Goal: Task Accomplishment & Management: Use online tool/utility

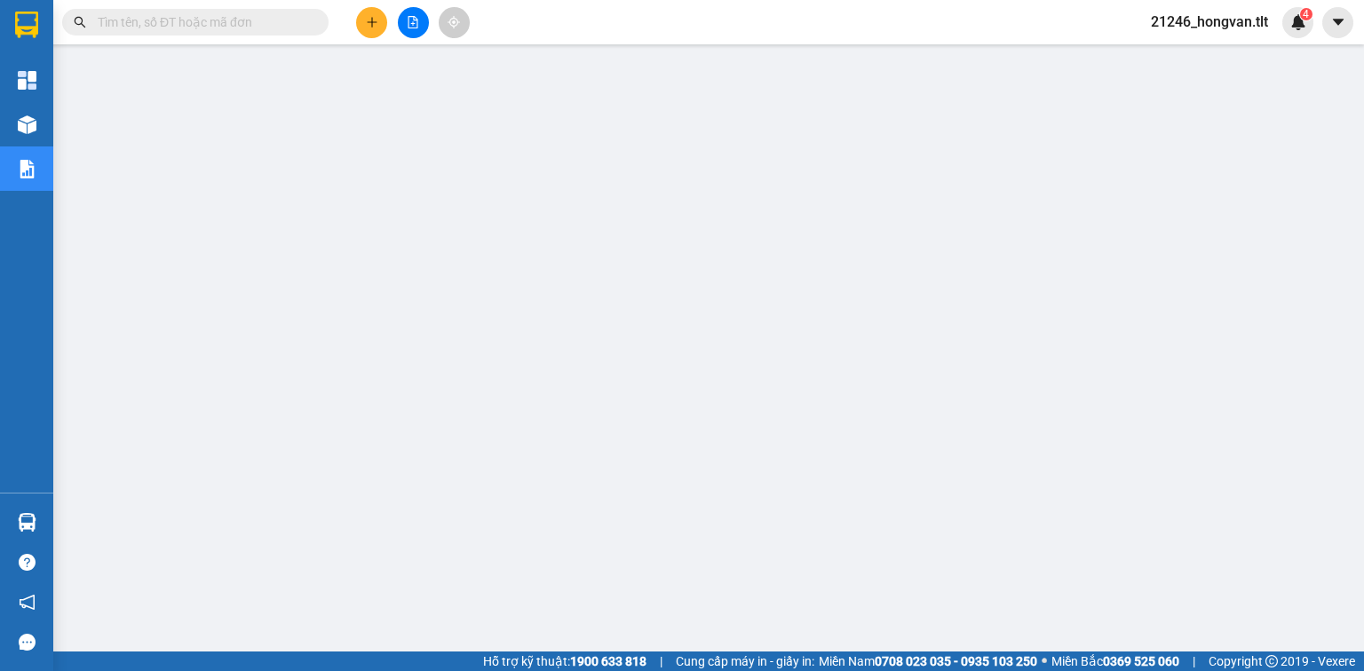
click at [245, 24] on input "text" at bounding box center [203, 22] width 210 height 20
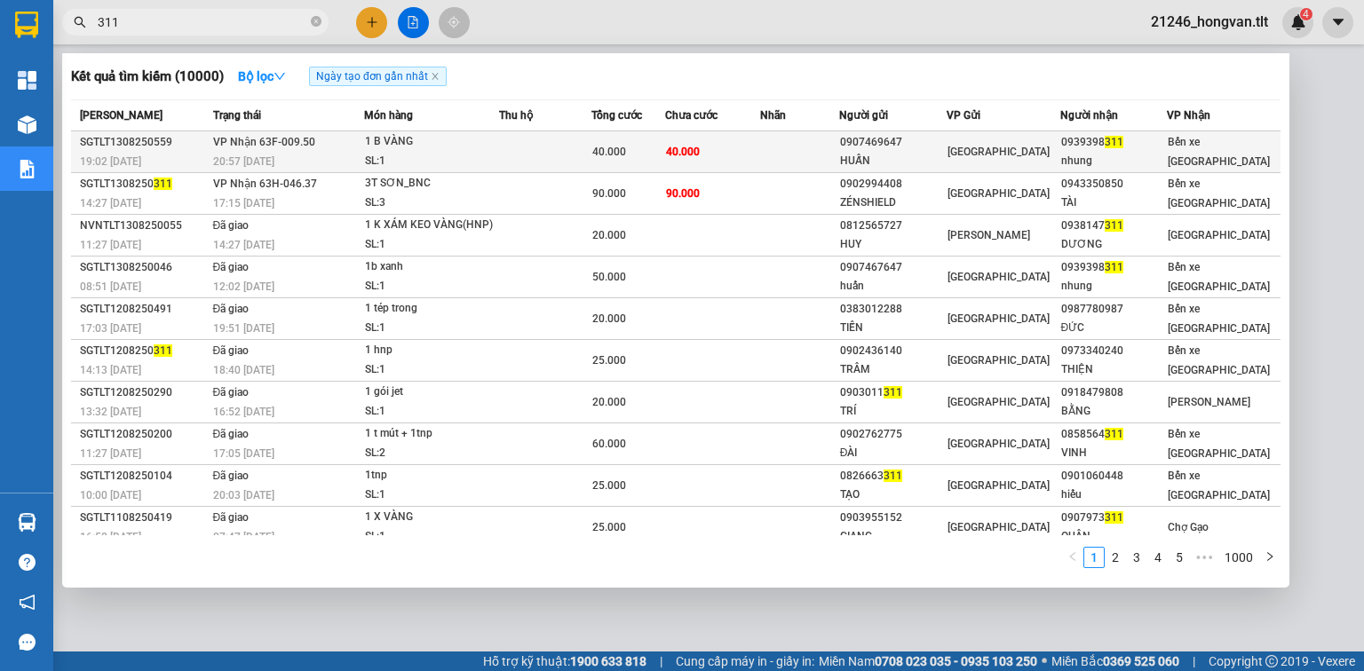
type input "311"
click at [731, 139] on td "40.000" at bounding box center [712, 152] width 95 height 42
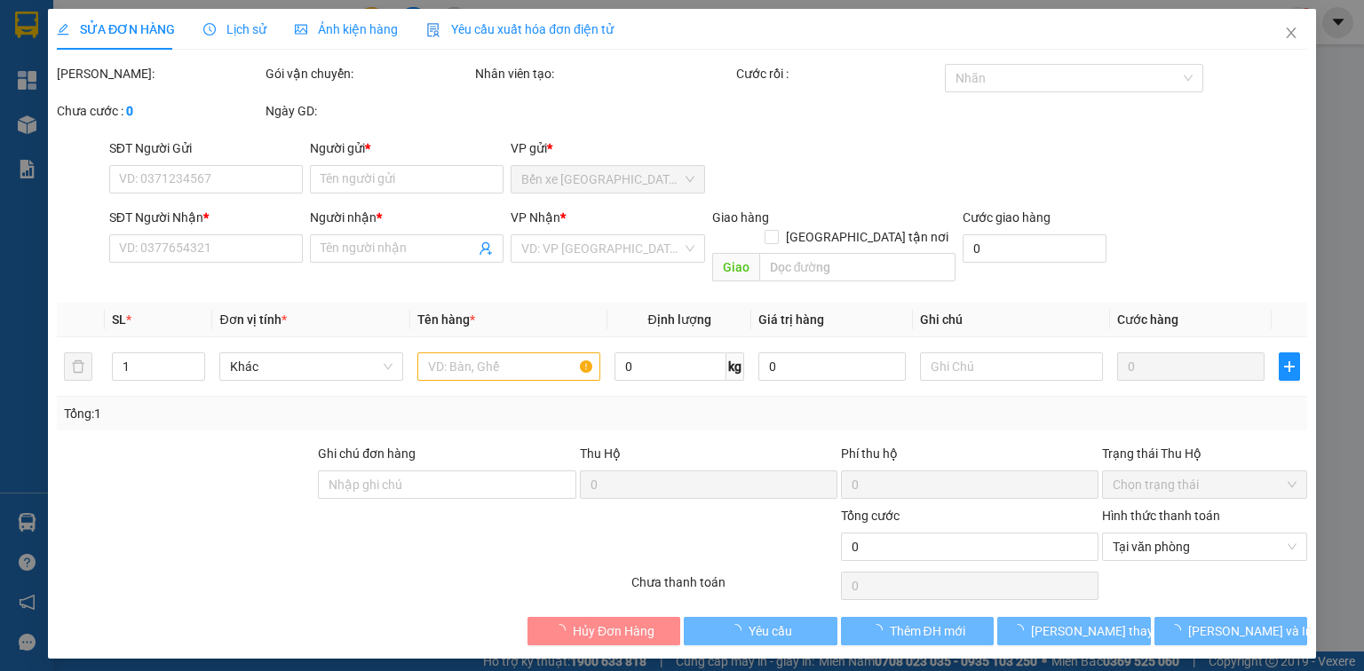
type input "0907469647"
type input "HUẤN"
type input "0939398311"
type input "nhung"
type input "40.000"
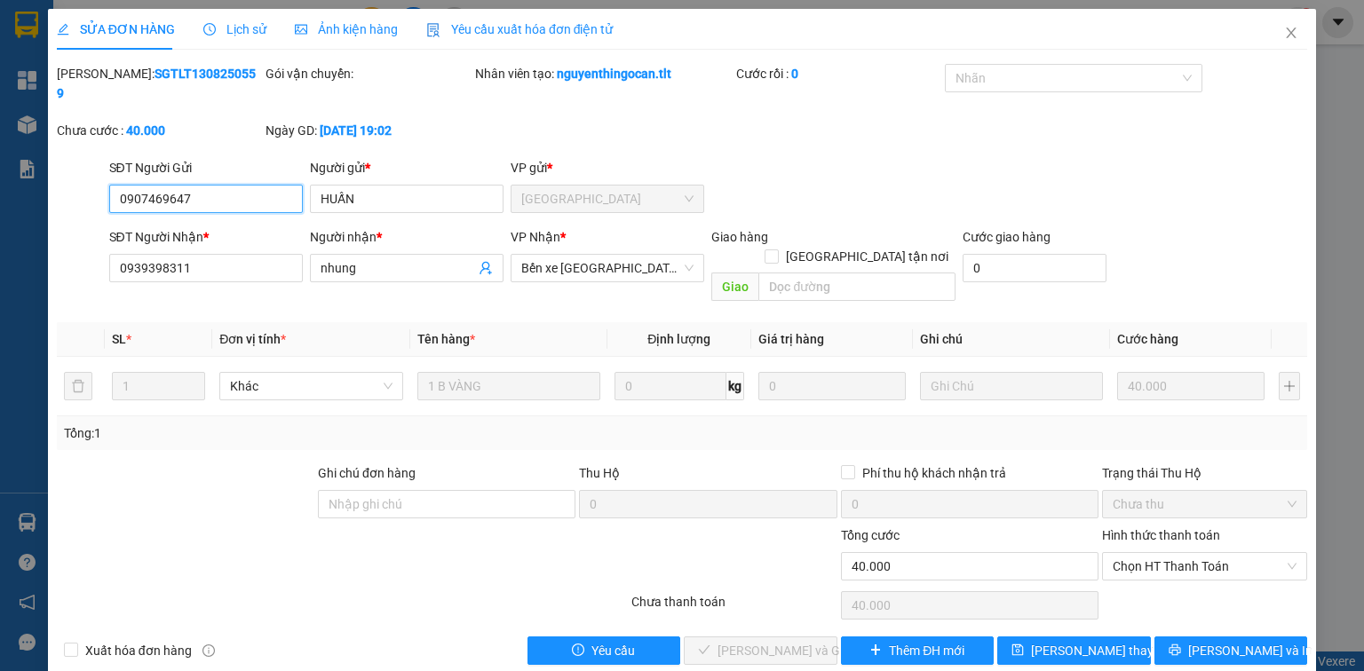
drag, startPoint x: 1155, startPoint y: 533, endPoint x: 1155, endPoint y: 544, distance: 11.5
click at [1155, 553] on span "Chọn HT Thanh Toán" at bounding box center [1205, 566] width 184 height 27
click at [1153, 559] on div "Tại văn phòng" at bounding box center [1205, 562] width 184 height 20
type input "0"
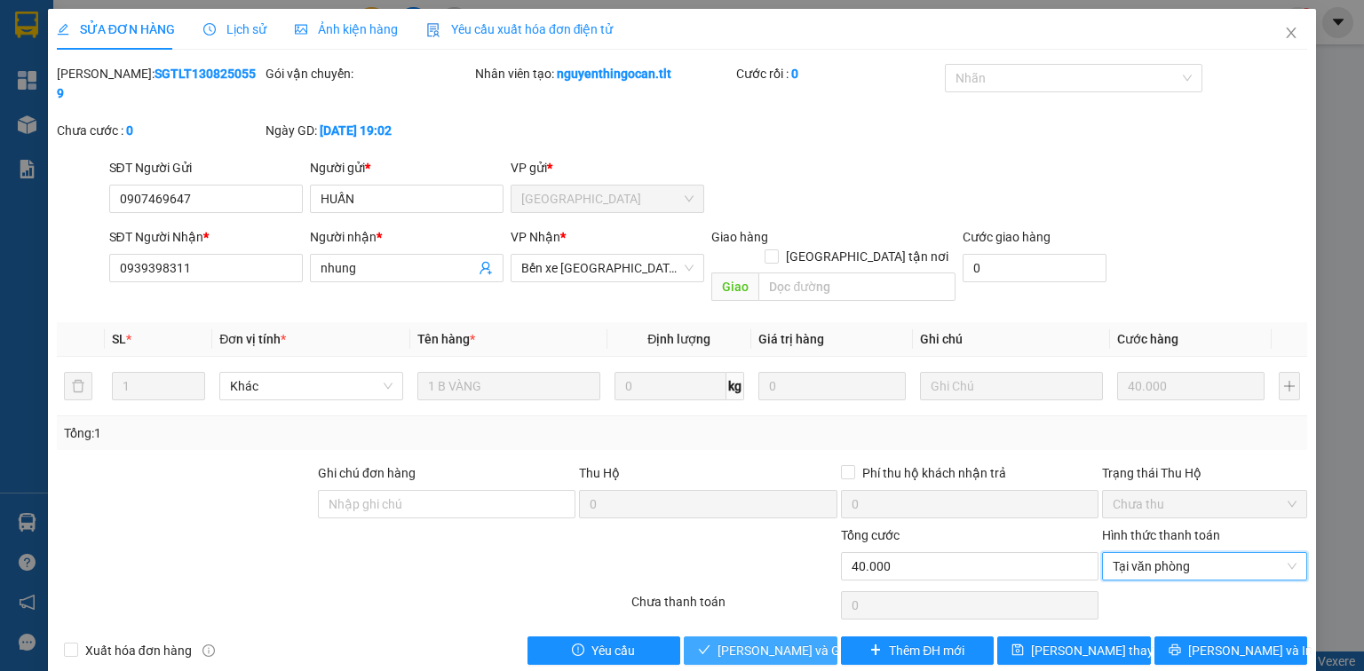
drag, startPoint x: 789, startPoint y: 611, endPoint x: 764, endPoint y: 601, distance: 26.7
click at [788, 641] on span "[PERSON_NAME] và Giao hàng" at bounding box center [803, 651] width 171 height 20
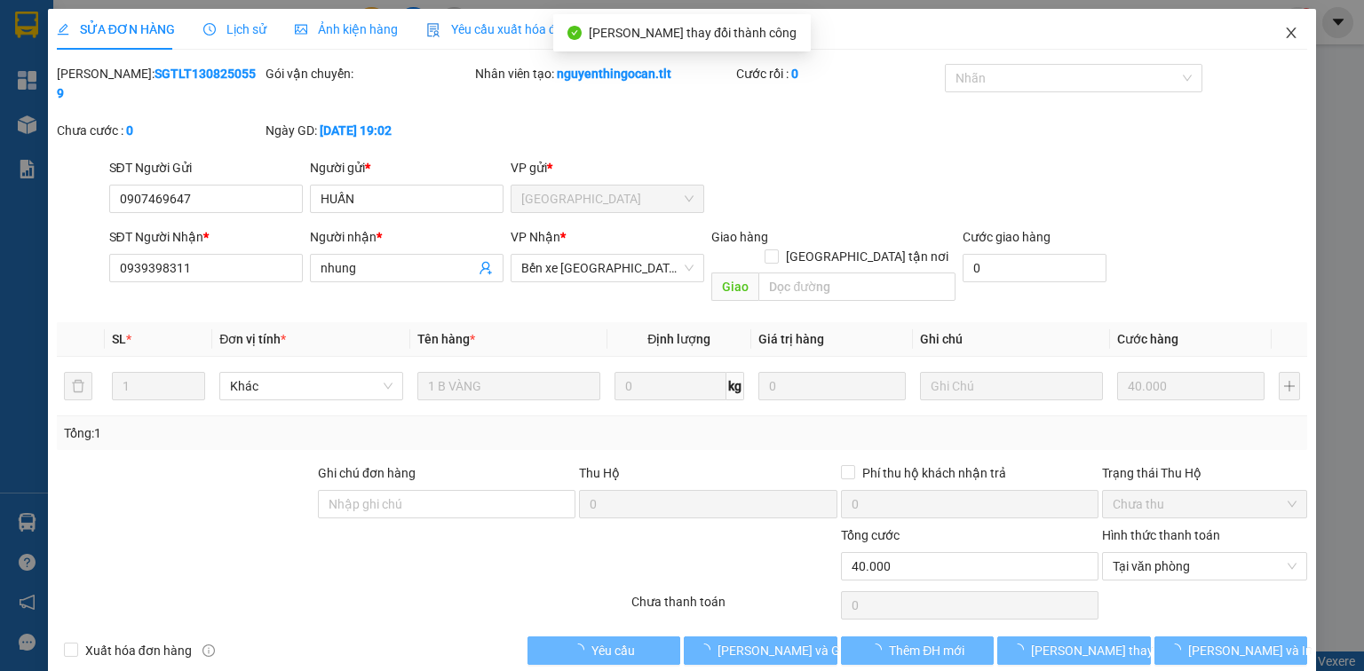
click at [1279, 43] on span "Close" at bounding box center [1291, 34] width 50 height 50
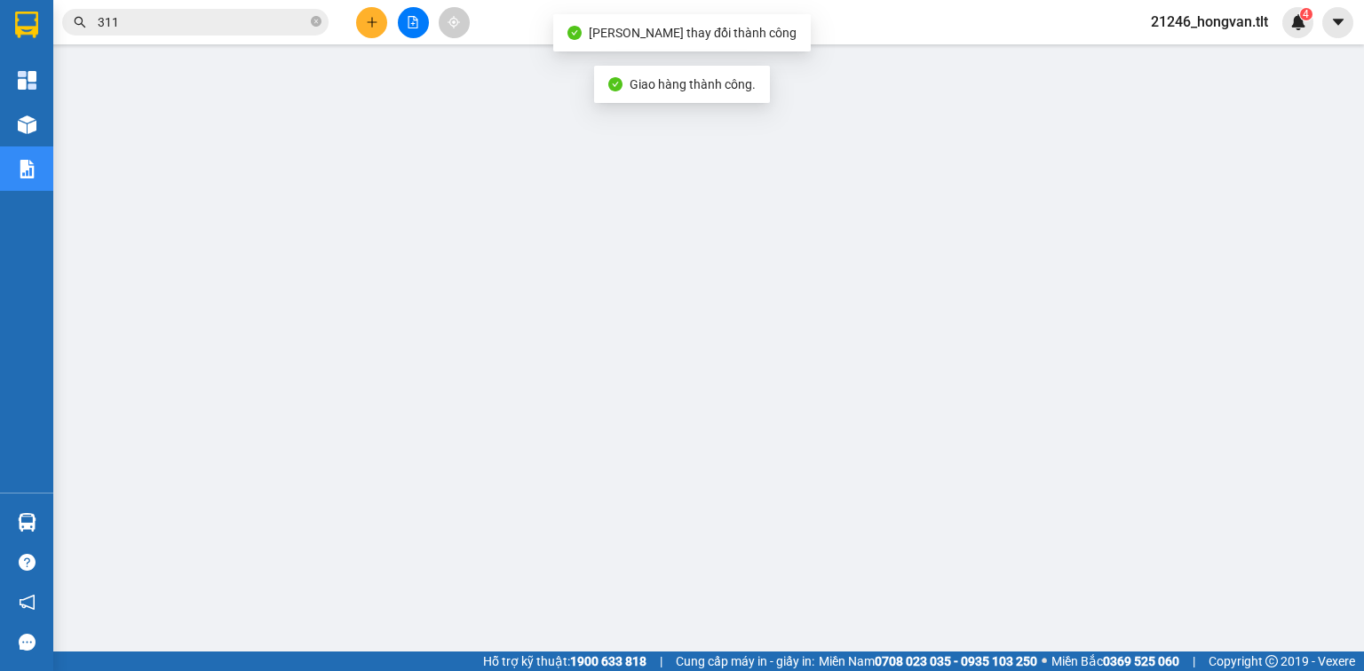
click at [282, 24] on input "311" at bounding box center [203, 22] width 210 height 20
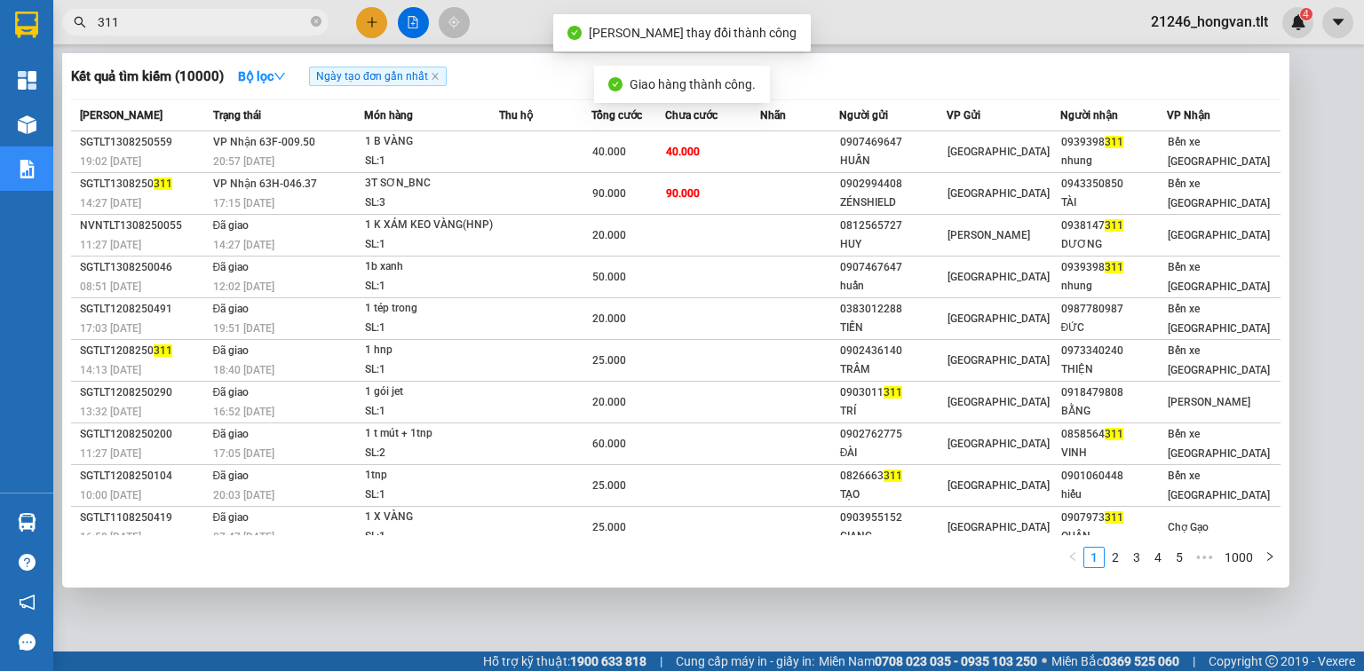
click at [282, 24] on input "311" at bounding box center [203, 22] width 210 height 20
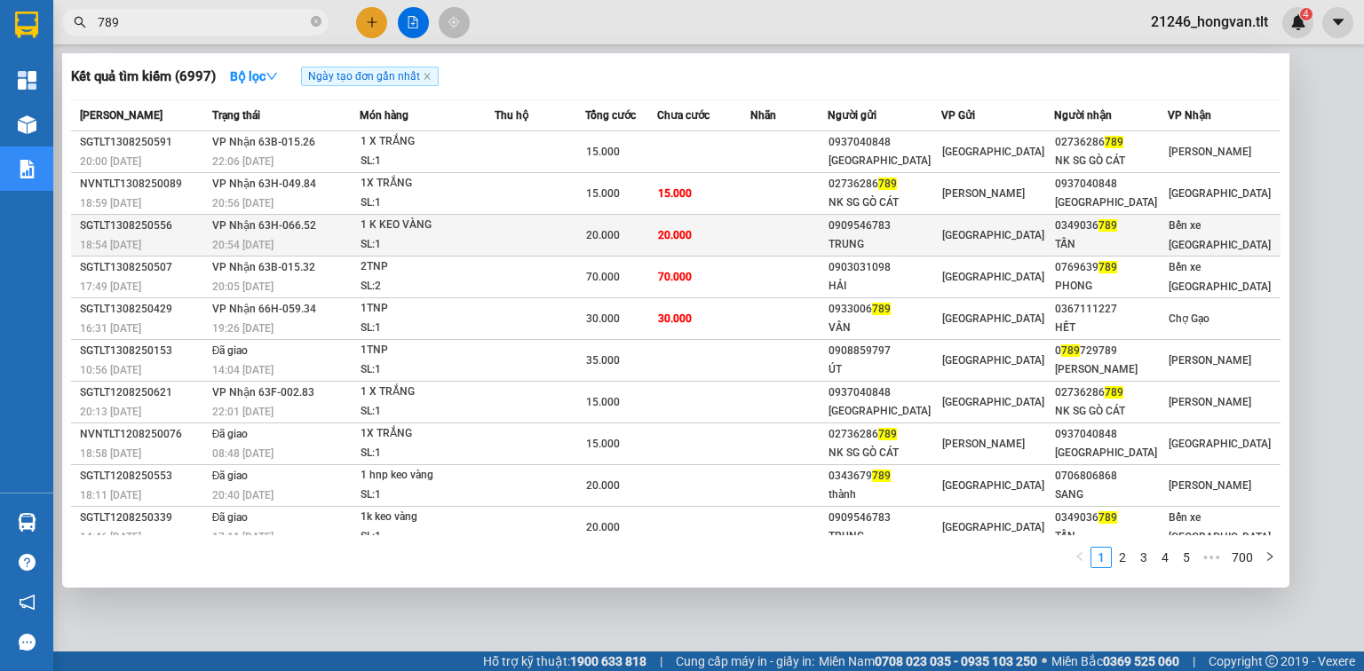
type input "789"
click at [735, 236] on td "20.000" at bounding box center [703, 236] width 93 height 42
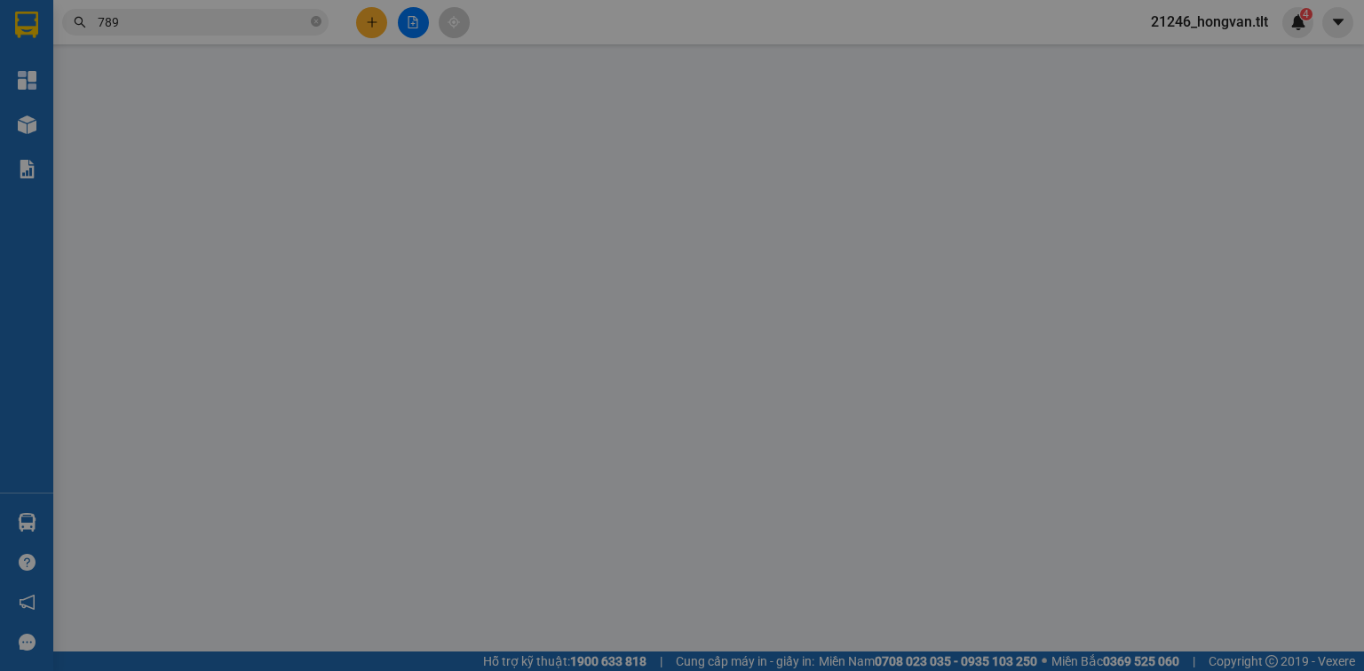
type input "0909546783"
type input "TRUNG"
type input "0349036789"
type input "TẤN"
type input "20.000"
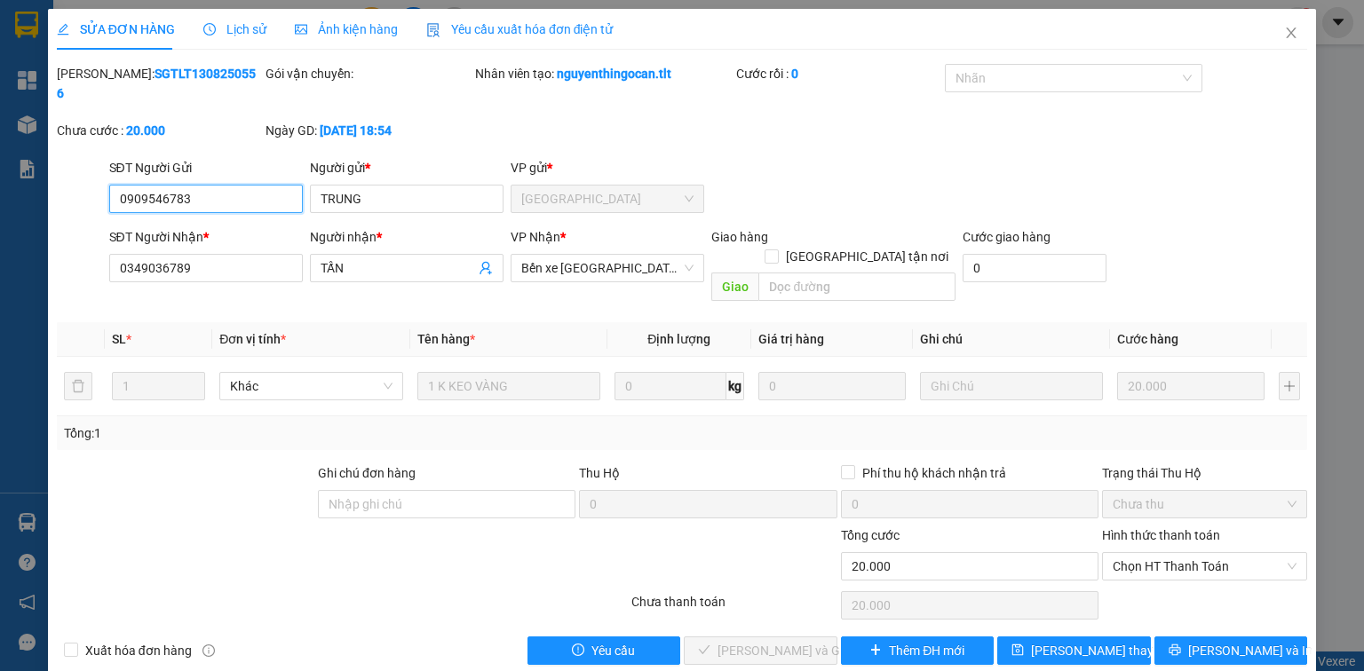
drag, startPoint x: 1183, startPoint y: 536, endPoint x: 1183, endPoint y: 547, distance: 10.7
click at [1183, 553] on span "Chọn HT Thanh Toán" at bounding box center [1205, 566] width 184 height 27
drag, startPoint x: 1183, startPoint y: 547, endPoint x: 960, endPoint y: 611, distance: 231.9
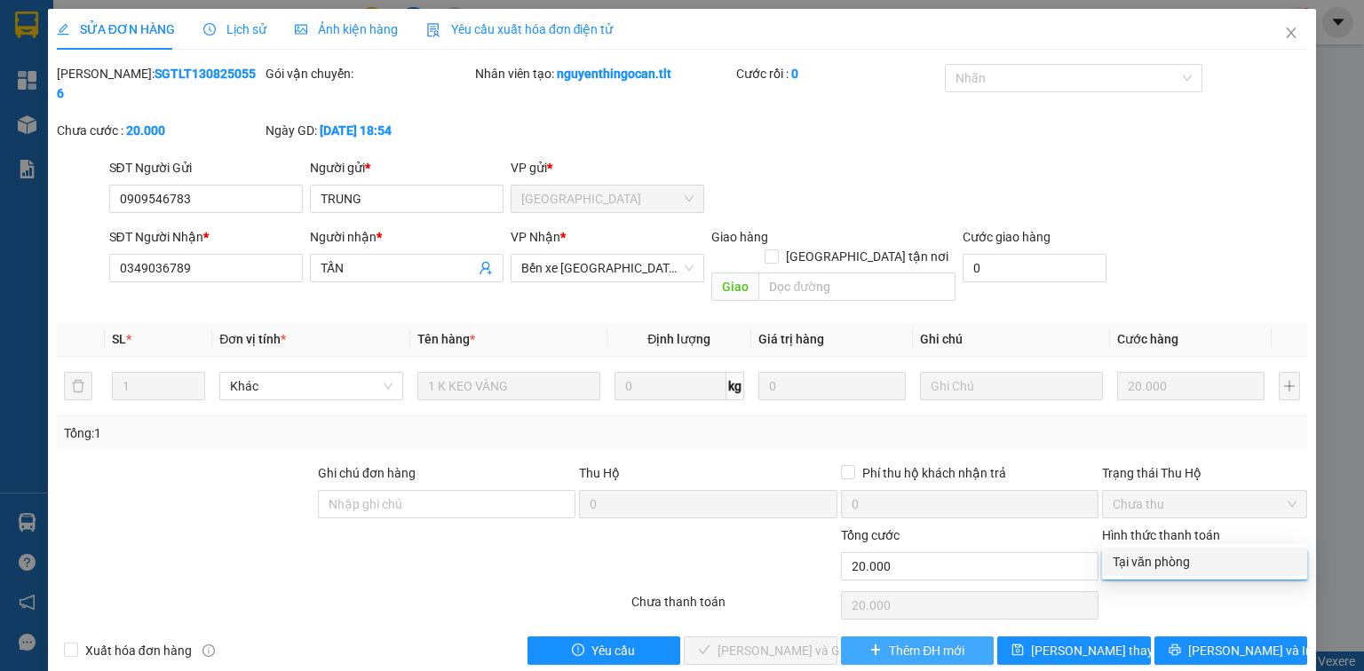
click at [1176, 565] on div "Tại văn phòng" at bounding box center [1205, 562] width 184 height 20
type input "0"
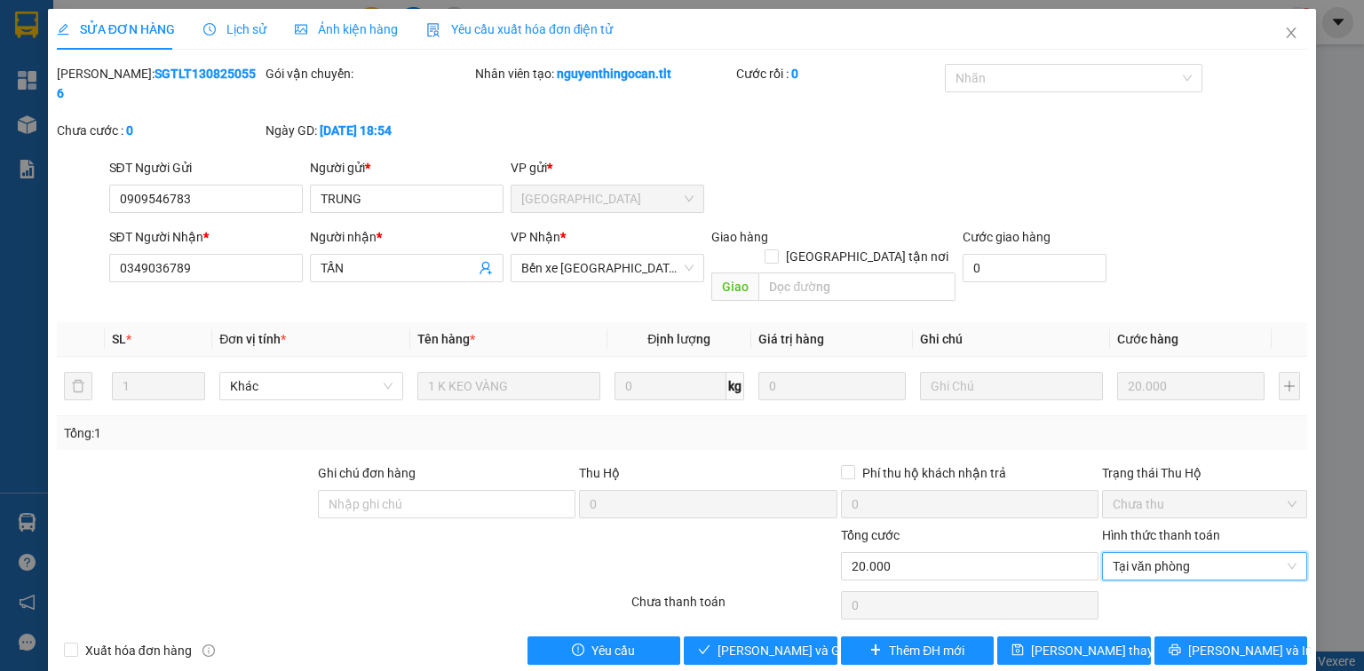
click at [758, 630] on div "SỬA ĐƠN HÀNG Lịch sử Ảnh kiện hàng Yêu cầu xuất hóa đơn điện tử Total Paid Fee …" at bounding box center [682, 344] width 1268 height 670
drag, startPoint x: 756, startPoint y: 619, endPoint x: 597, endPoint y: 574, distance: 165.3
click at [752, 637] on button "[PERSON_NAME] và Giao hàng" at bounding box center [761, 651] width 154 height 28
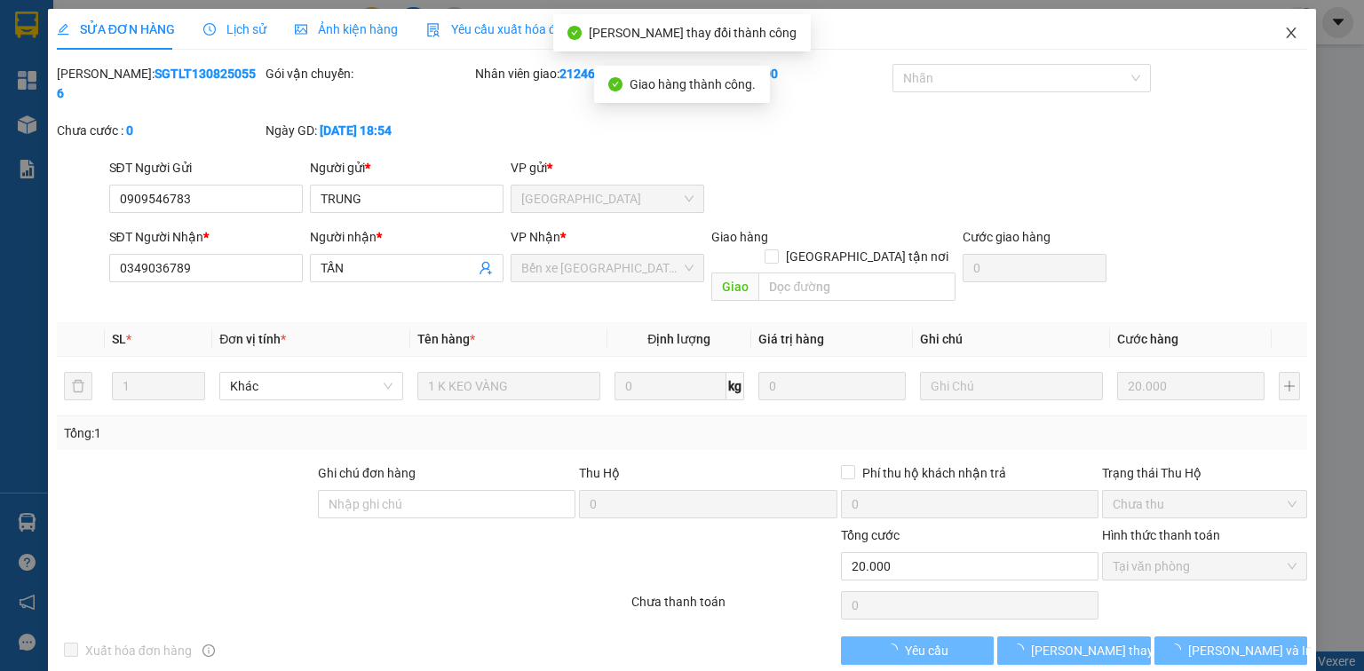
drag, startPoint x: 1290, startPoint y: 37, endPoint x: 1363, endPoint y: 84, distance: 86.7
click at [1291, 38] on icon "close" at bounding box center [1291, 33] width 14 height 14
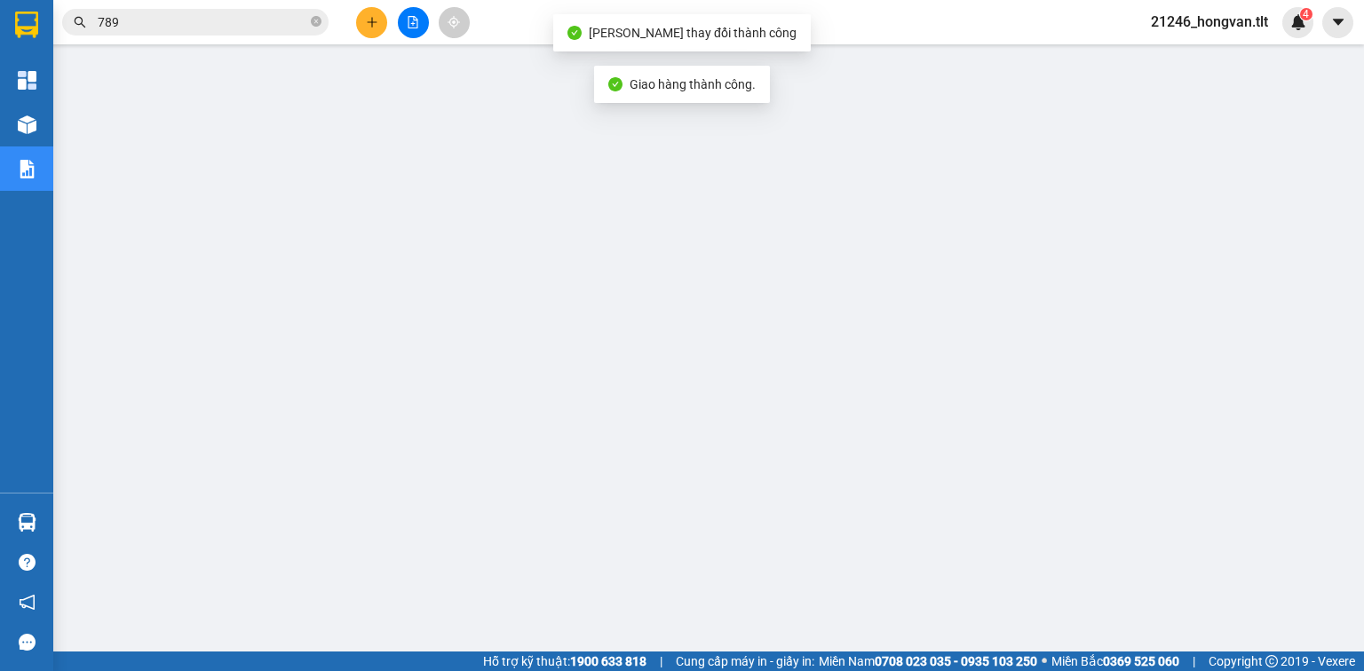
click at [272, 31] on input "789" at bounding box center [203, 22] width 210 height 20
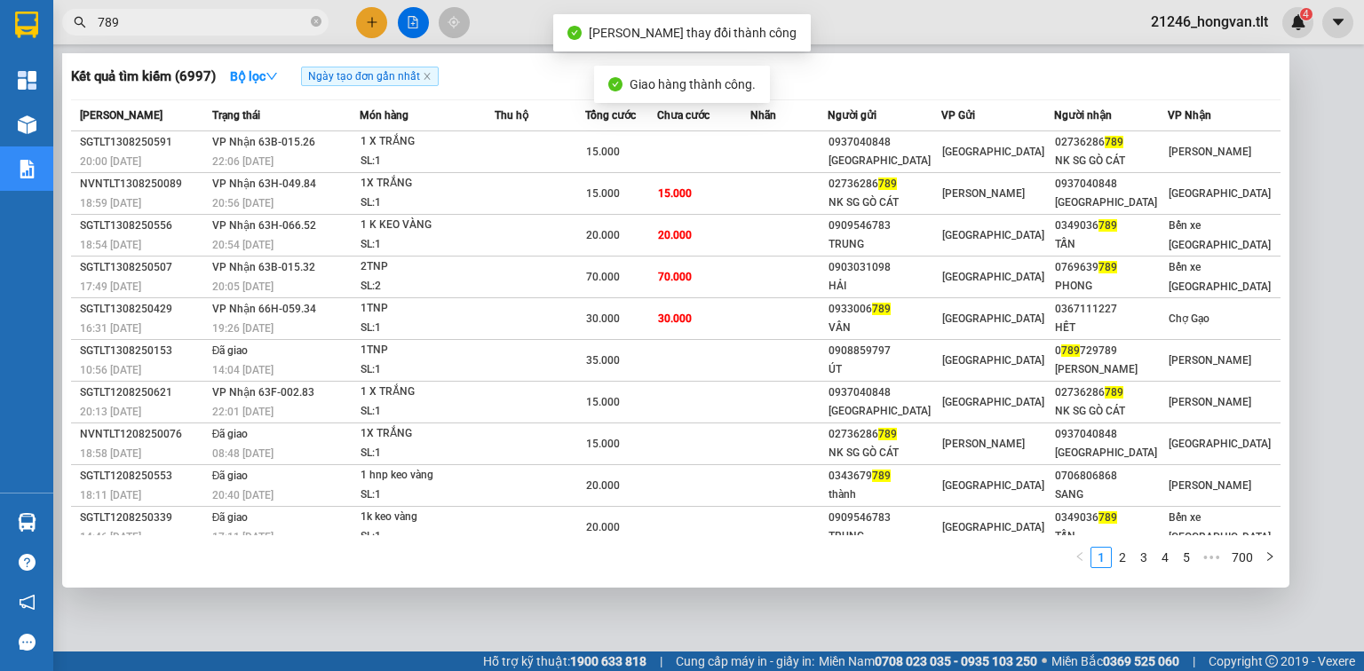
click at [272, 30] on input "789" at bounding box center [203, 22] width 210 height 20
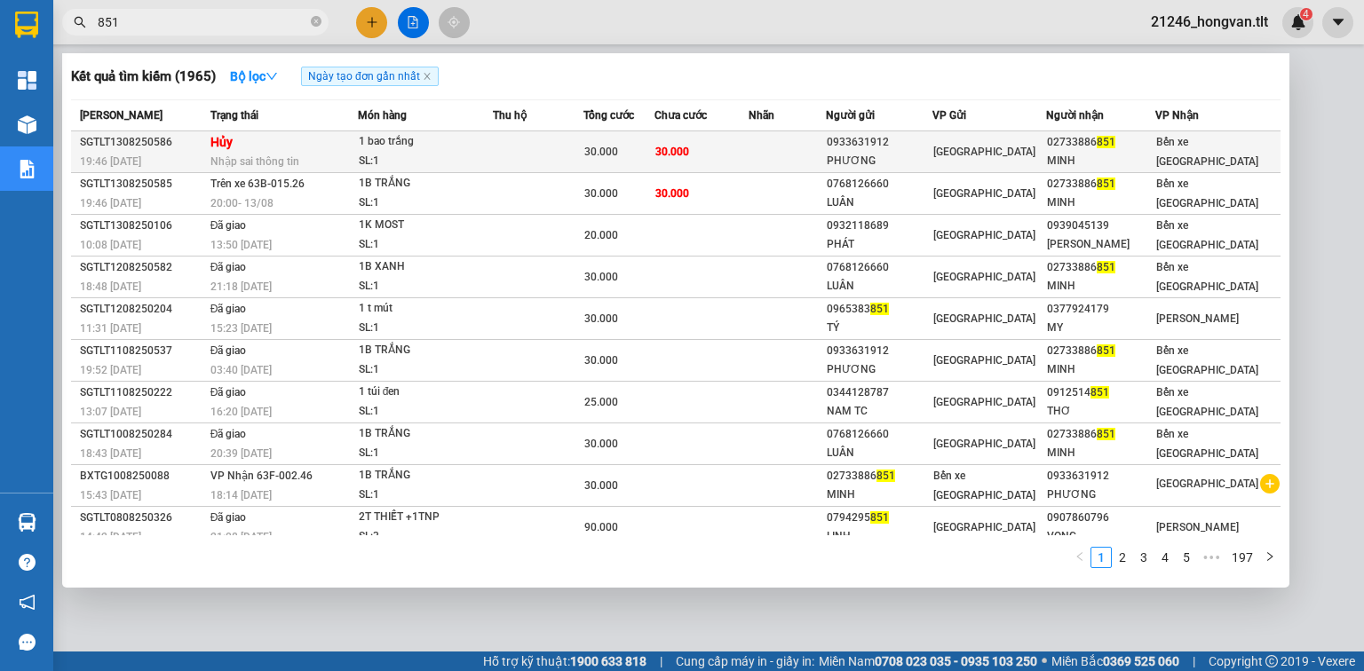
type input "851"
click at [711, 136] on td "30.000" at bounding box center [701, 152] width 93 height 42
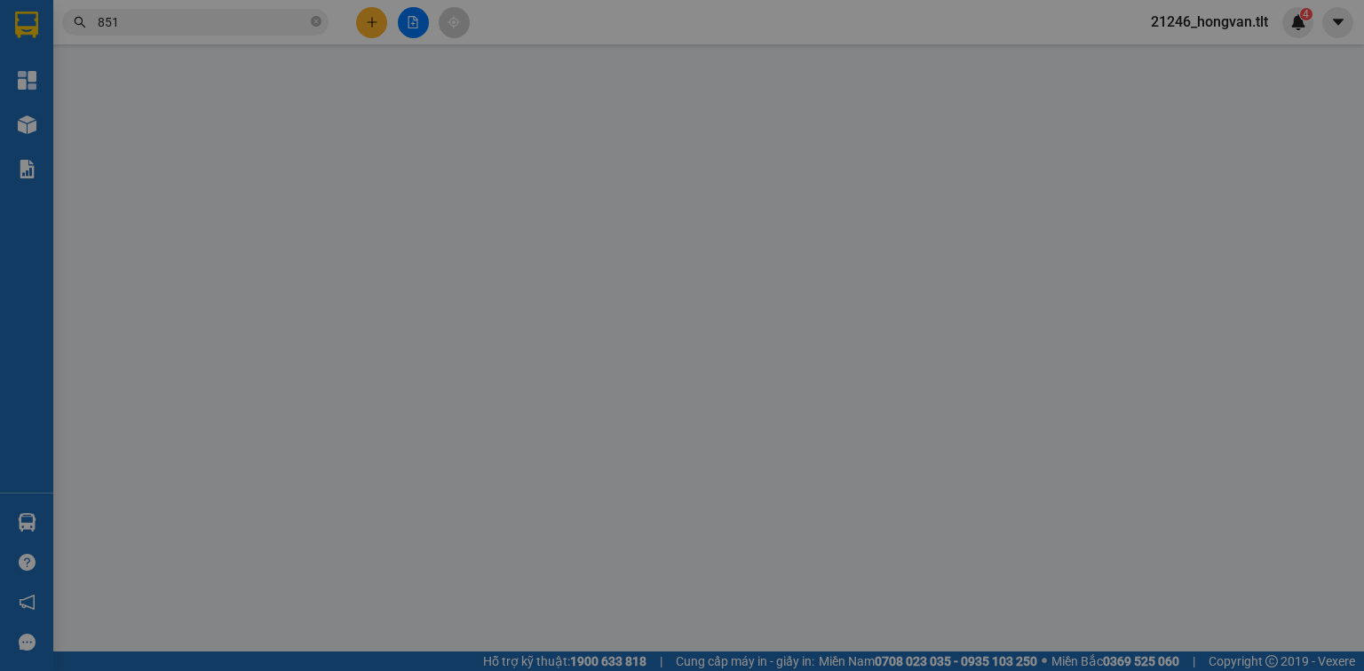
click at [711, 136] on div "Total Paid Fee Total UnPaid Fee Cash Collection Total Fee Mã ĐH: Gói vận chuyển…" at bounding box center [682, 355] width 1250 height 582
type input "0933631912"
type input "PHƯƠNG"
type input "02733886851"
type input "MINH"
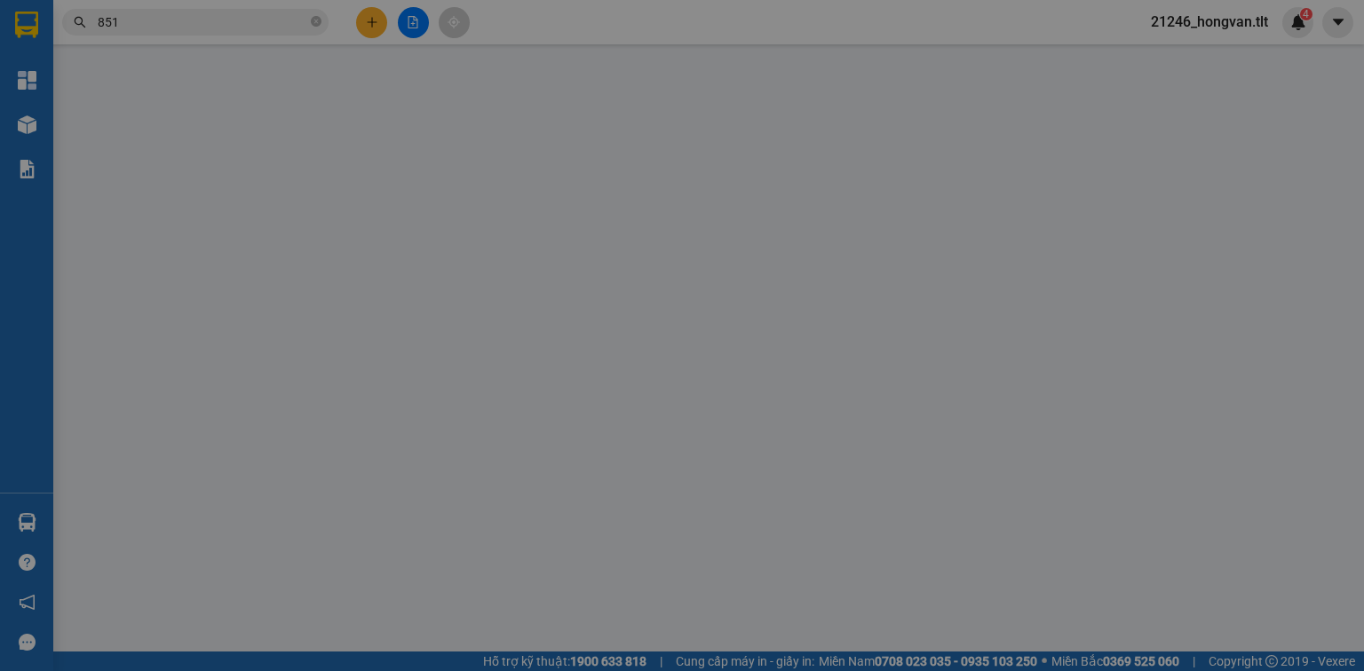
type input "30.000"
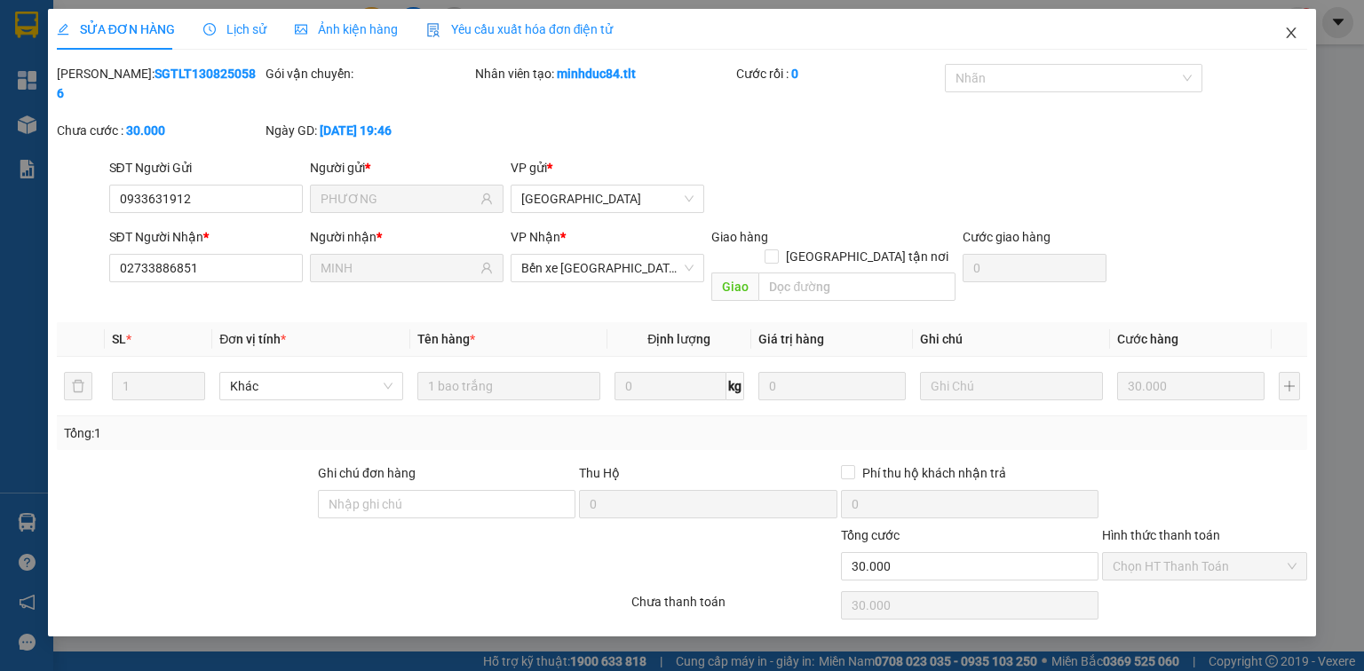
drag, startPoint x: 1293, startPoint y: 31, endPoint x: 348, endPoint y: 38, distance: 944.9
click at [1293, 31] on icon "close" at bounding box center [1292, 33] width 10 height 11
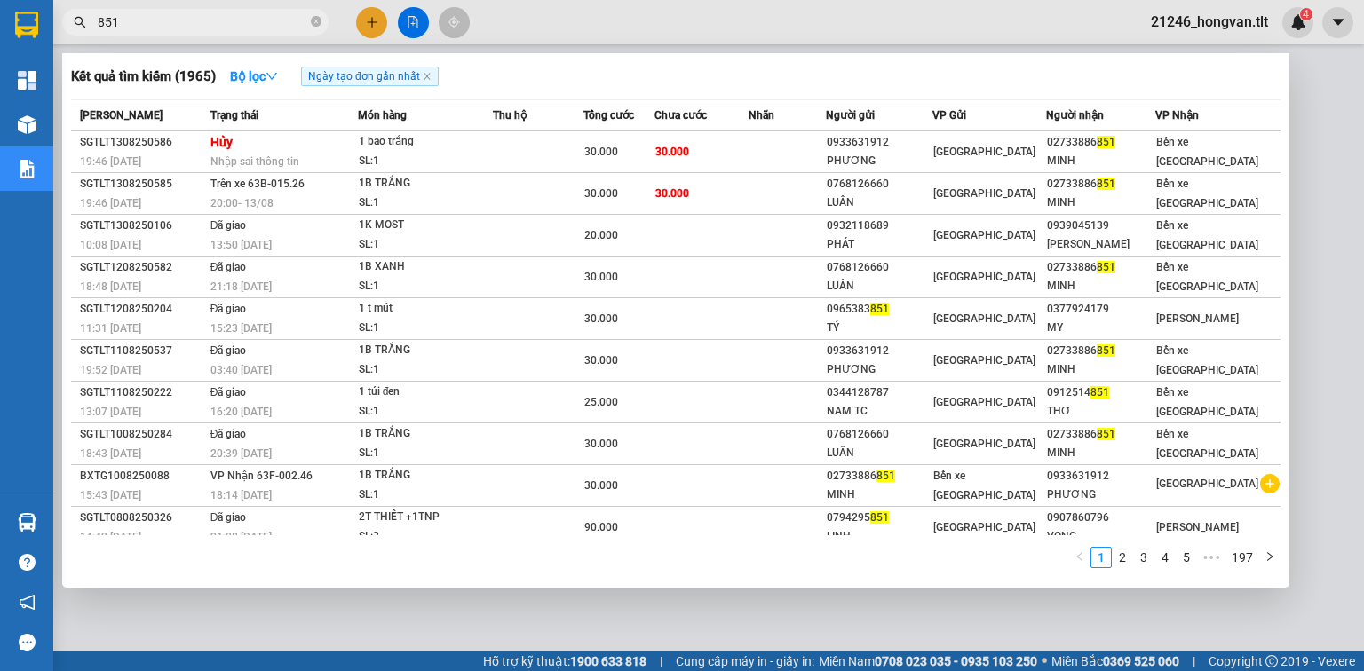
click at [266, 25] on input "851" at bounding box center [203, 22] width 210 height 20
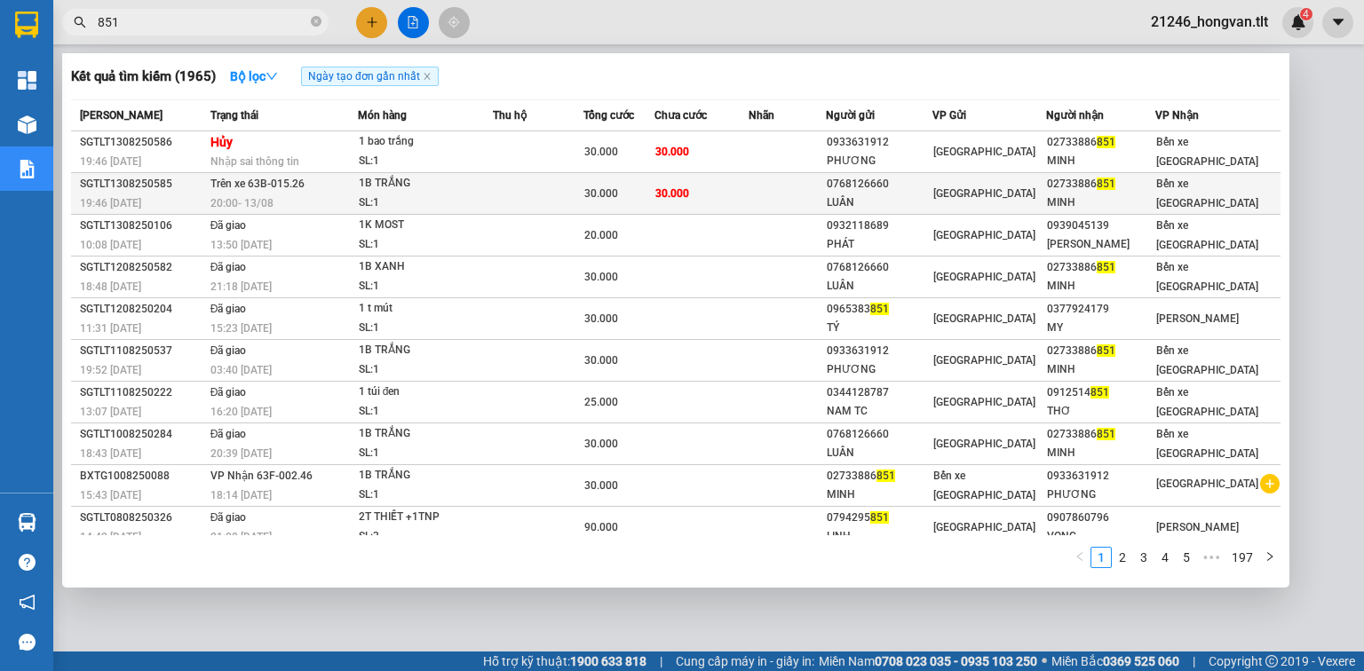
click at [337, 198] on div "20:00 - 13/08" at bounding box center [283, 204] width 147 height 20
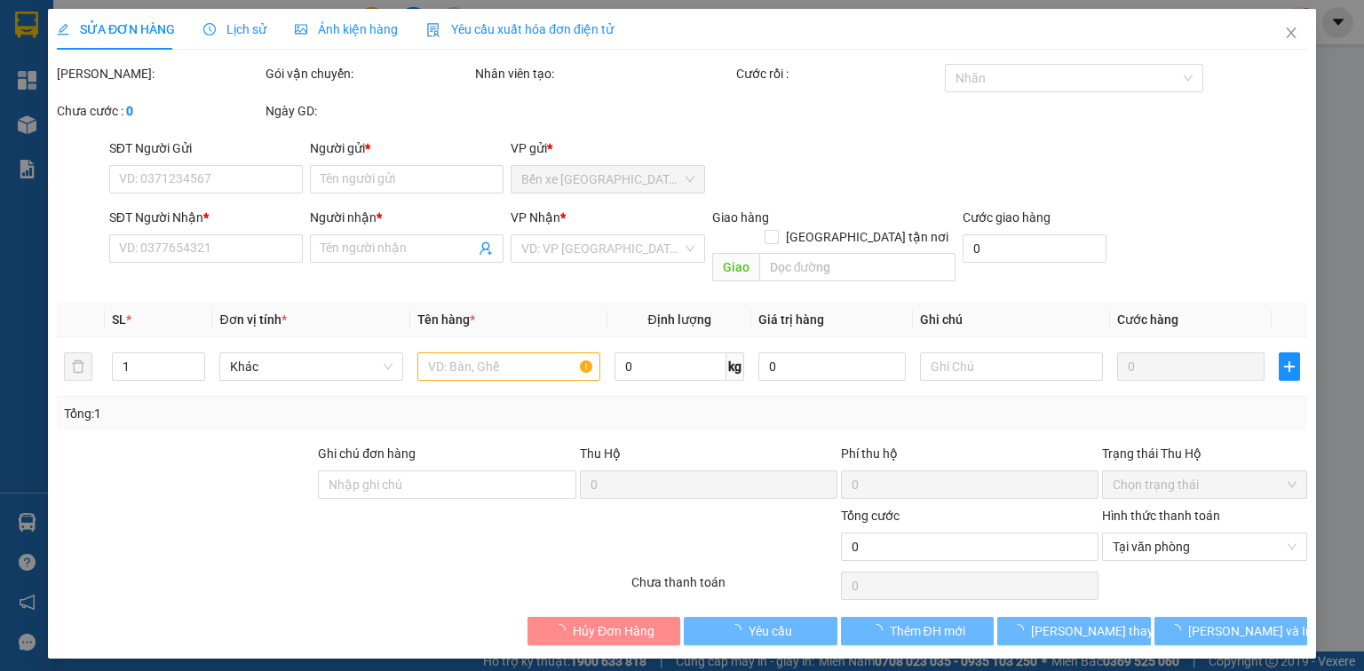
type input "0768126660"
type input "LUÂN"
type input "02733886851"
type input "MINH"
type input "30.000"
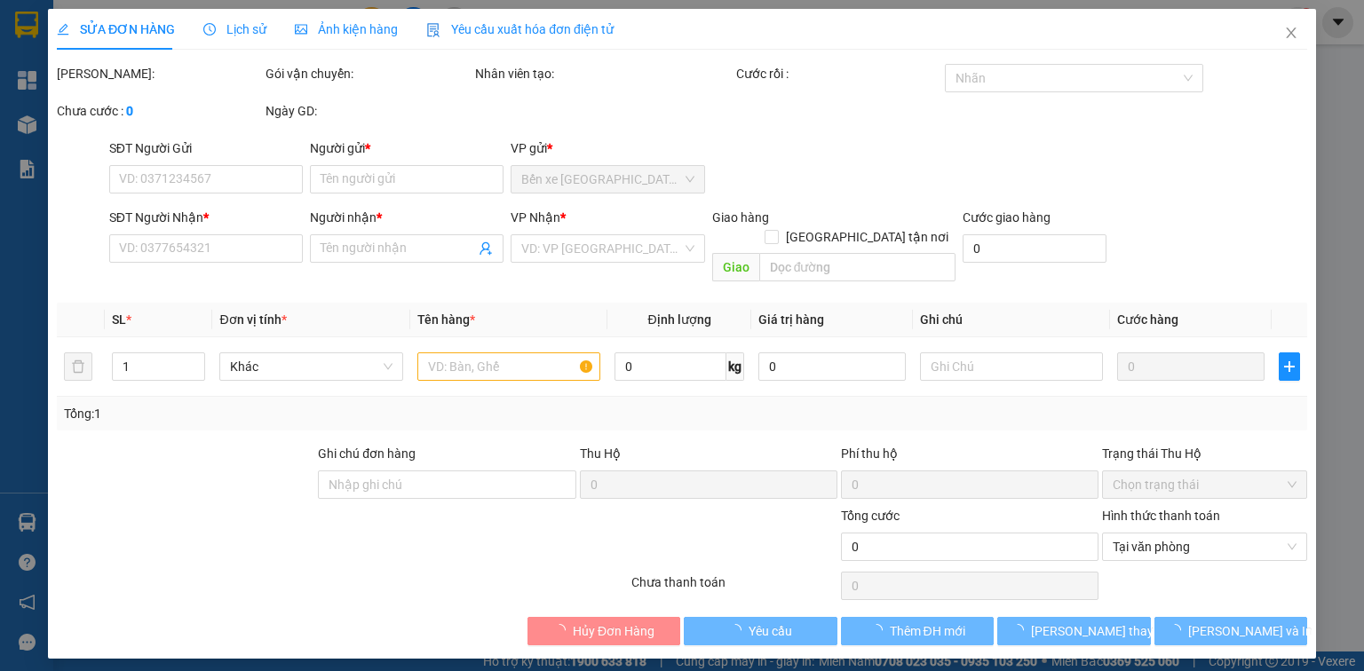
type input "30.000"
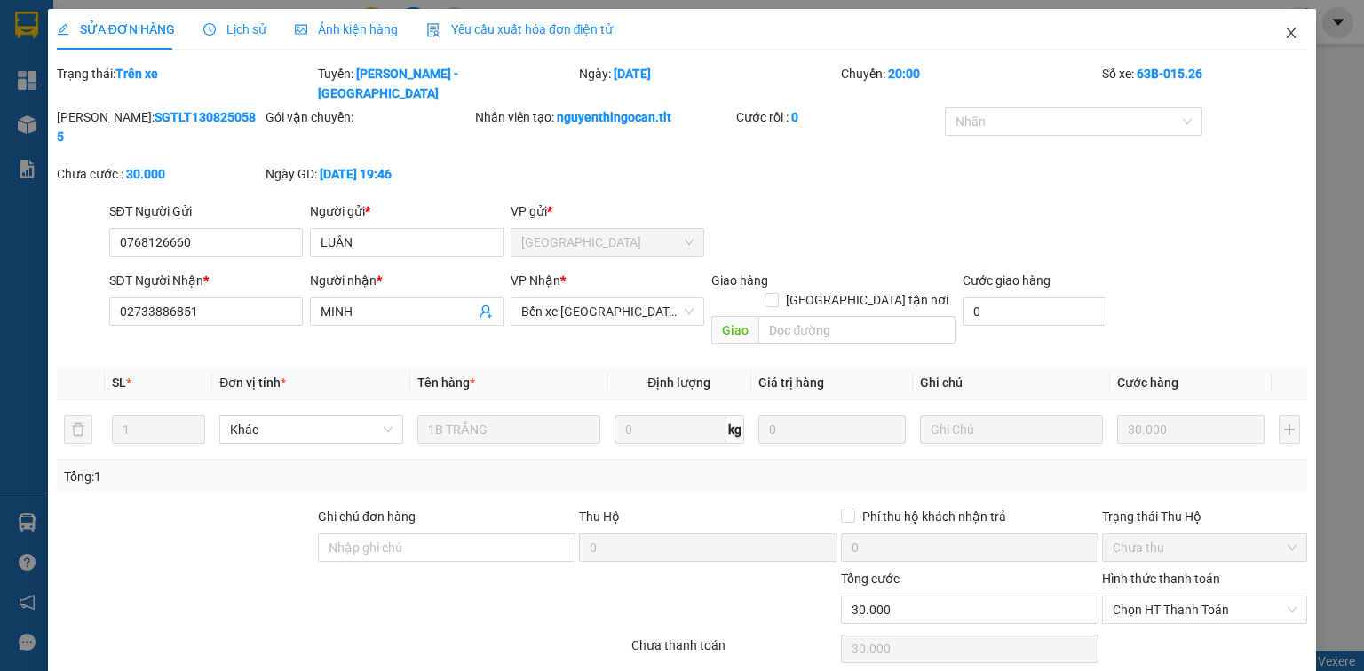
click at [1267, 32] on span "Close" at bounding box center [1291, 34] width 50 height 50
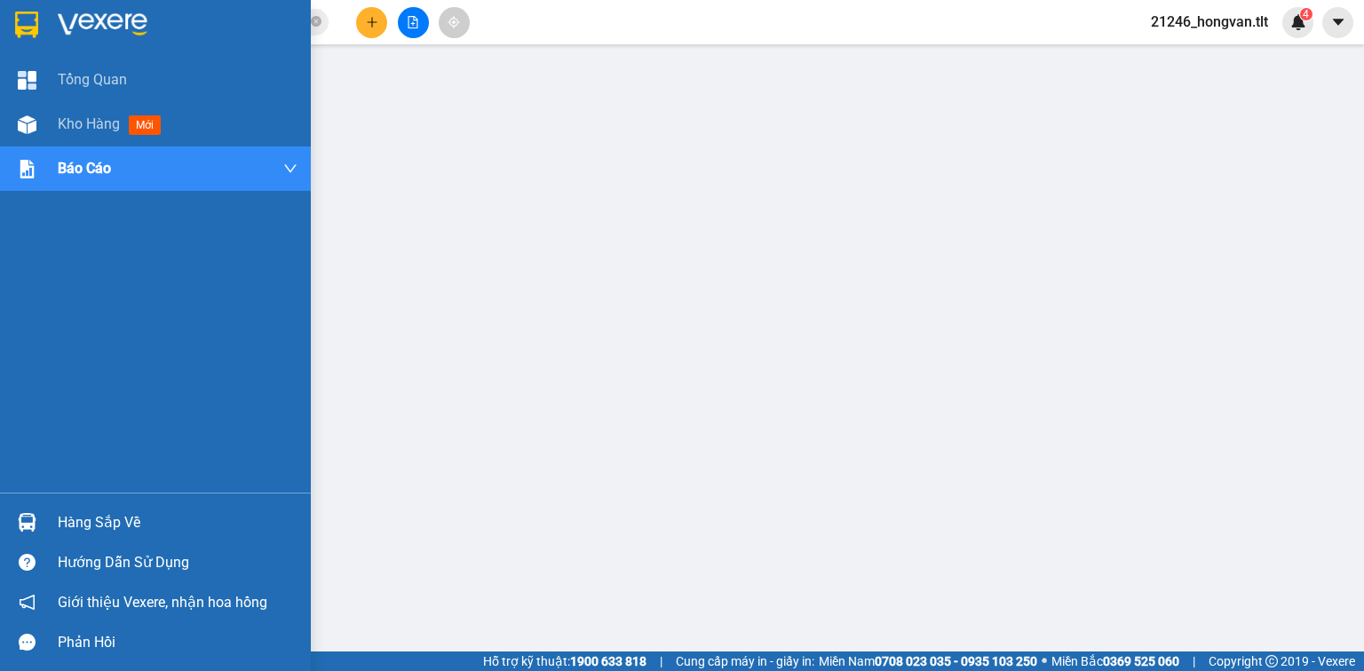
click at [98, 533] on div "Hàng sắp về" at bounding box center [178, 523] width 240 height 27
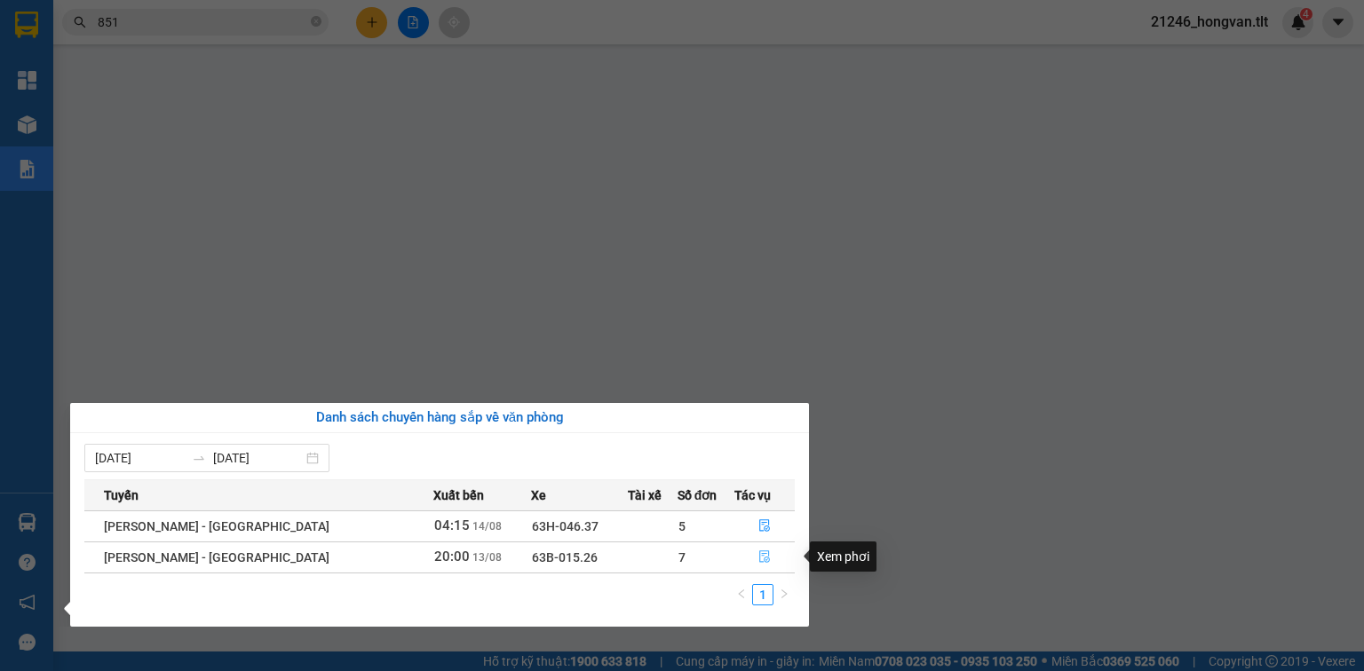
click at [761, 550] on button "button" at bounding box center [764, 558] width 59 height 28
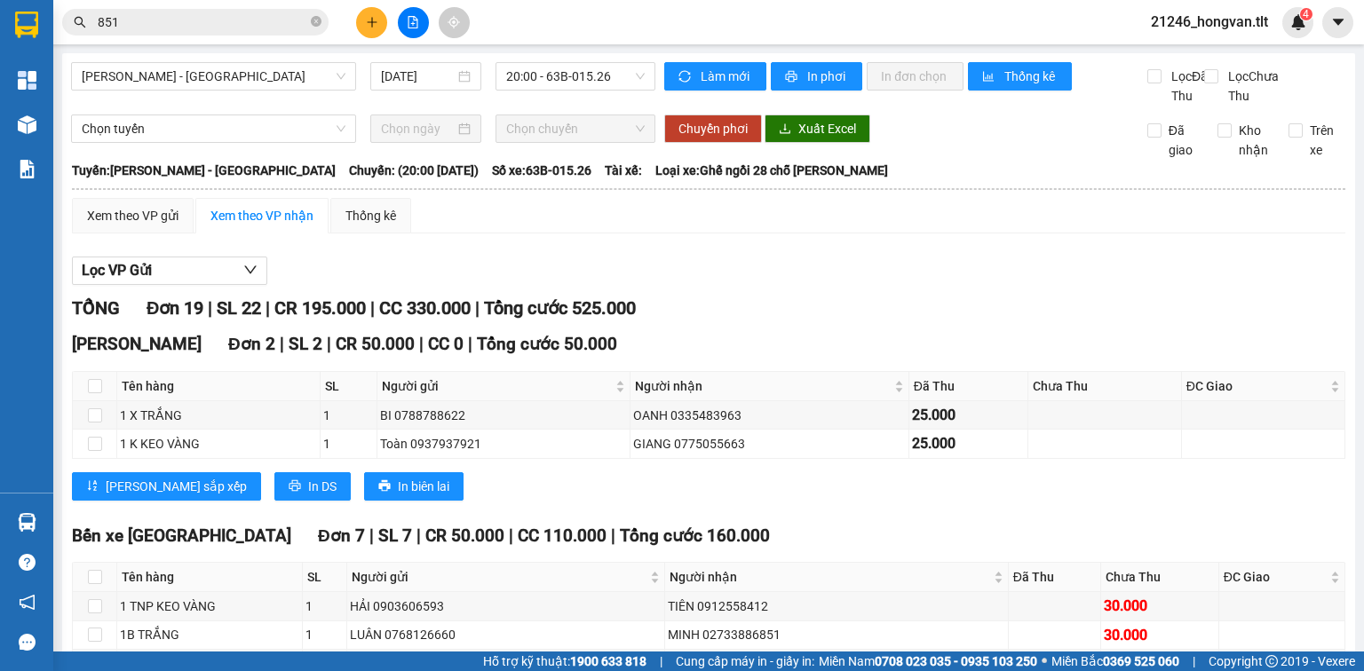
scroll to position [213, 0]
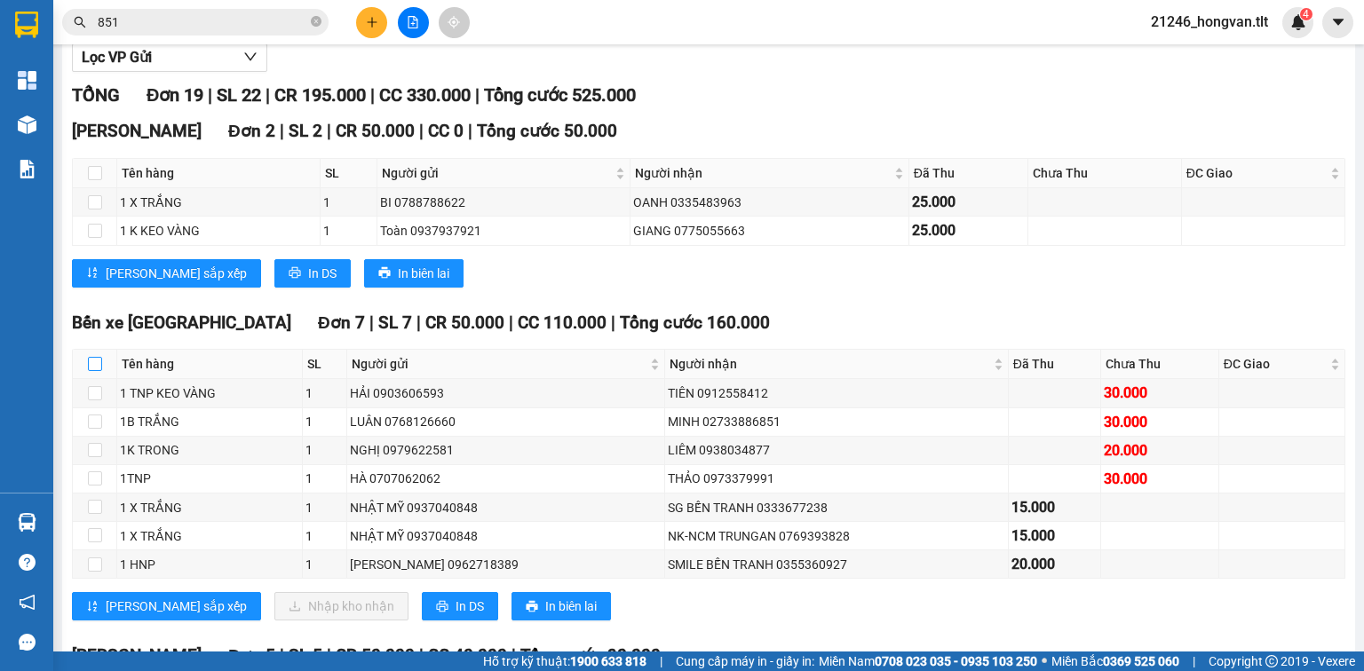
click at [92, 371] on input "checkbox" at bounding box center [95, 364] width 14 height 14
checkbox input "true"
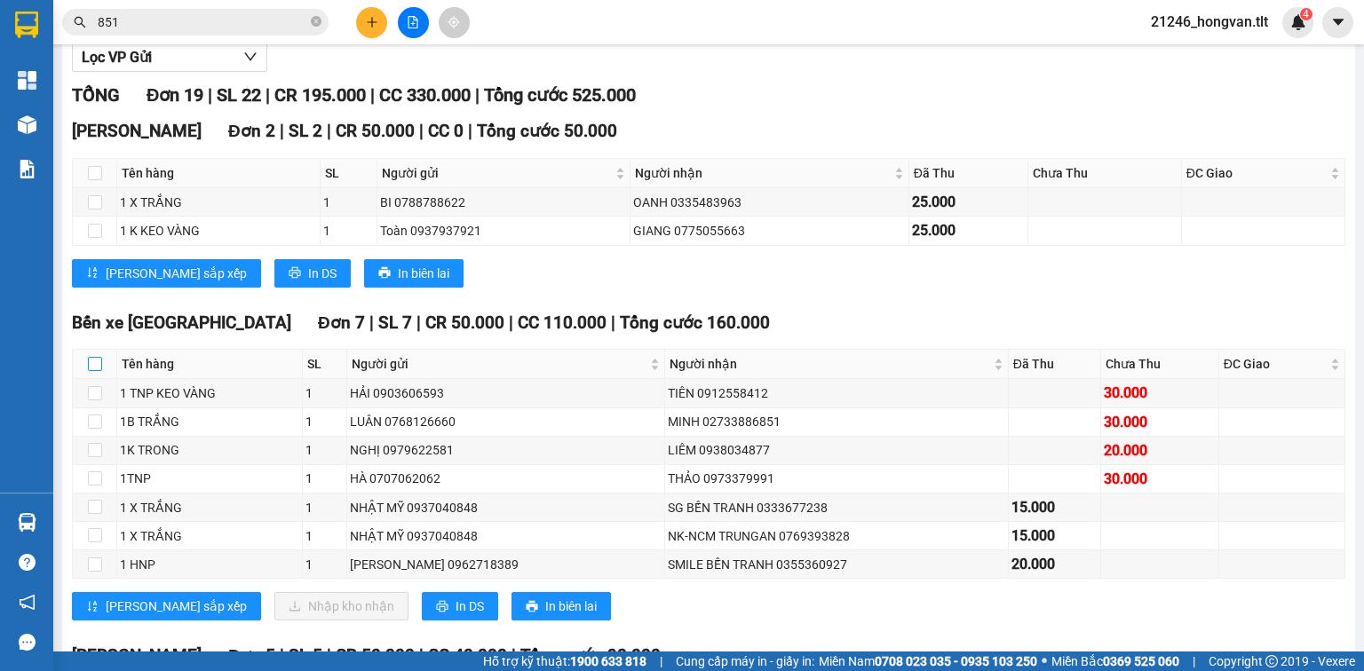
checkbox input "true"
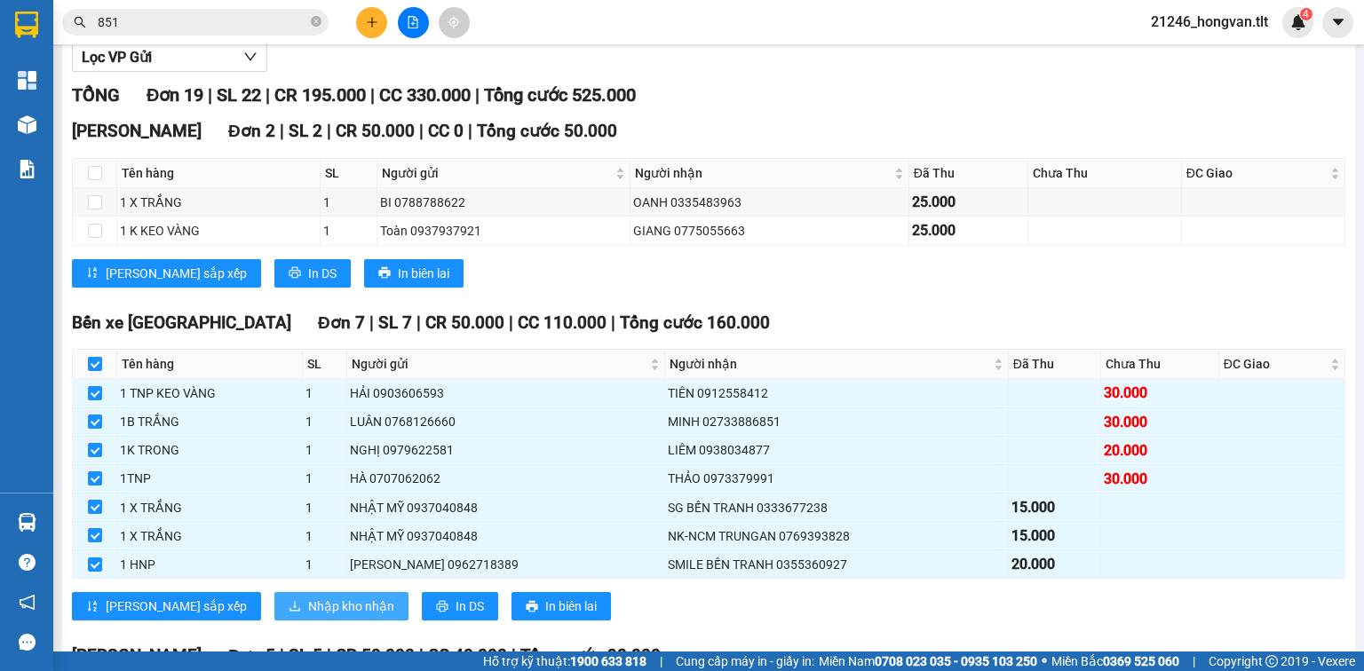
click at [290, 612] on icon "download" at bounding box center [295, 607] width 11 height 10
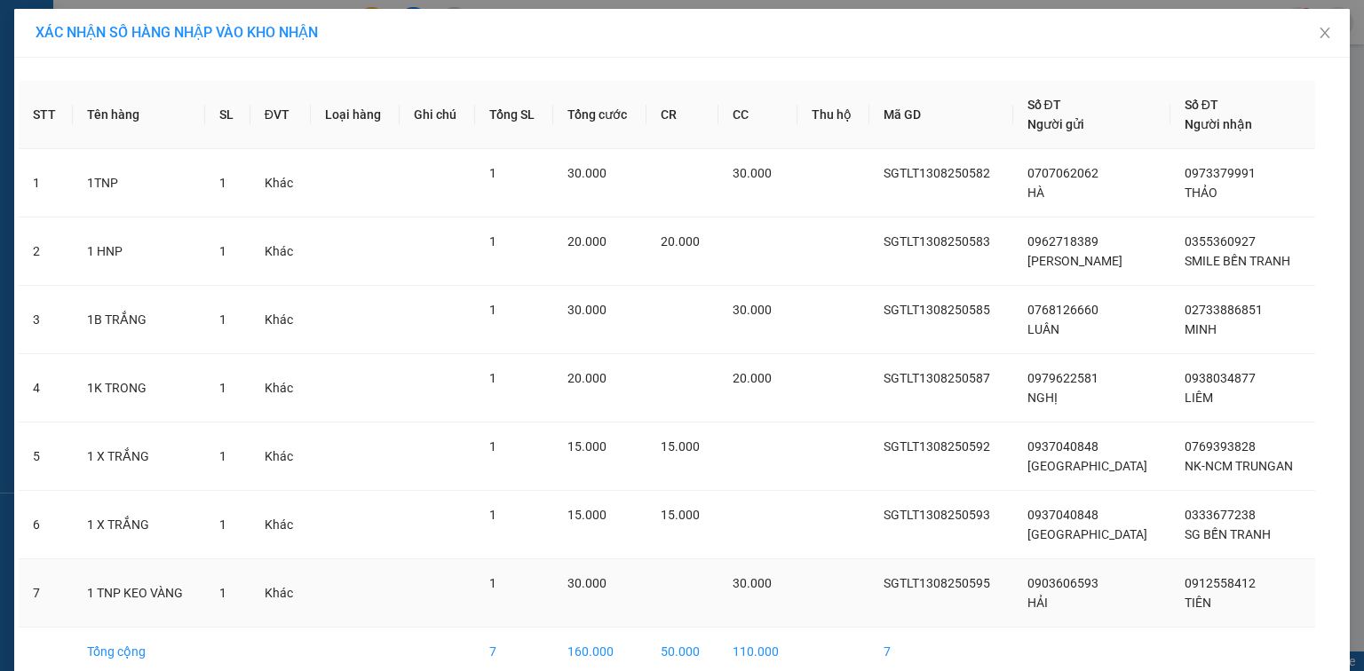
scroll to position [84, 0]
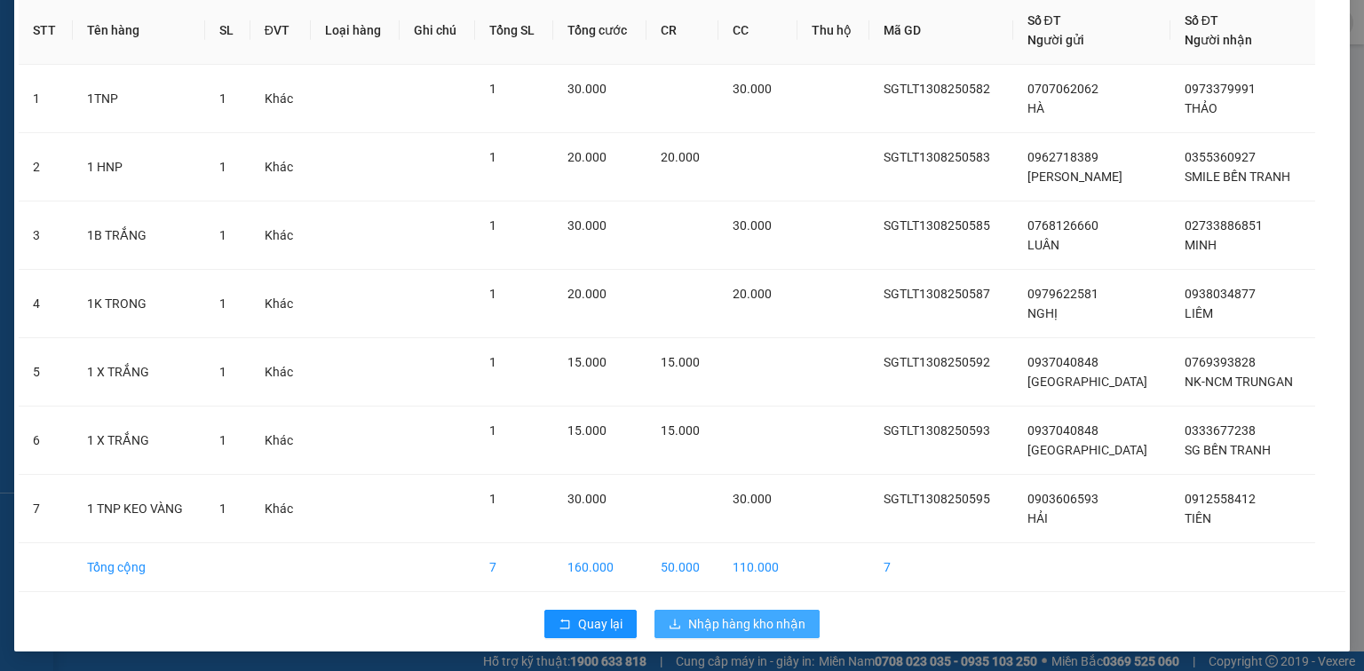
click at [718, 631] on span "Nhập hàng kho nhận" at bounding box center [746, 625] width 117 height 20
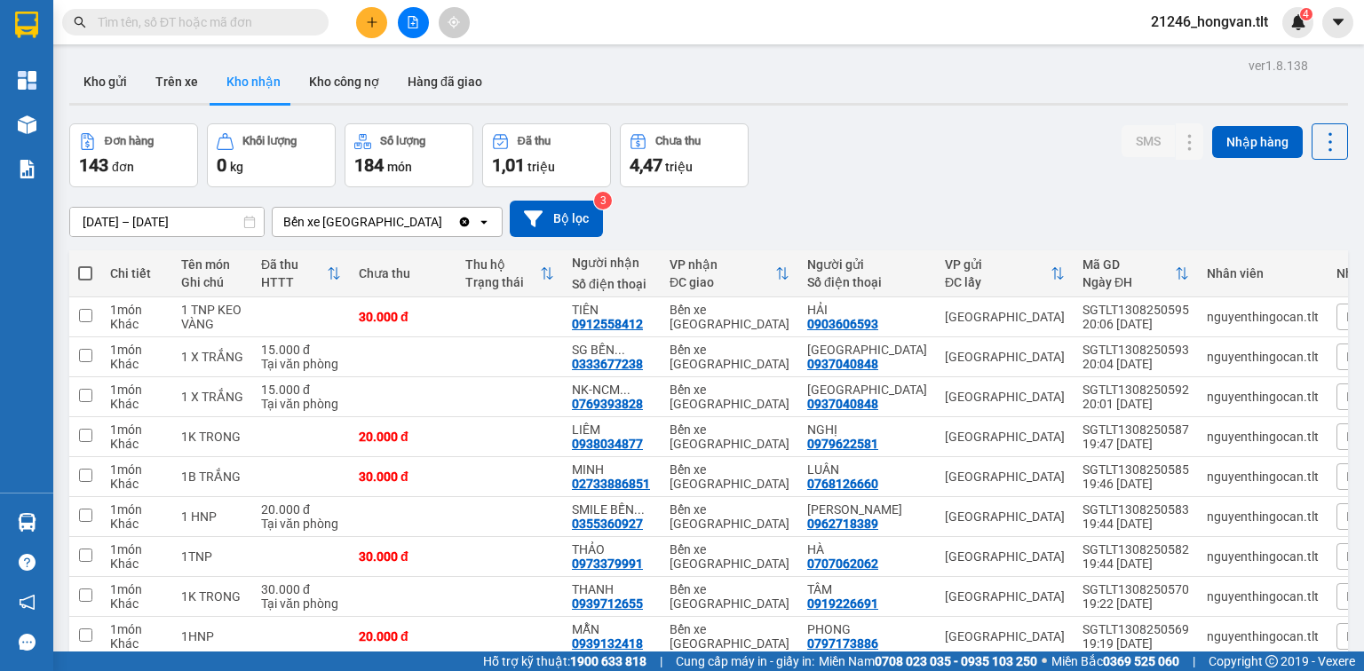
click at [263, 26] on input "text" at bounding box center [203, 22] width 210 height 20
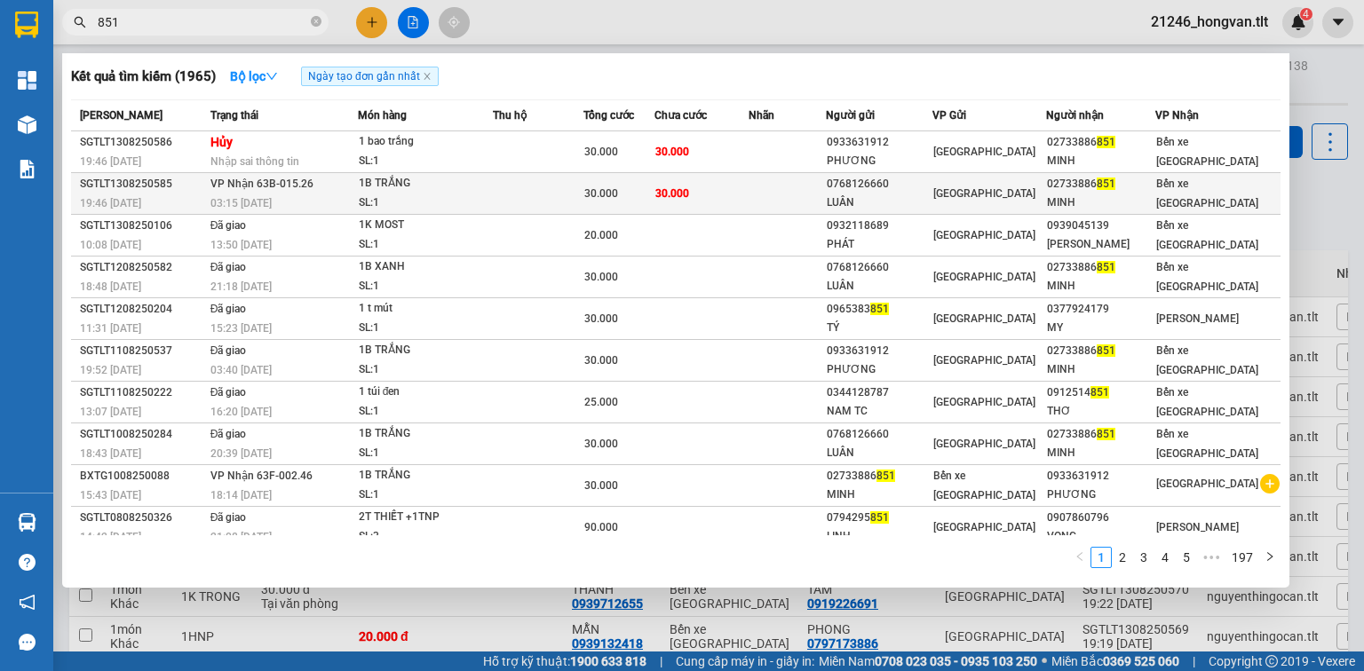
type input "851"
click at [604, 185] on div "30.000" at bounding box center [619, 194] width 70 height 20
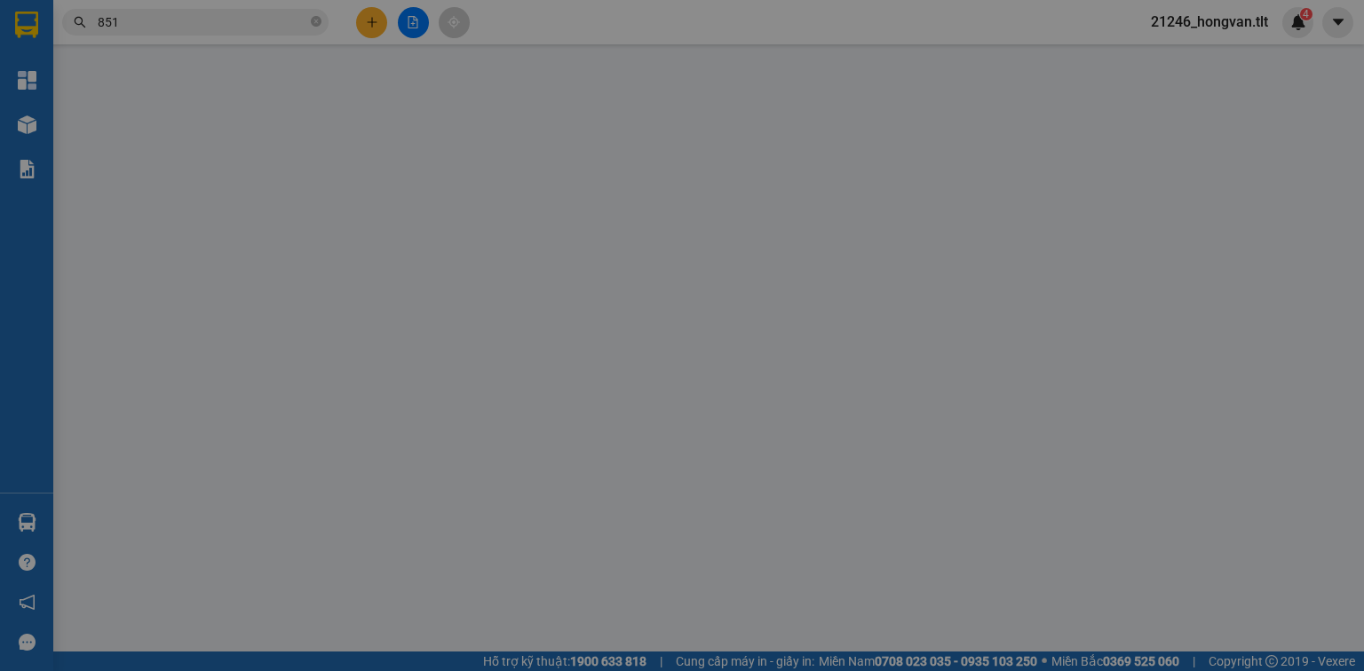
type input "0768126660"
type input "LUÂN"
type input "02733886851"
type input "MINH"
type input "30.000"
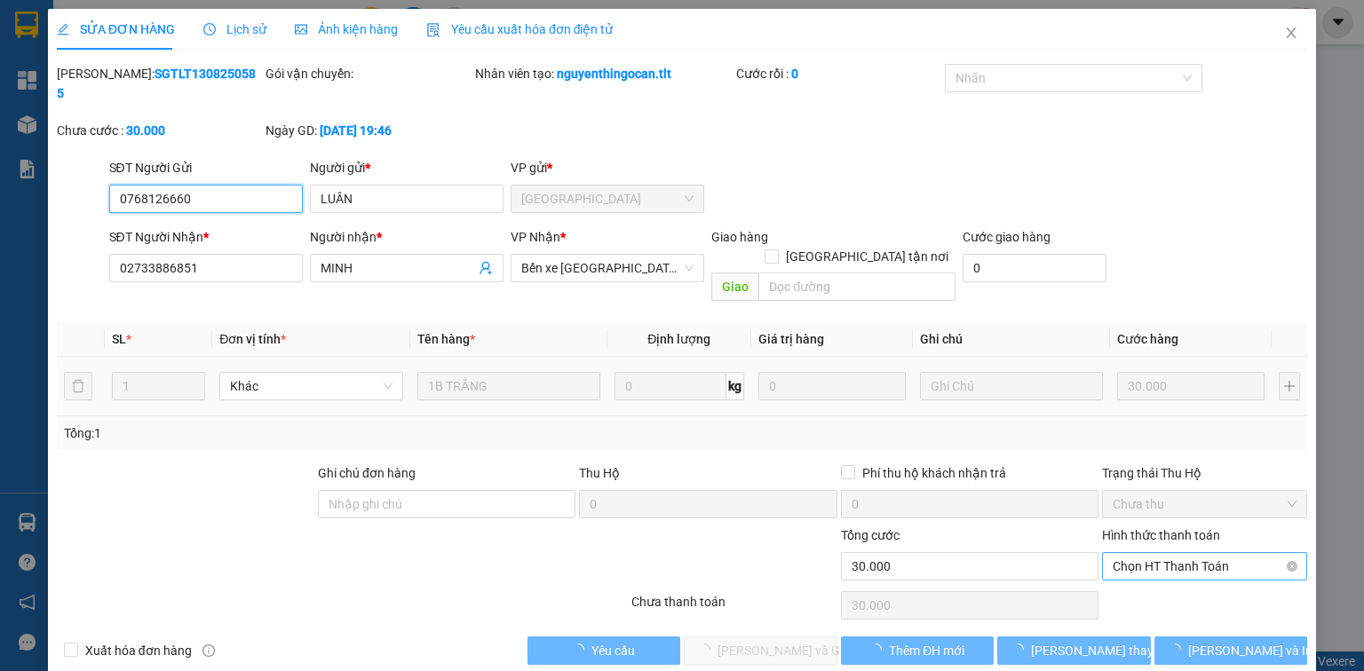
drag, startPoint x: 1147, startPoint y: 536, endPoint x: 1145, endPoint y: 555, distance: 19.7
click at [1147, 553] on span "Chọn HT Thanh Toán" at bounding box center [1205, 566] width 184 height 27
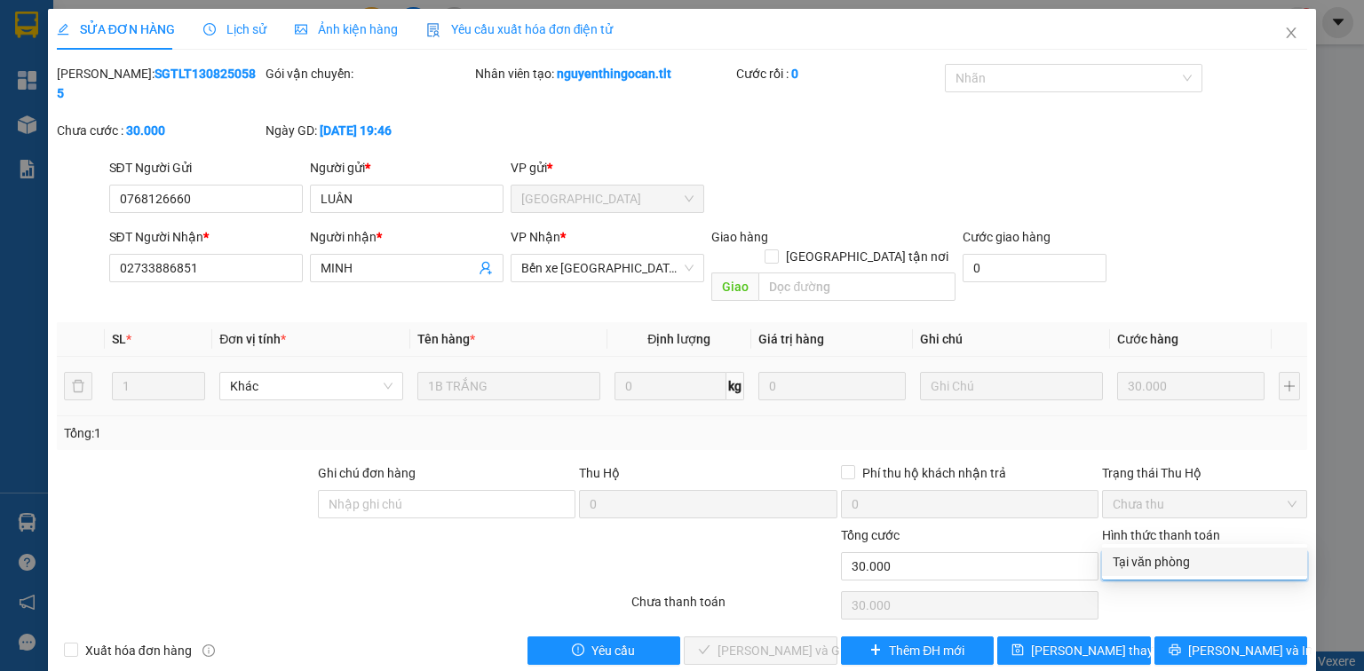
click at [1143, 559] on div "Tại văn phòng" at bounding box center [1205, 562] width 184 height 20
type input "0"
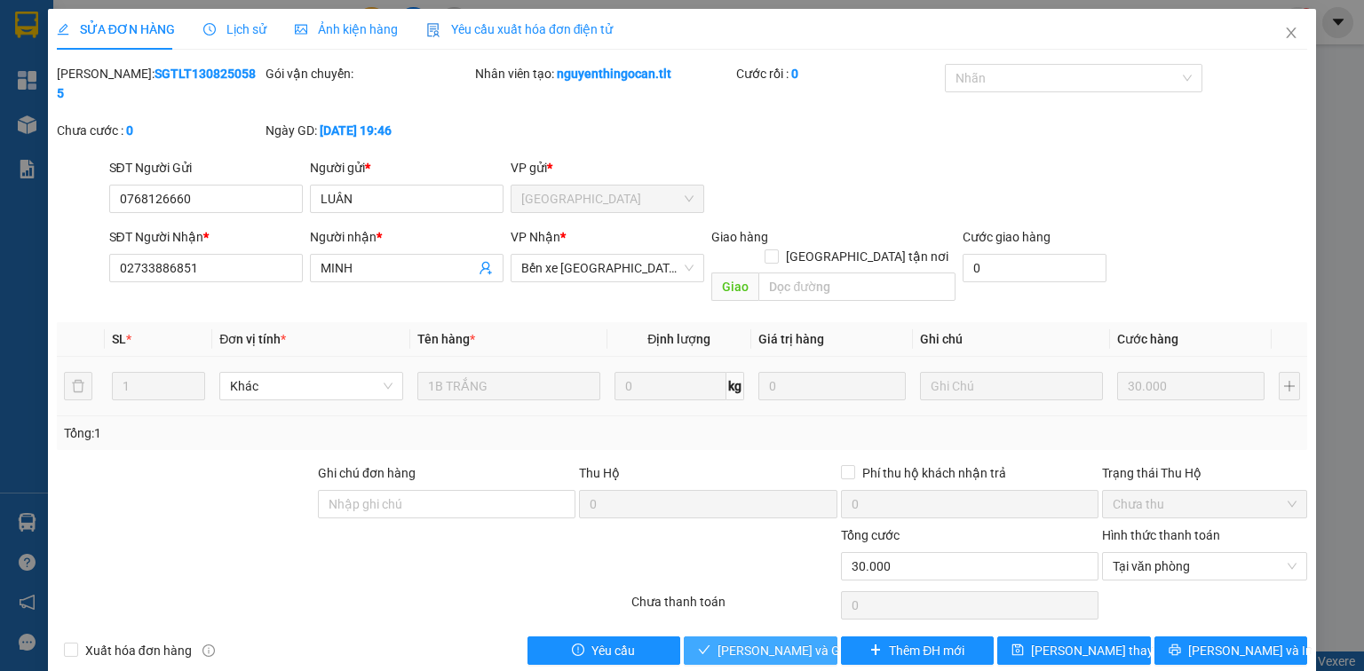
click at [776, 641] on span "[PERSON_NAME] và Giao hàng" at bounding box center [803, 651] width 171 height 20
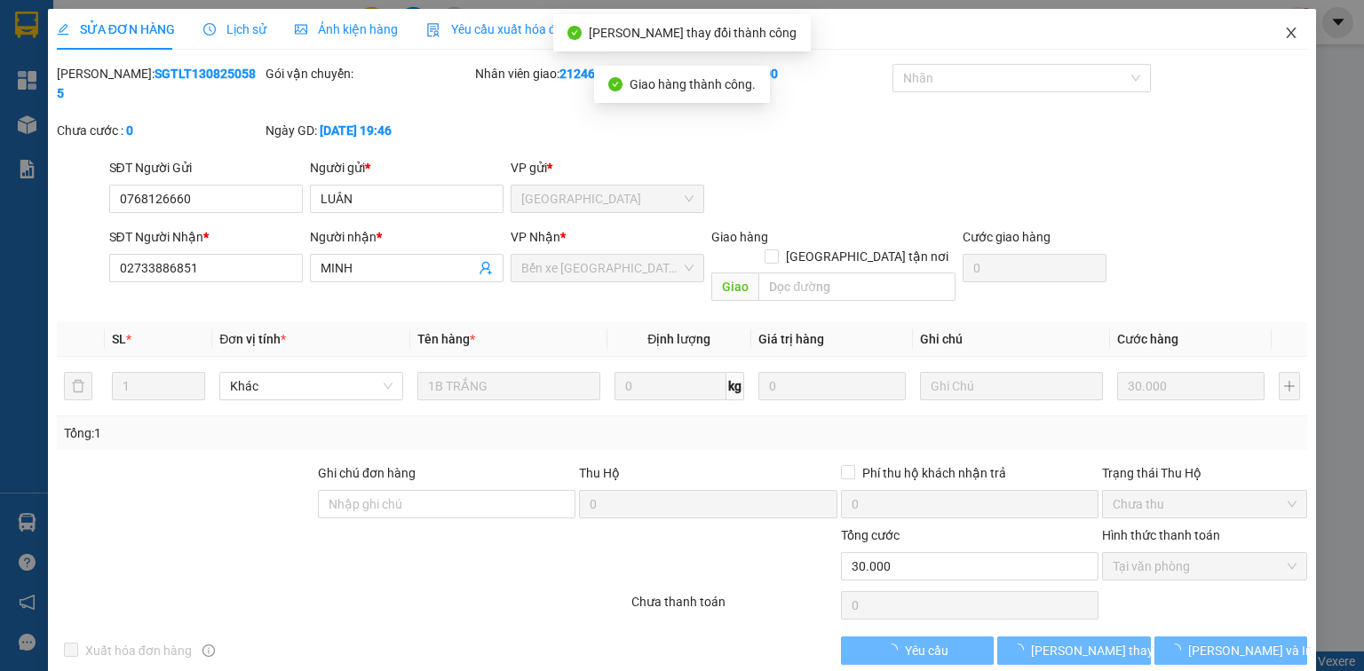
click at [1284, 27] on icon "close" at bounding box center [1291, 33] width 14 height 14
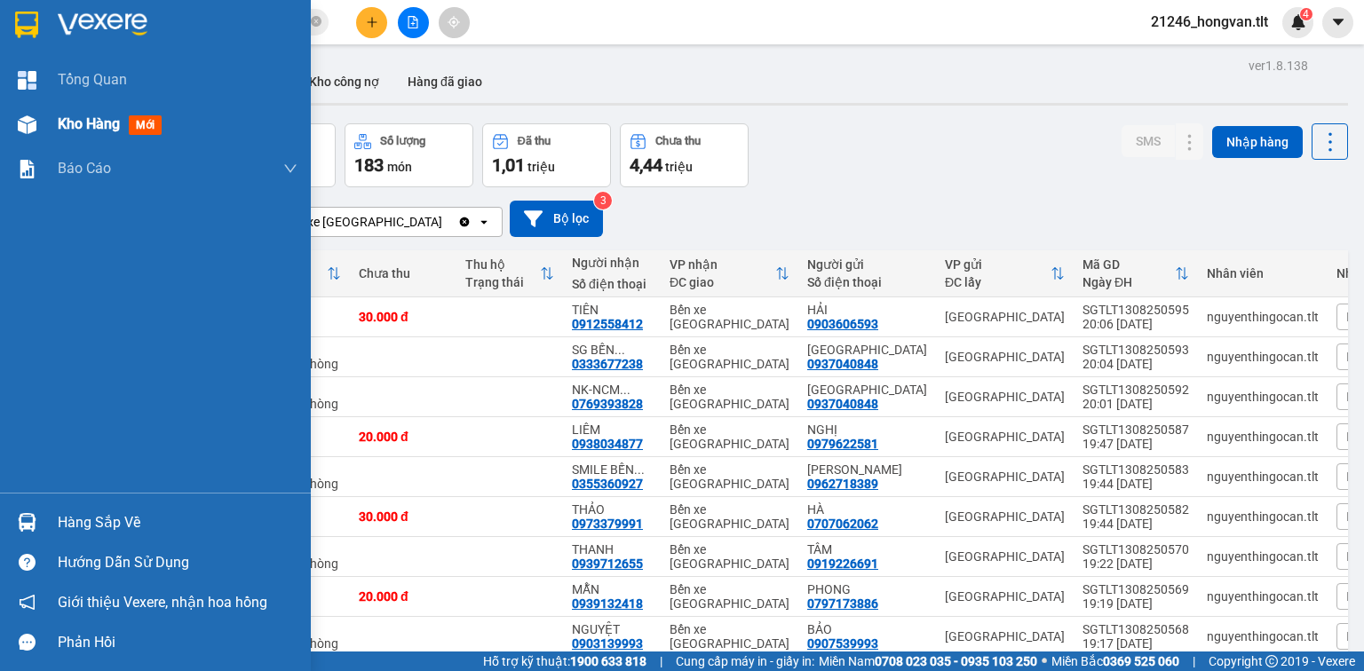
click at [104, 121] on span "Kho hàng" at bounding box center [89, 123] width 62 height 17
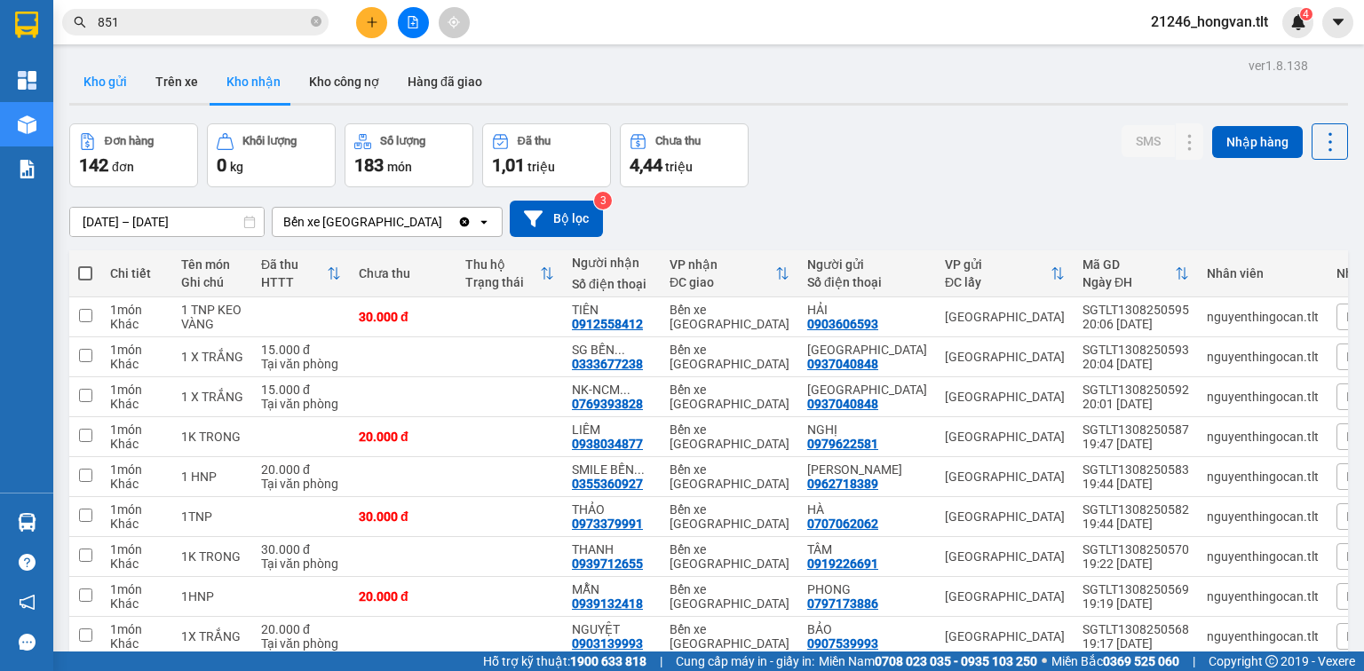
click at [104, 86] on button "Kho gửi" at bounding box center [105, 81] width 72 height 43
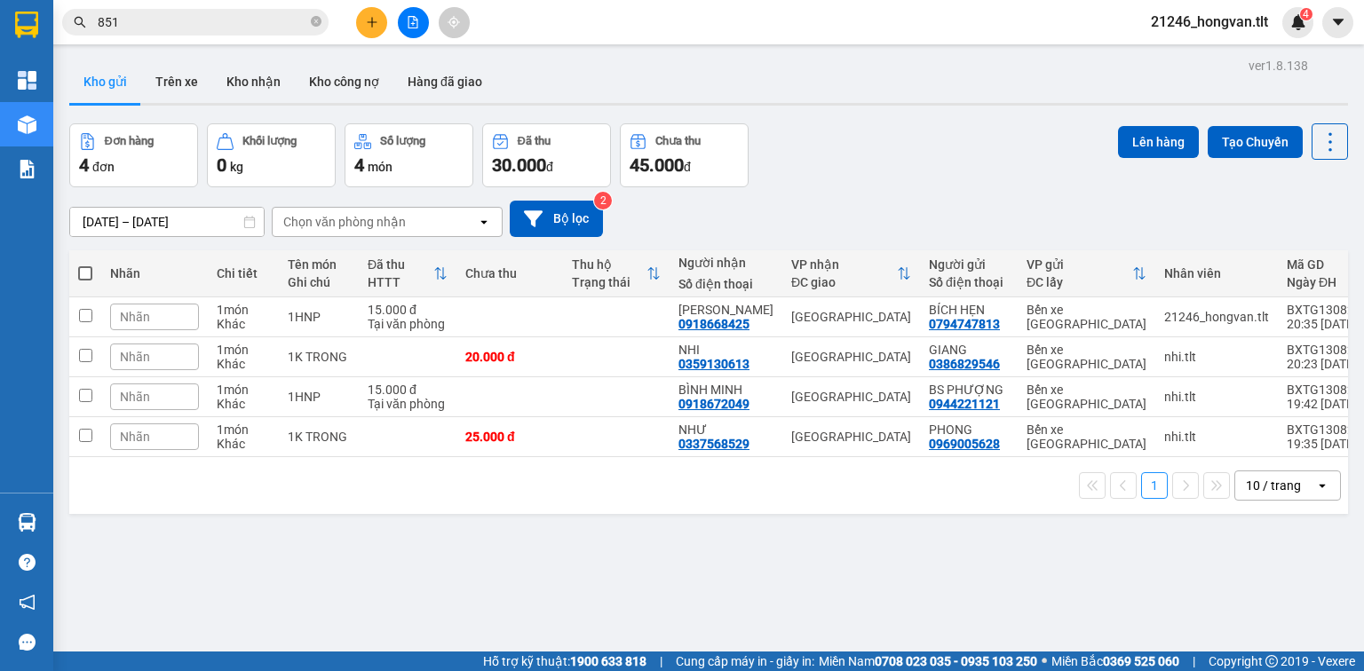
click at [85, 274] on span at bounding box center [85, 273] width 14 height 14
click at [85, 265] on input "checkbox" at bounding box center [85, 265] width 0 height 0
checkbox input "true"
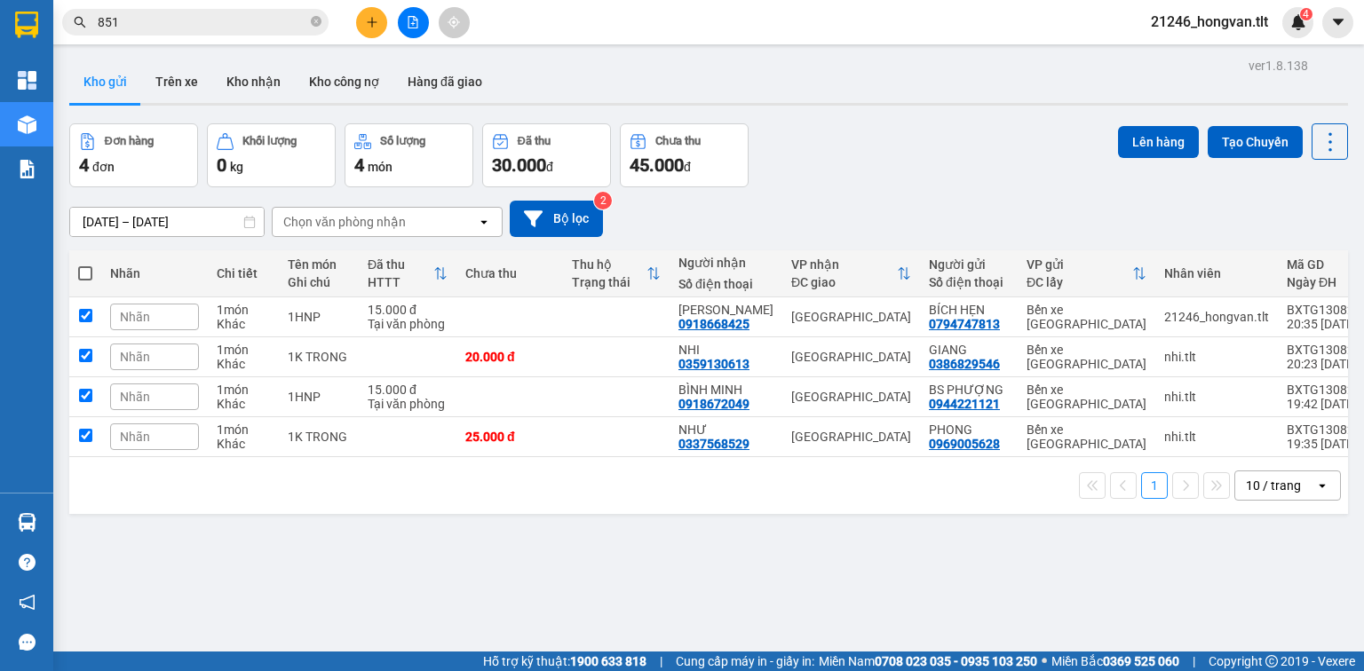
checkbox input "true"
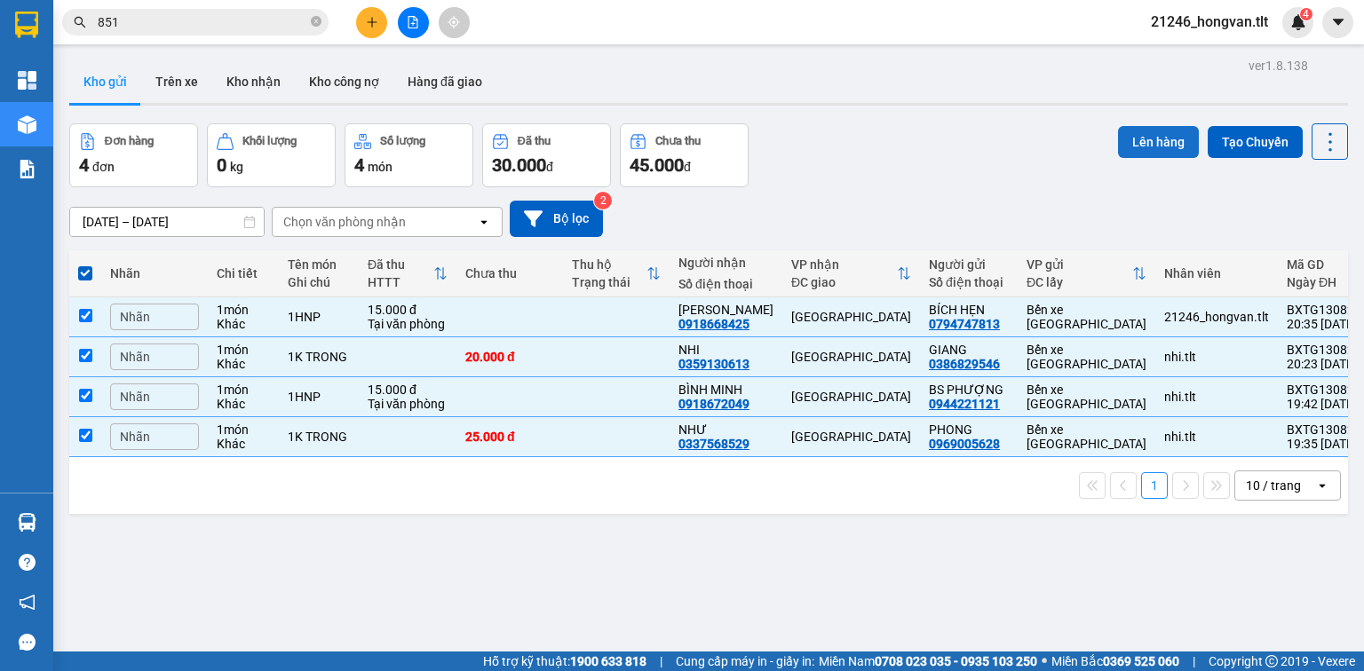
click at [1144, 150] on button "Lên hàng" at bounding box center [1158, 142] width 81 height 32
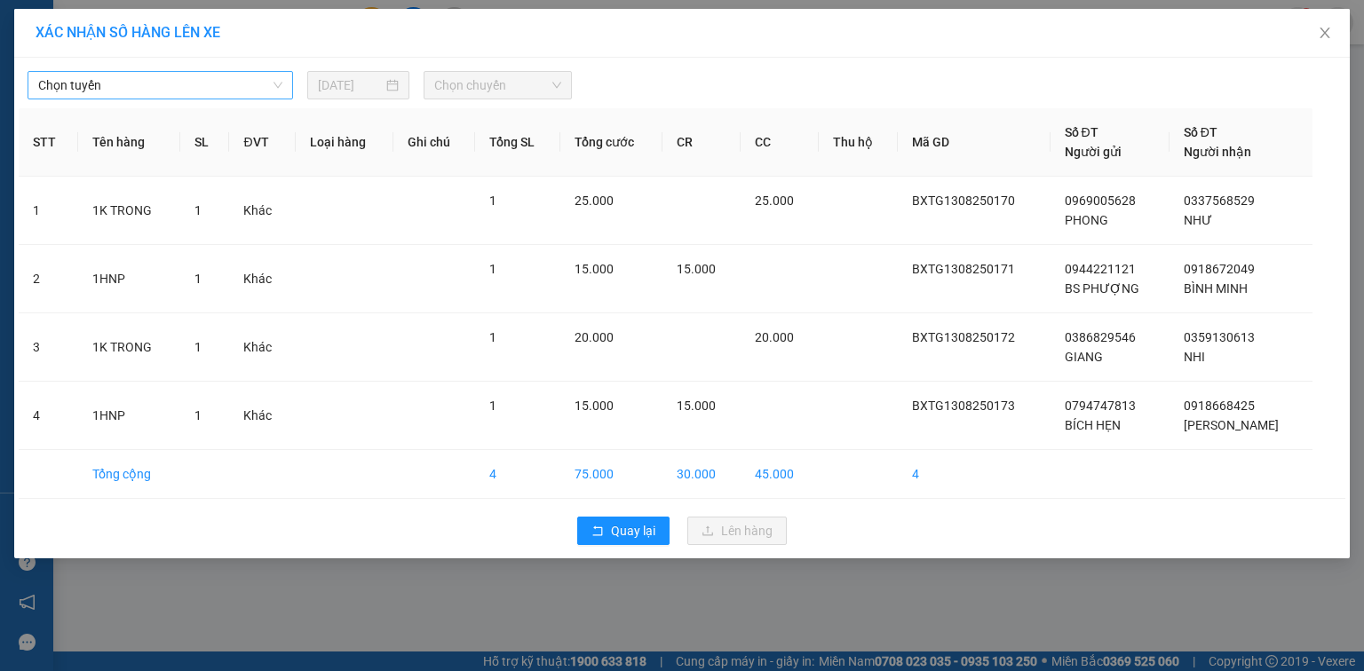
click at [160, 83] on span "Chọn tuyến" at bounding box center [160, 85] width 244 height 27
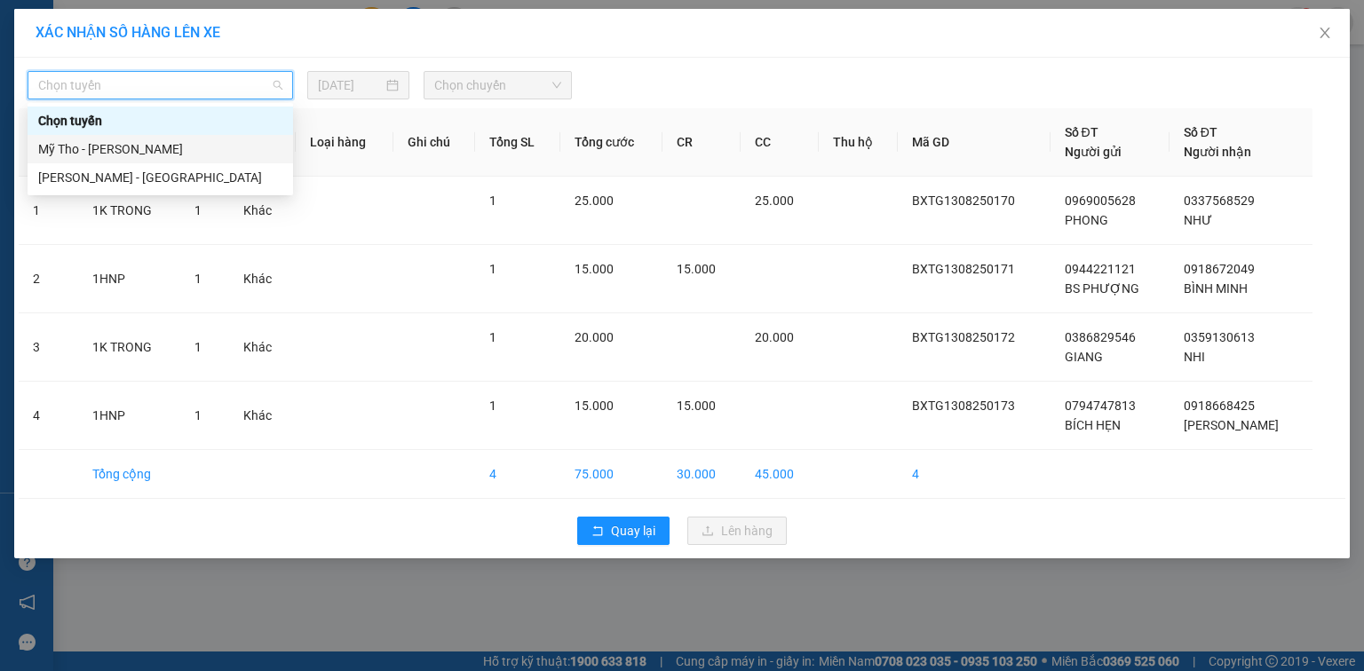
click at [131, 138] on div "Mỹ Tho - [PERSON_NAME]" at bounding box center [161, 149] width 266 height 28
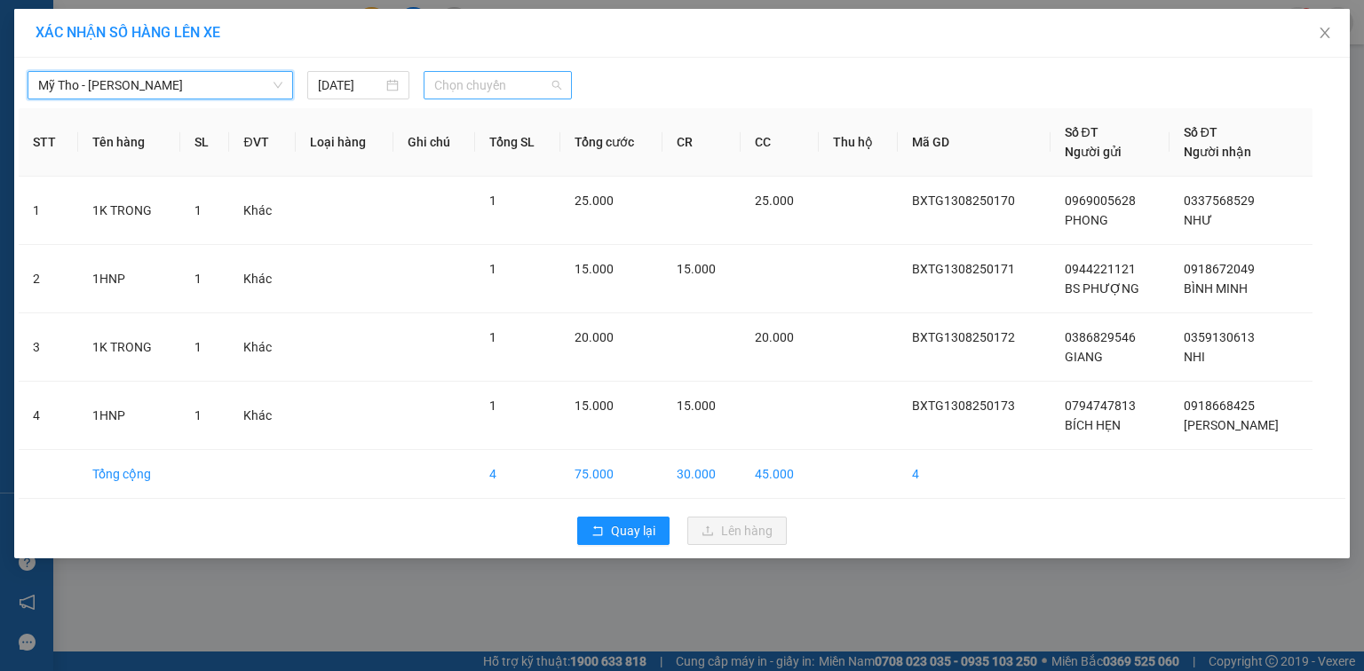
click at [461, 88] on span "Chọn chuyến" at bounding box center [498, 85] width 128 height 27
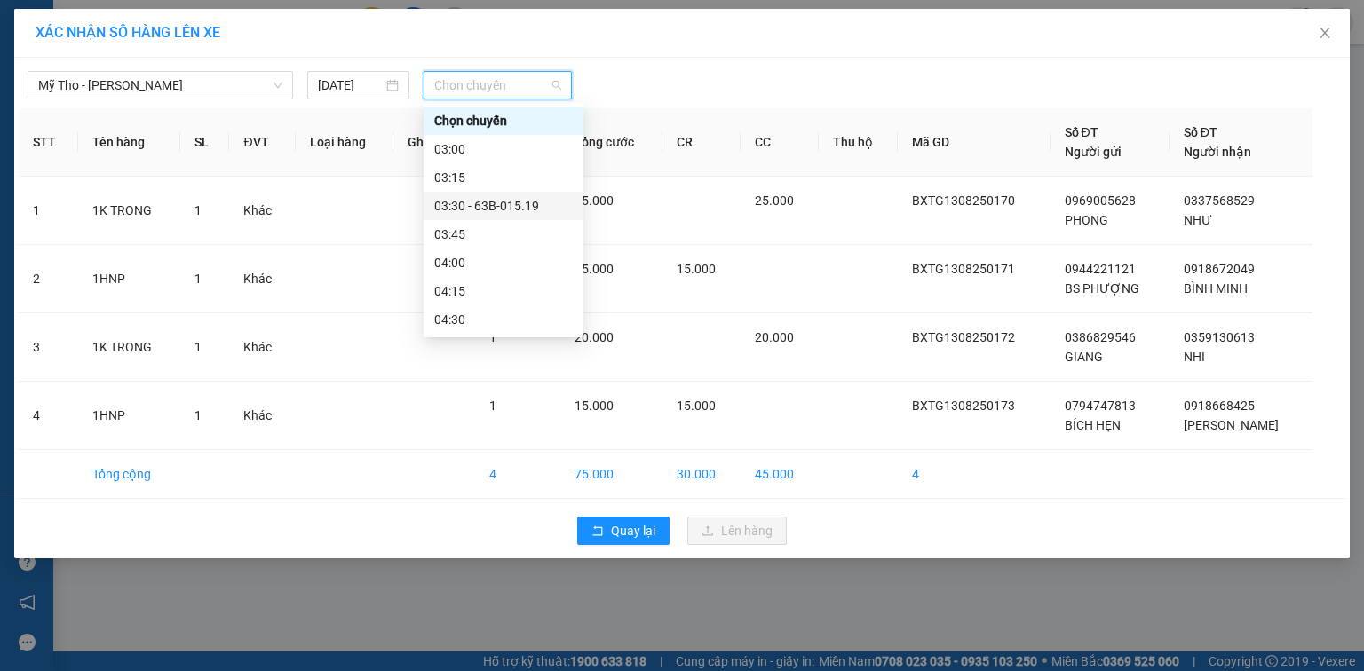
click at [487, 205] on div "03:30 - 63B-015.19" at bounding box center [503, 206] width 139 height 20
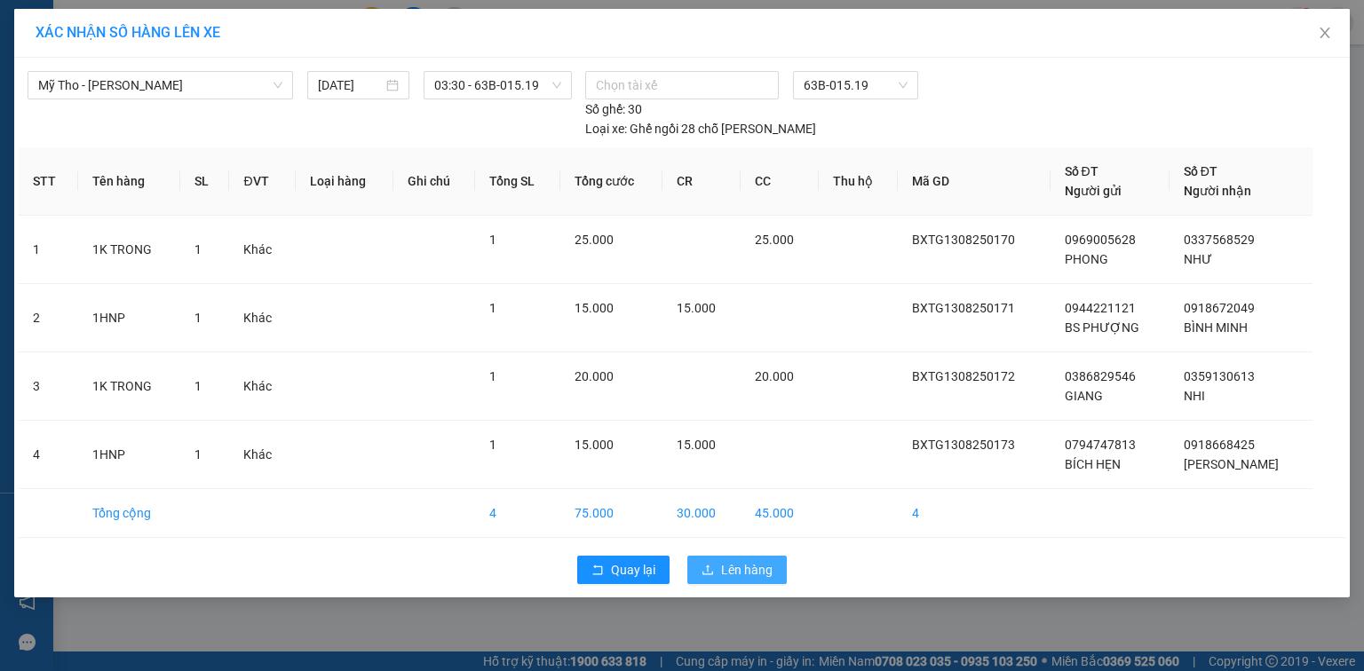
click at [721, 560] on span "Lên hàng" at bounding box center [747, 570] width 52 height 20
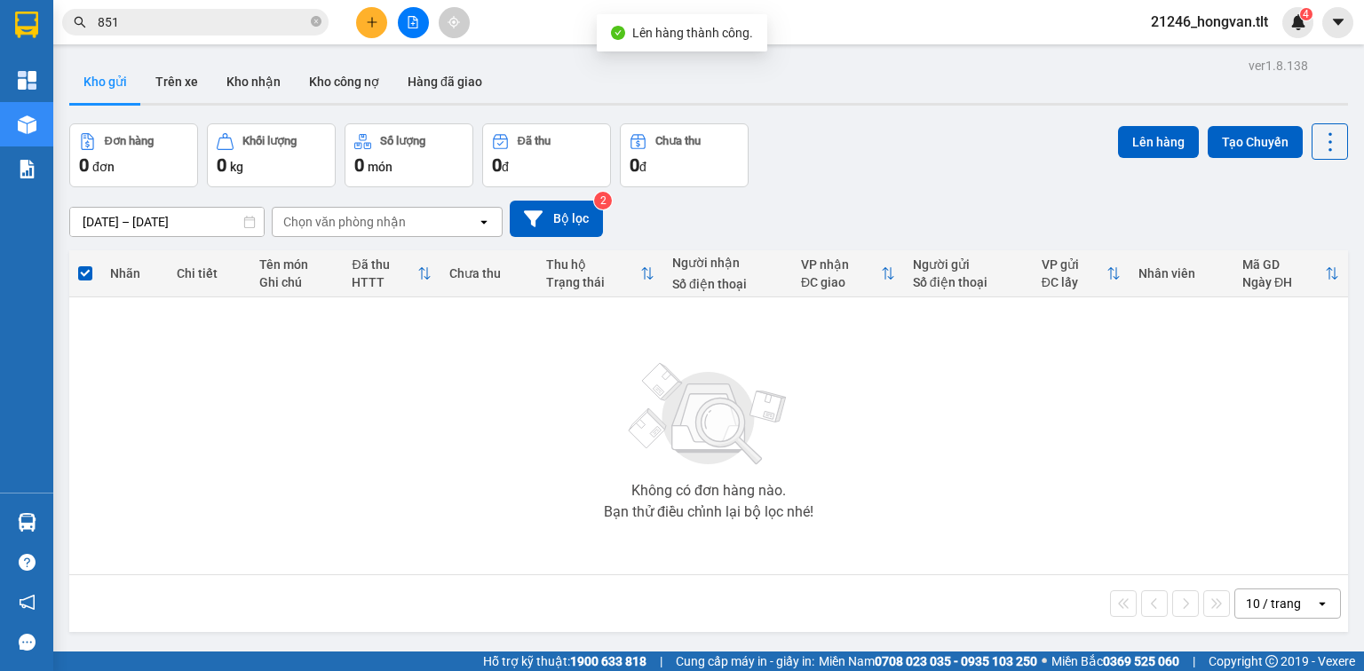
drag, startPoint x: 410, startPoint y: 12, endPoint x: 496, endPoint y: 41, distance: 91.0
click at [410, 12] on button at bounding box center [413, 22] width 31 height 31
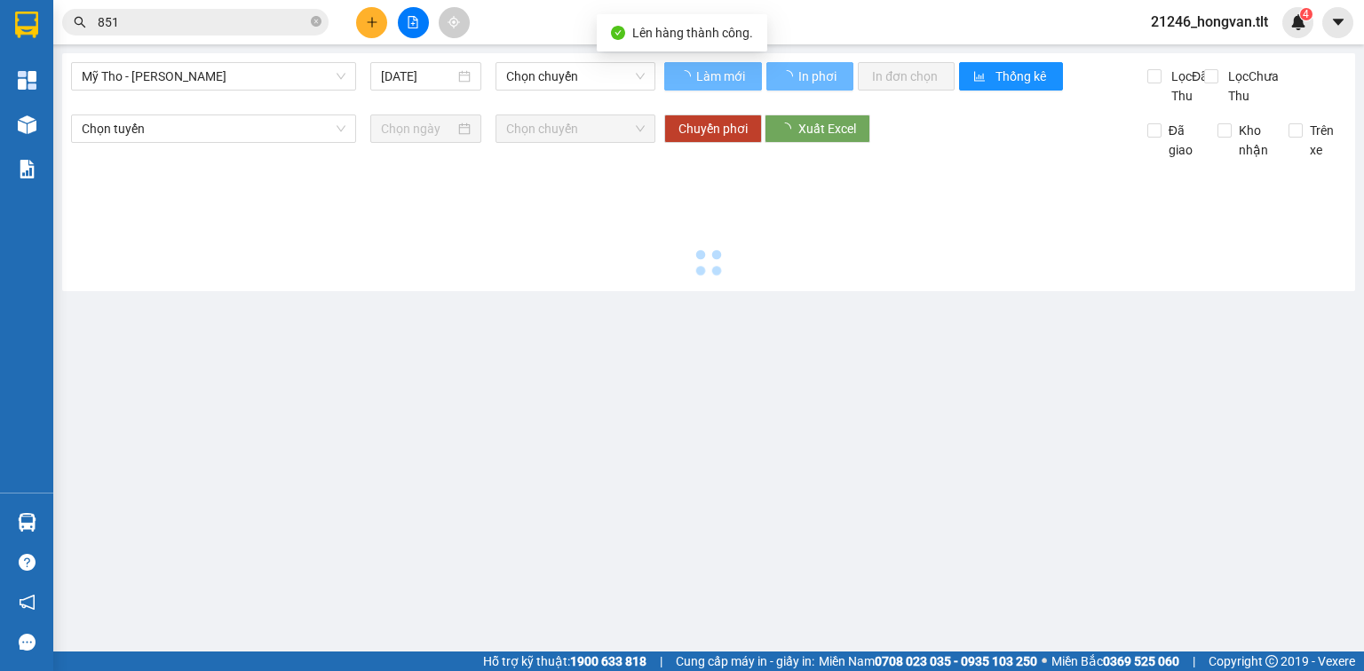
type input "[DATE]"
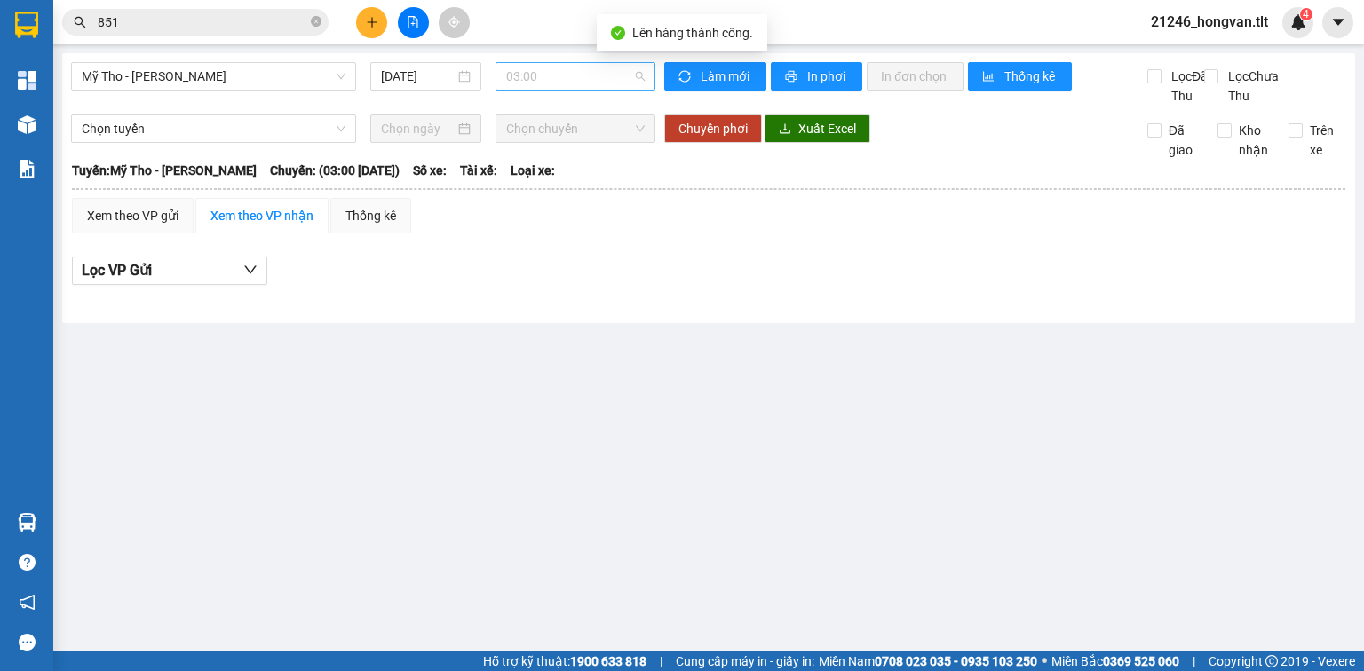
click at [530, 63] on span "03:00" at bounding box center [575, 76] width 139 height 27
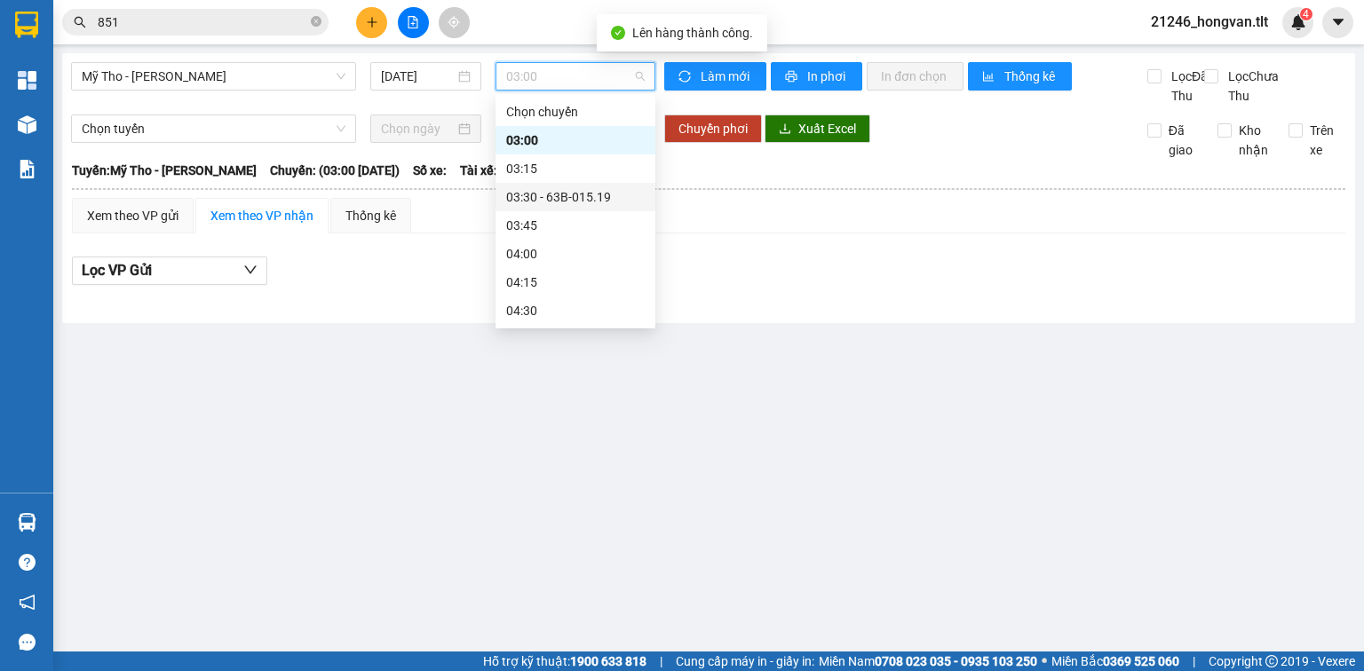
click at [558, 197] on div "03:30 - 63B-015.19" at bounding box center [575, 197] width 139 height 20
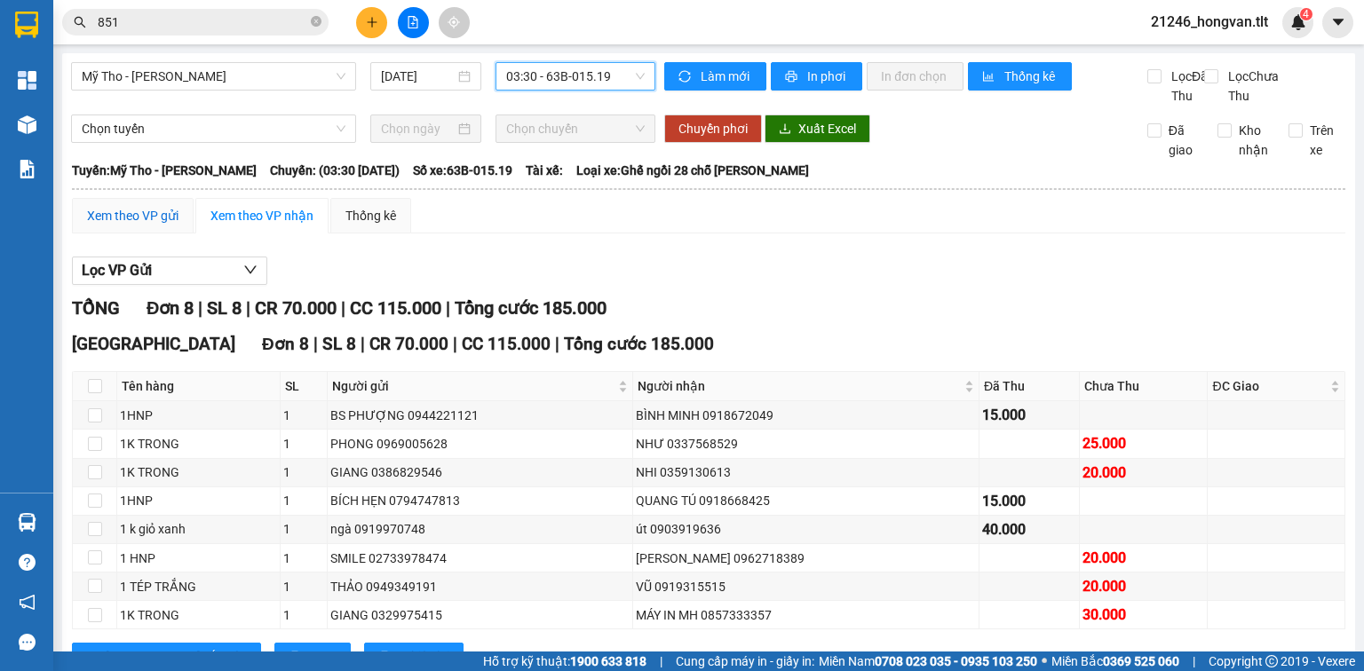
drag, startPoint x: 124, startPoint y: 228, endPoint x: 153, endPoint y: 189, distance: 48.3
click at [123, 226] on div "Xem theo VP gửi" at bounding box center [132, 216] width 91 height 20
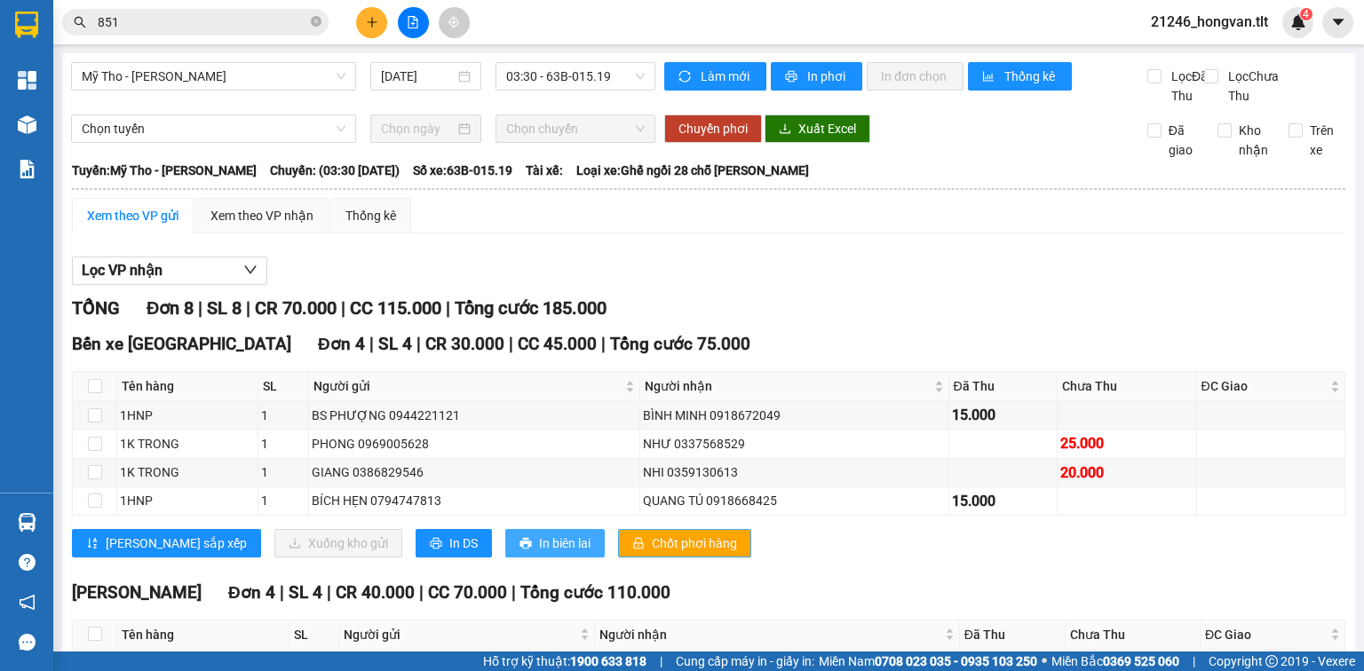
drag, startPoint x: 590, startPoint y: 562, endPoint x: 502, endPoint y: 574, distance: 88.7
click at [652, 553] on span "Chốt phơi hàng" at bounding box center [694, 544] width 85 height 20
click at [449, 553] on span "In DS" at bounding box center [463, 544] width 28 height 20
click at [371, 24] on icon "plus" at bounding box center [372, 22] width 12 height 12
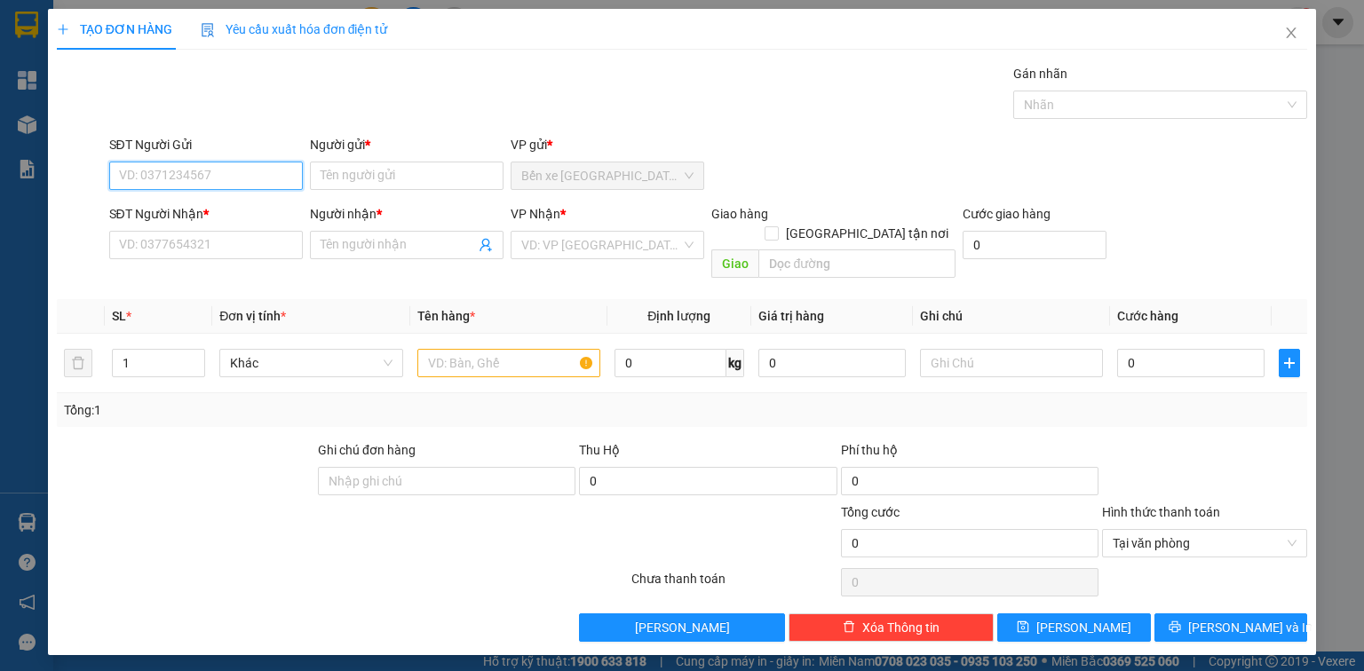
click at [236, 172] on input "SĐT Người Gửi" at bounding box center [206, 176] width 194 height 28
type input "0977855972"
click at [215, 210] on div "0977855972 - TUẤN" at bounding box center [206, 211] width 172 height 20
type input "TUẤN"
type input "0977855972"
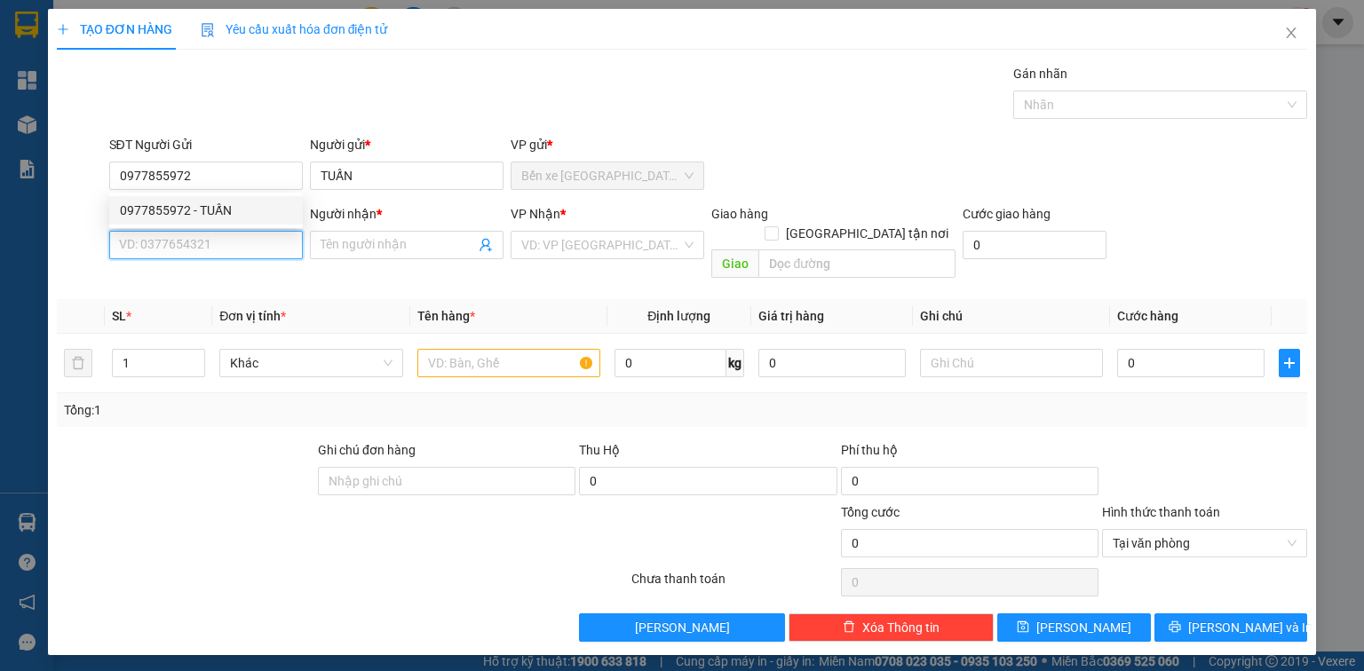
click at [227, 249] on input "SĐT Người Nhận *" at bounding box center [206, 245] width 194 height 28
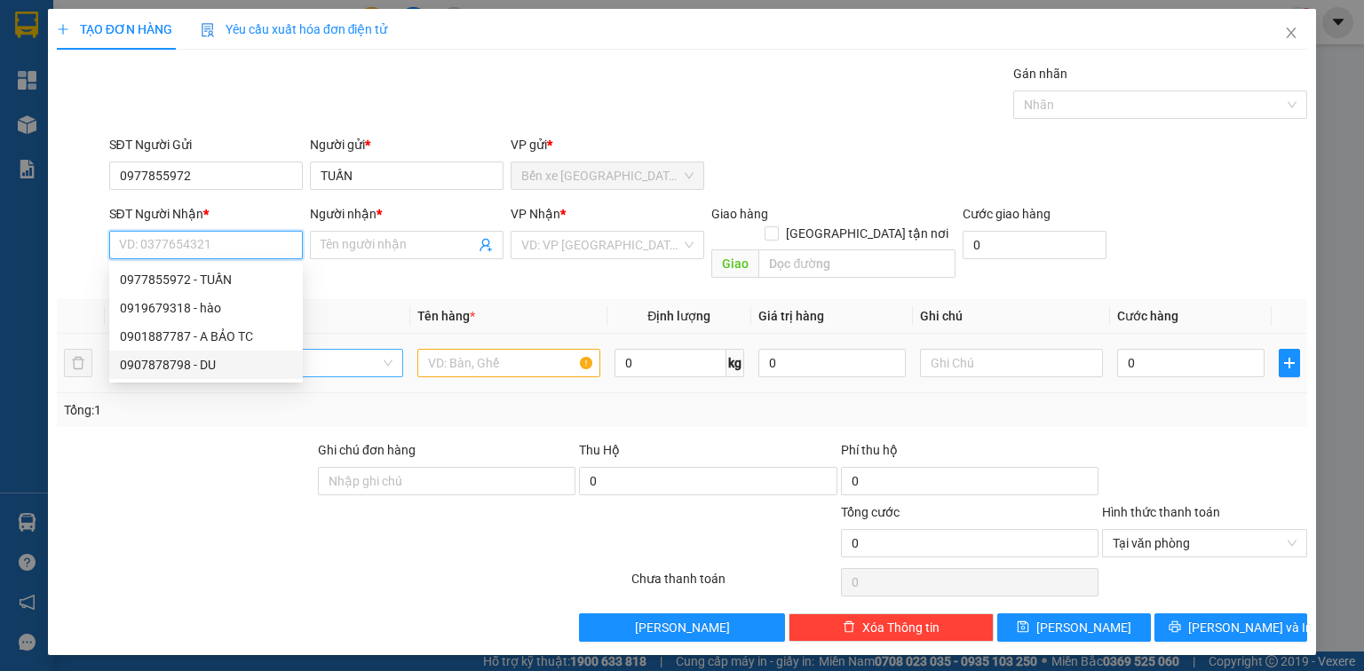
click at [219, 359] on div "0907878798 - DU" at bounding box center [206, 365] width 172 height 20
type input "0907878798"
type input "DU"
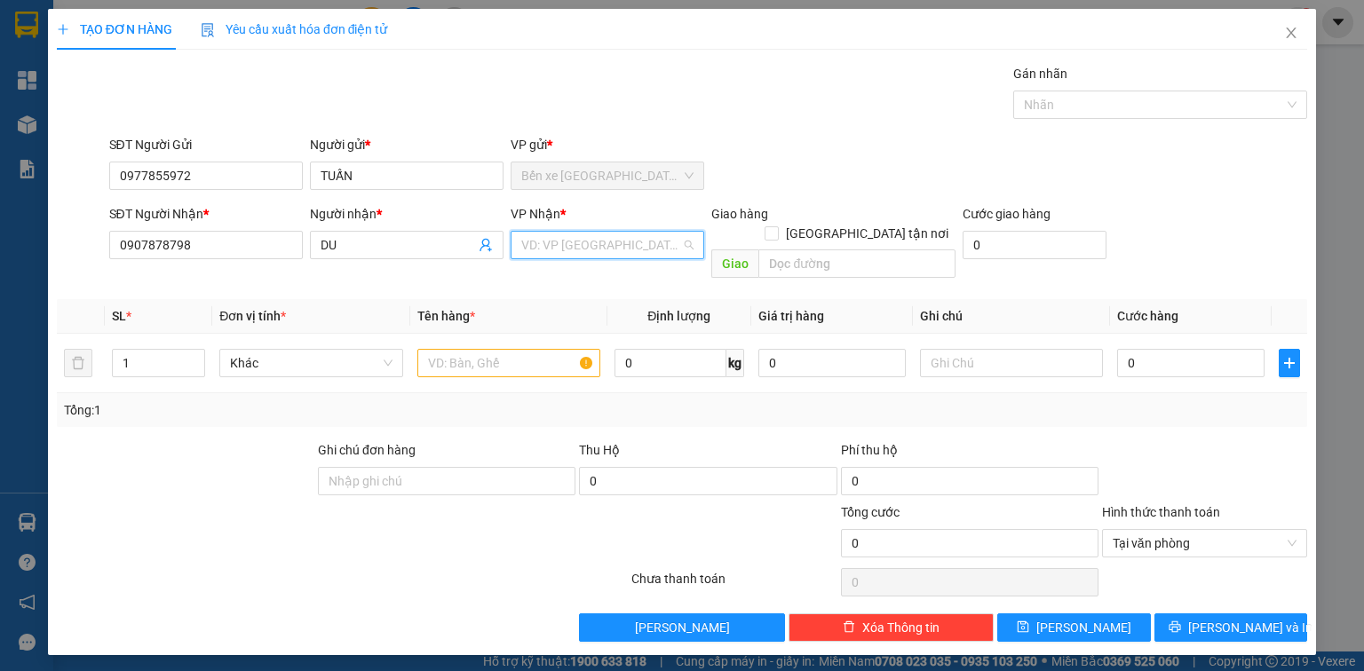
drag, startPoint x: 541, startPoint y: 238, endPoint x: 544, endPoint y: 290, distance: 52.5
click at [542, 238] on input "search" at bounding box center [601, 245] width 160 height 27
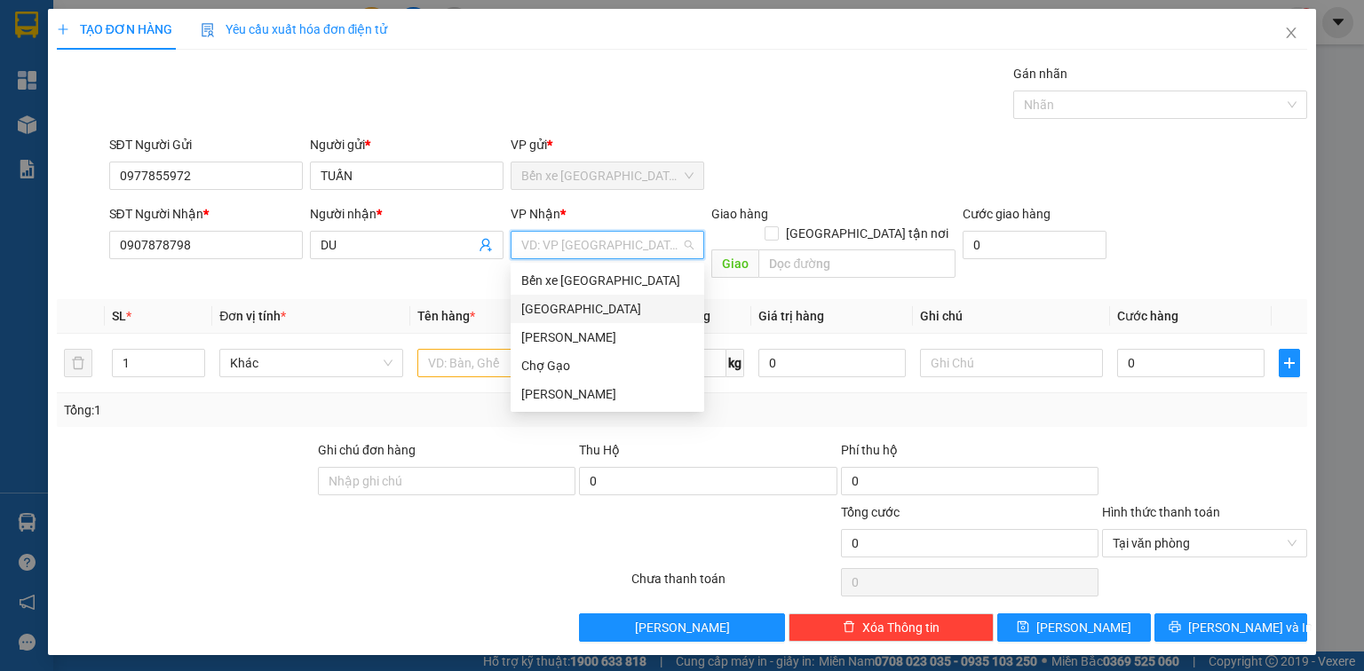
click at [539, 309] on div "[GEOGRAPHIC_DATA]" at bounding box center [607, 309] width 172 height 20
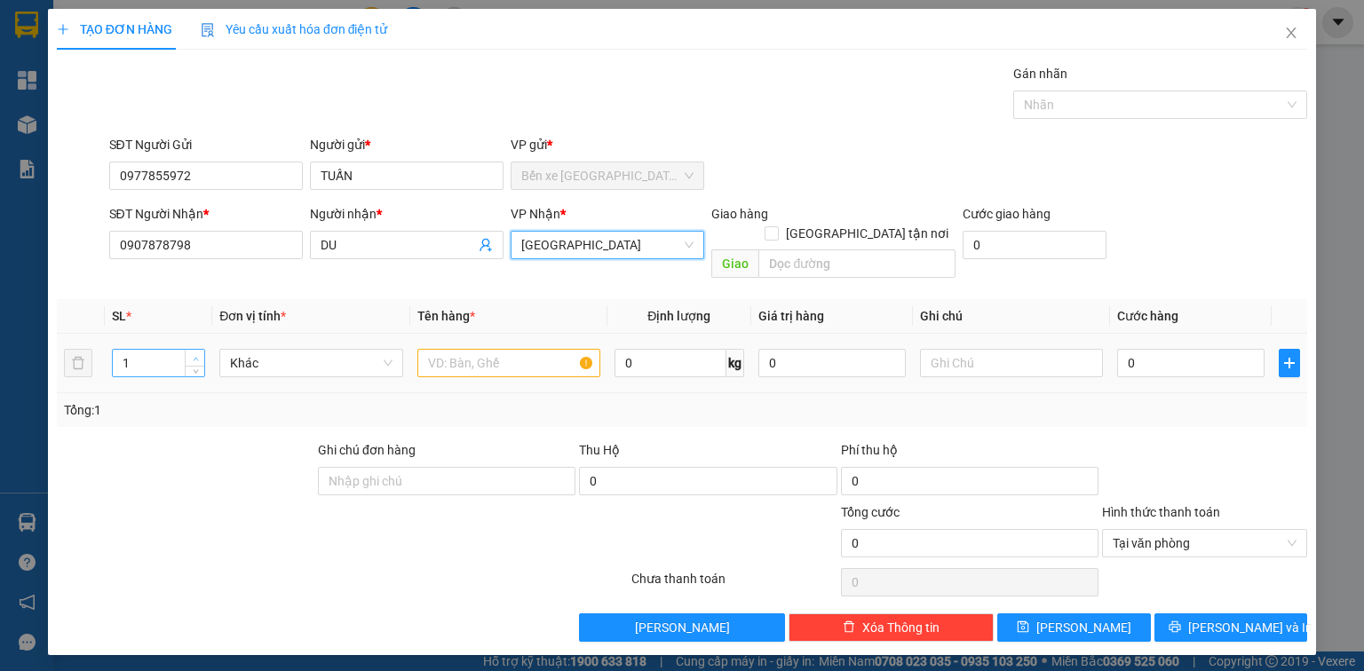
type input "2"
click at [196, 353] on span "up" at bounding box center [195, 358] width 11 height 11
drag, startPoint x: 512, startPoint y: 354, endPoint x: 497, endPoint y: 350, distance: 14.9
click at [504, 354] on input "text" at bounding box center [508, 363] width 183 height 28
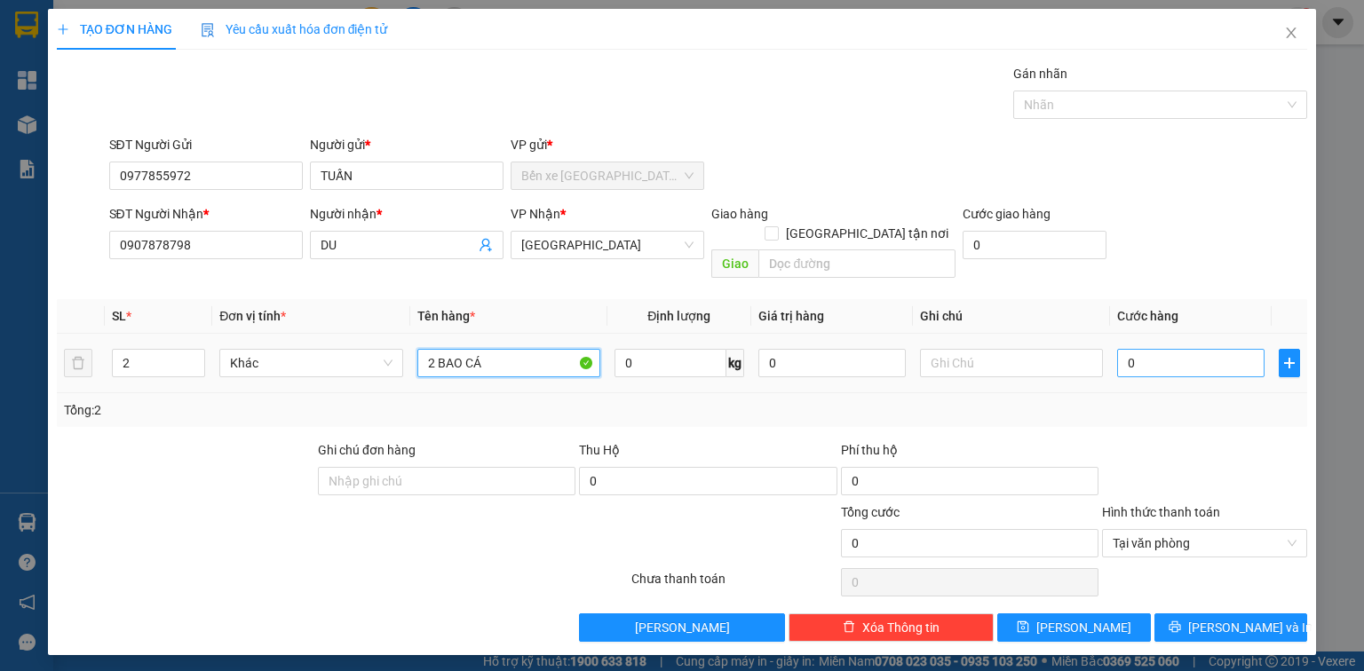
type input "2 BAO CÁ"
click at [1155, 351] on input "0" at bounding box center [1190, 363] width 147 height 28
type input "6"
type input "60"
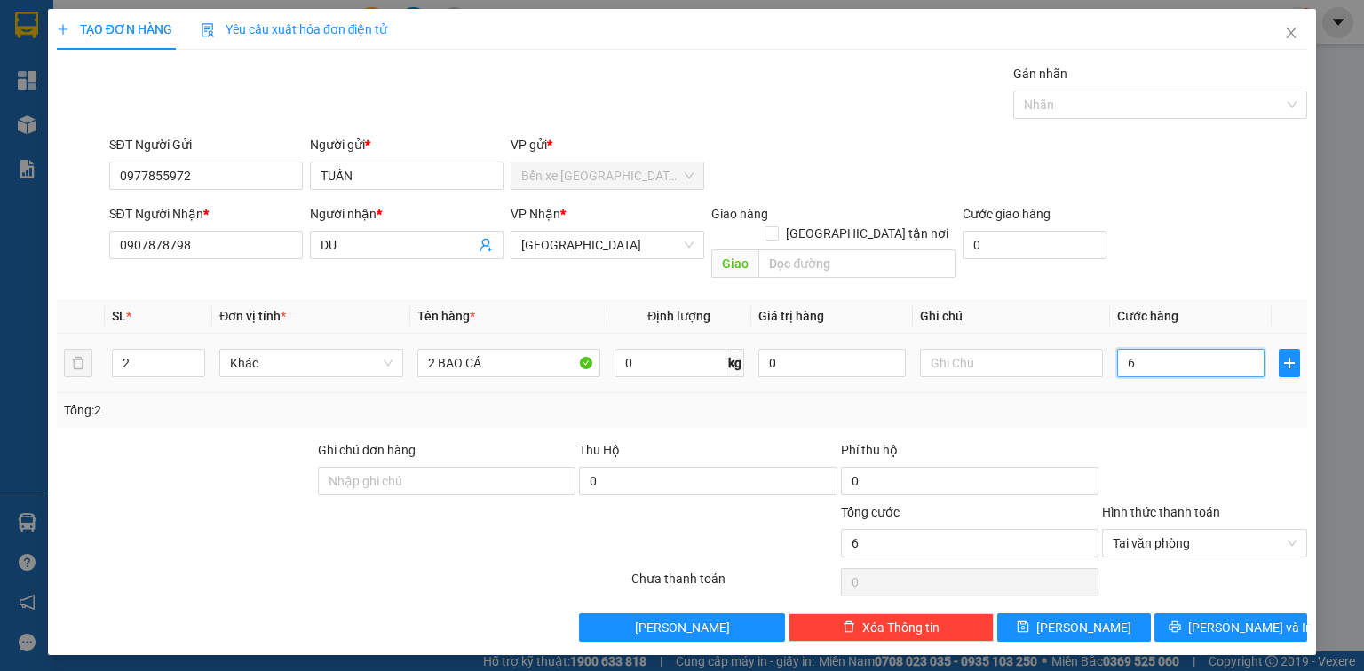
type input "60"
type input "60.000"
drag, startPoint x: 1222, startPoint y: 605, endPoint x: 92, endPoint y: 241, distance: 1186.9
click at [1221, 618] on span "[PERSON_NAME] và In" at bounding box center [1250, 628] width 124 height 20
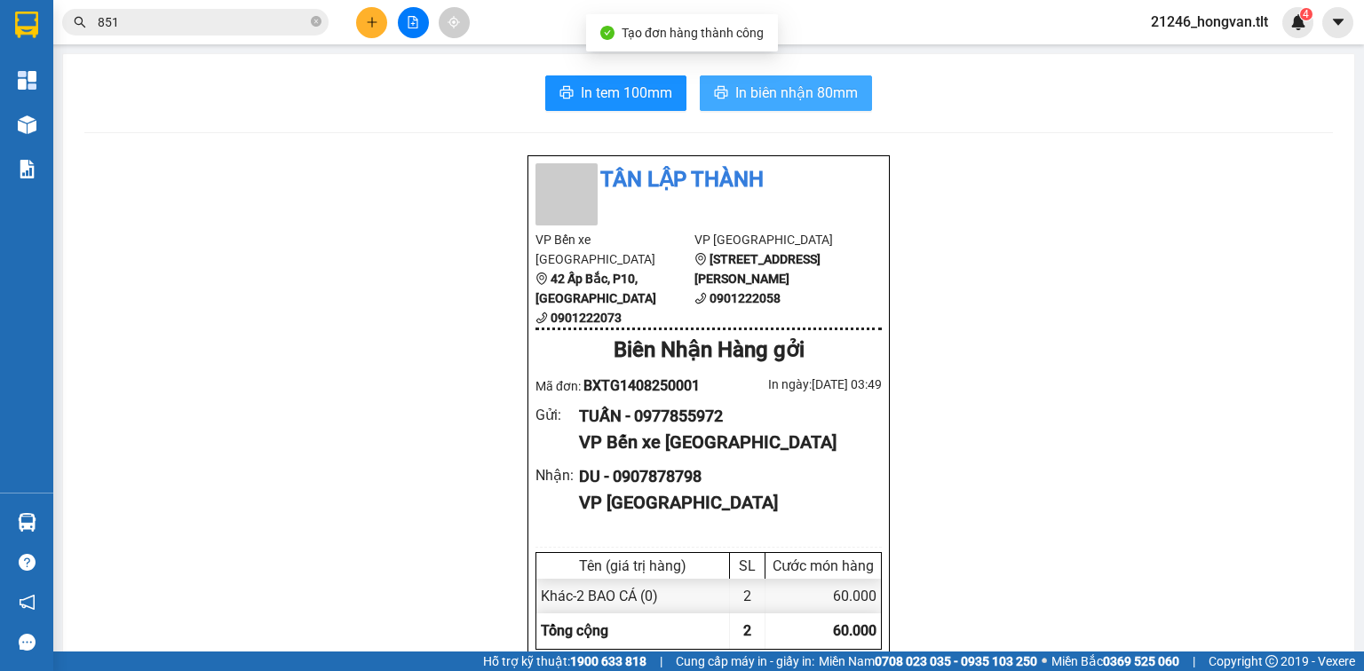
click at [707, 86] on button "In biên nhận 80mm" at bounding box center [786, 93] width 172 height 36
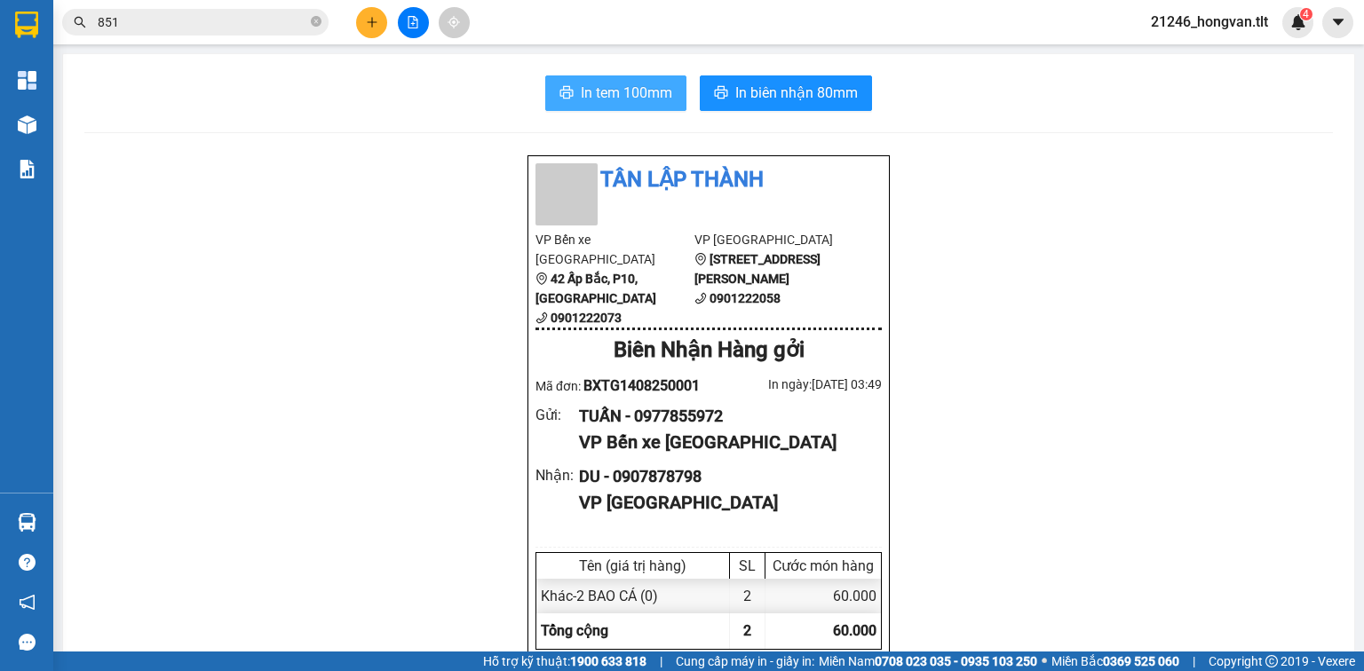
click at [640, 95] on span "In tem 100mm" at bounding box center [626, 93] width 91 height 22
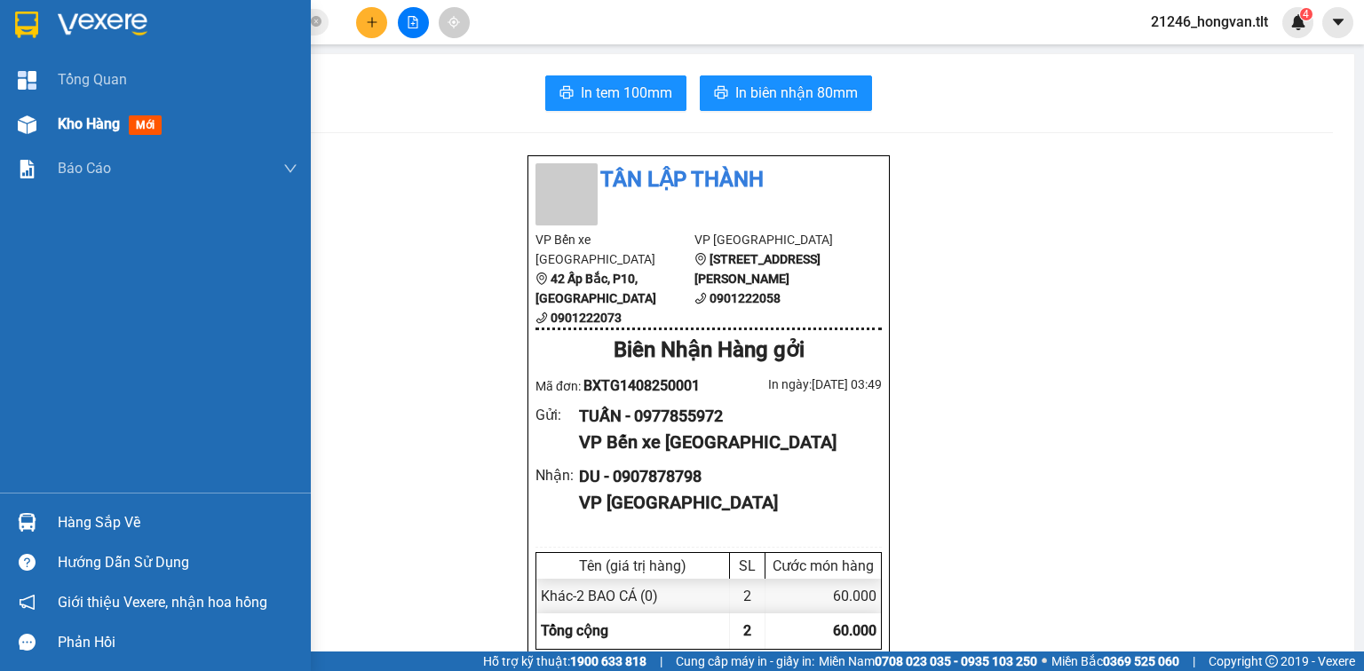
drag, startPoint x: 184, startPoint y: 120, endPoint x: 89, endPoint y: 139, distance: 97.0
click at [181, 124] on div "Kho hàng mới" at bounding box center [178, 124] width 240 height 44
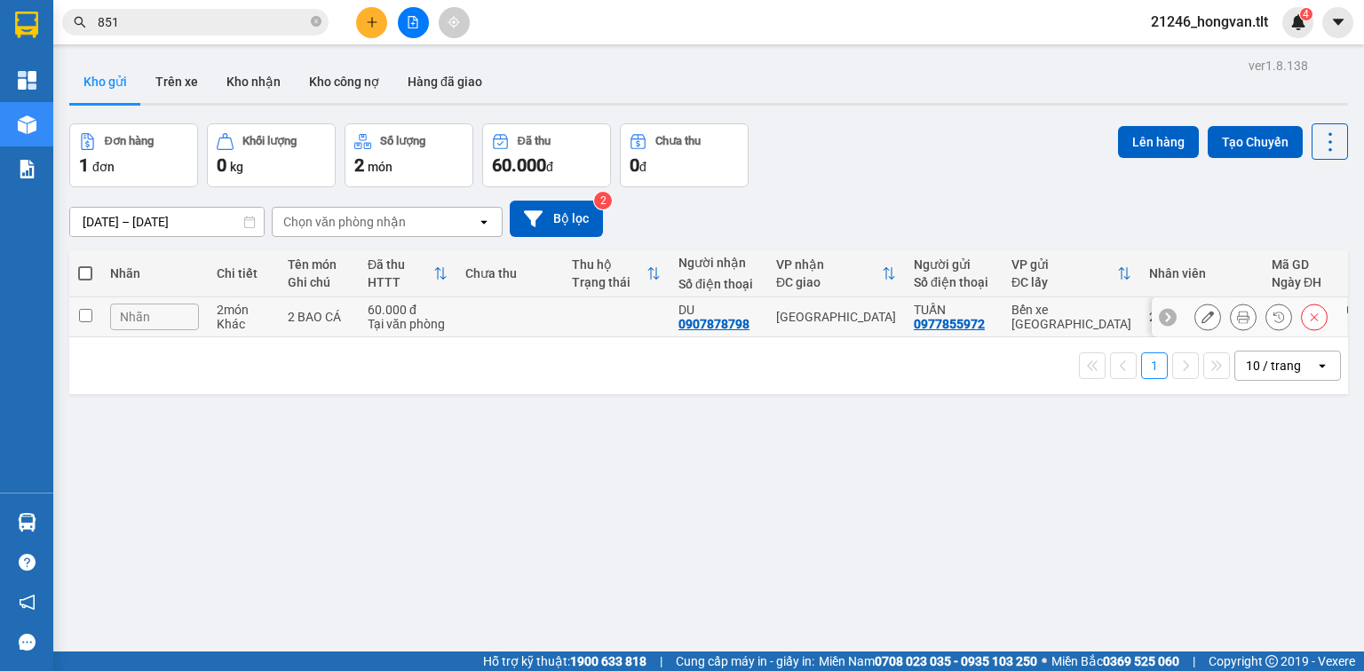
click at [492, 327] on td at bounding box center [509, 318] width 107 height 40
checkbox input "true"
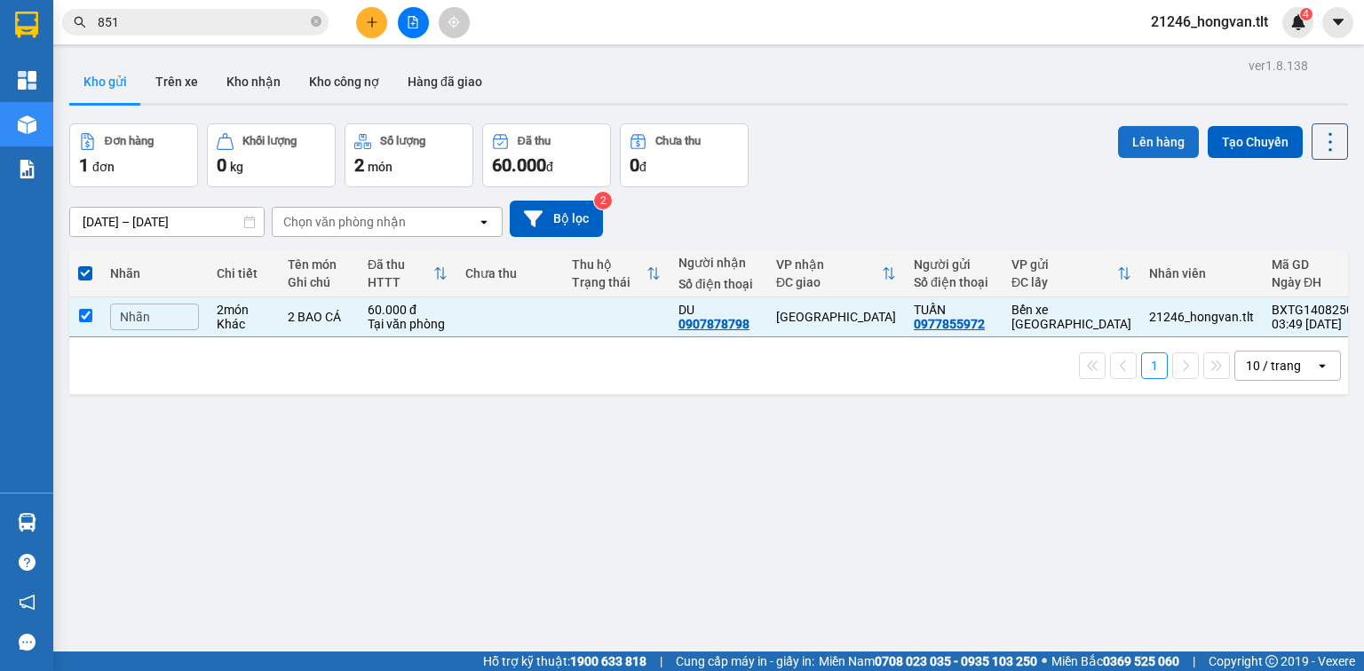
click at [1164, 147] on button "Lên hàng" at bounding box center [1158, 142] width 81 height 32
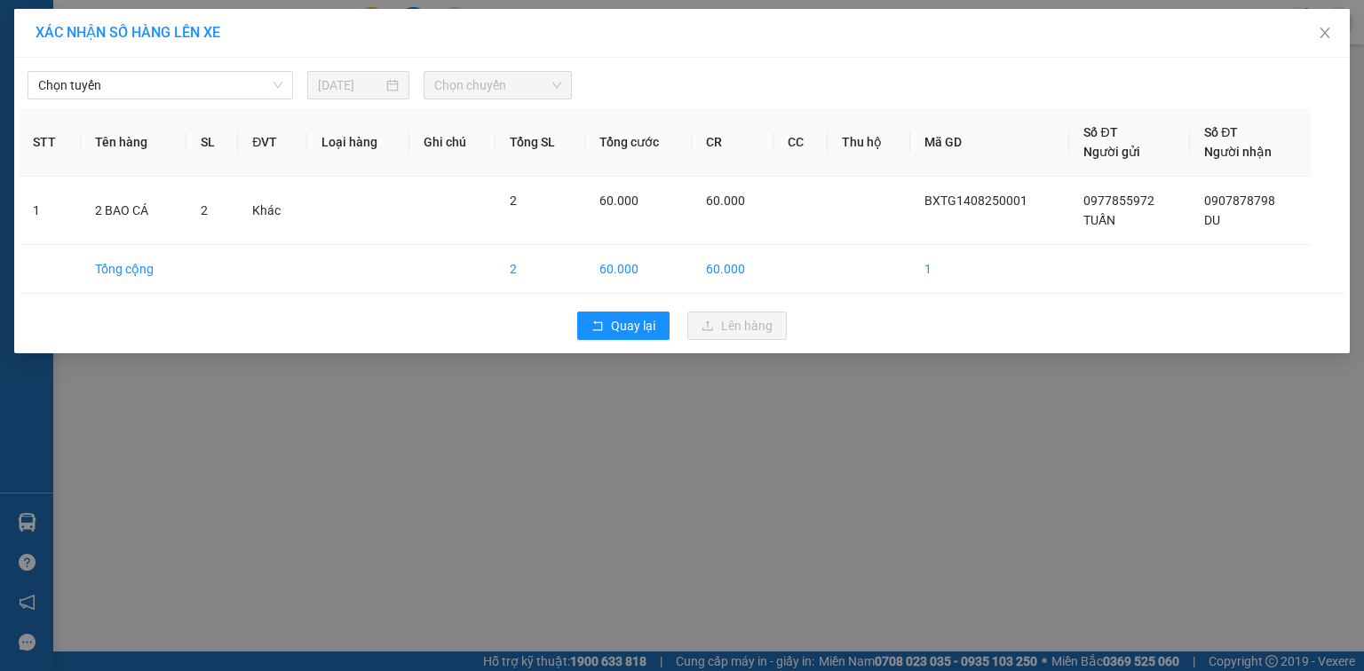
click at [180, 103] on div "Chọn tuyến [DATE] Chọn chuyến STT Tên hàng SL ĐVT Loại hàng Ghi chú Tổng SL Tổn…" at bounding box center [682, 206] width 1336 height 296
click at [185, 89] on span "Chọn tuyến" at bounding box center [160, 85] width 244 height 27
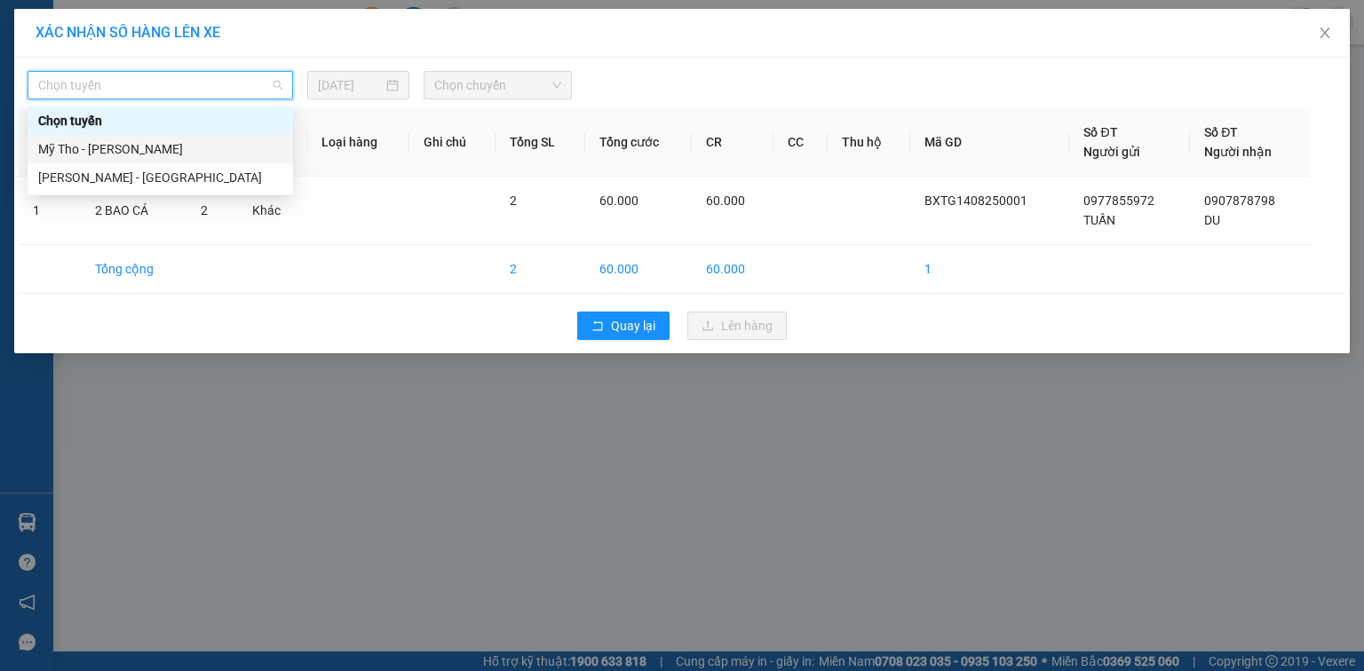
drag, startPoint x: 165, startPoint y: 146, endPoint x: 240, endPoint y: 131, distance: 76.1
click at [164, 146] on div "Mỹ Tho - [PERSON_NAME]" at bounding box center [160, 149] width 244 height 20
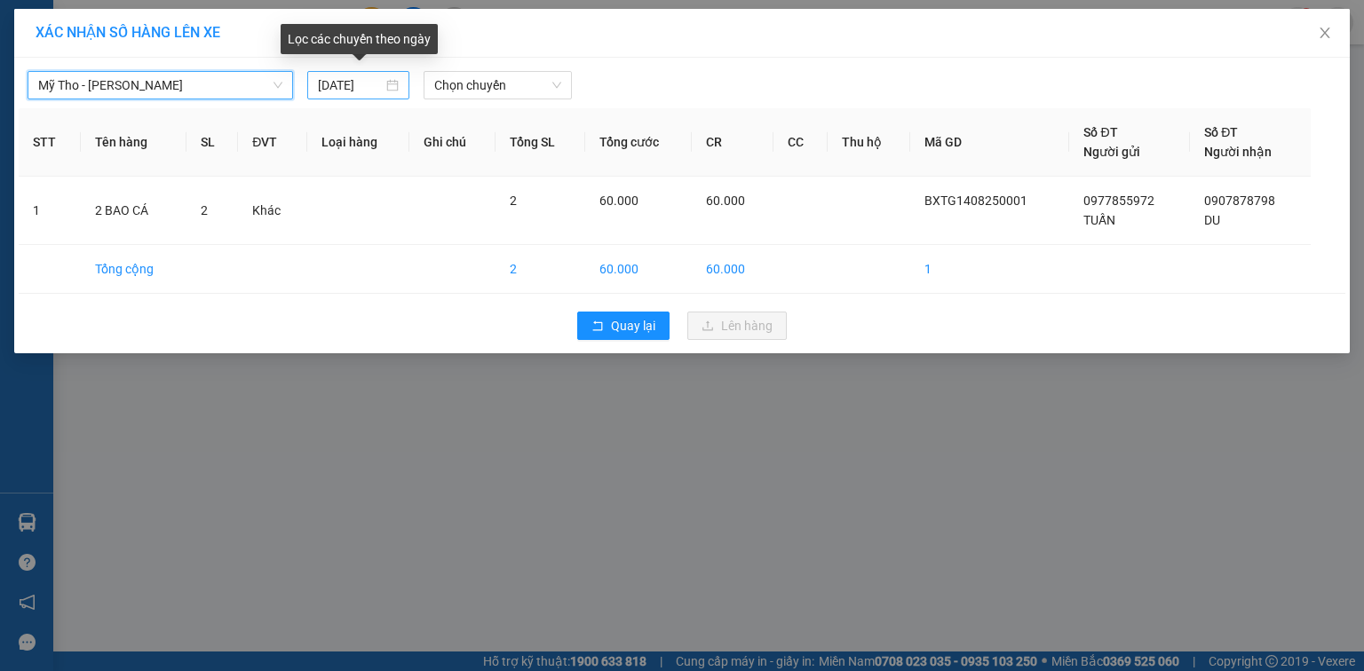
click at [344, 97] on div "[DATE]" at bounding box center [358, 85] width 102 height 28
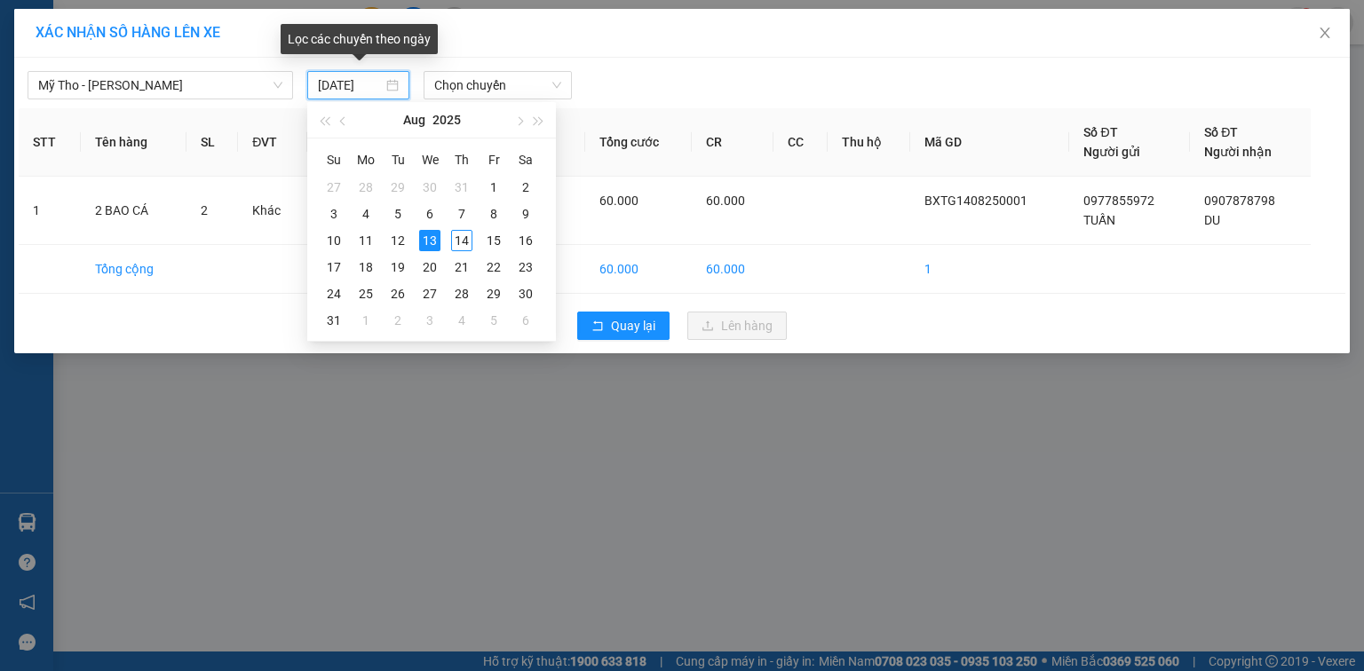
drag, startPoint x: 365, startPoint y: 87, endPoint x: 408, endPoint y: 158, distance: 82.9
click at [366, 89] on input "[DATE]" at bounding box center [350, 85] width 65 height 20
click at [454, 241] on div "14" at bounding box center [461, 240] width 21 height 21
type input "[DATE]"
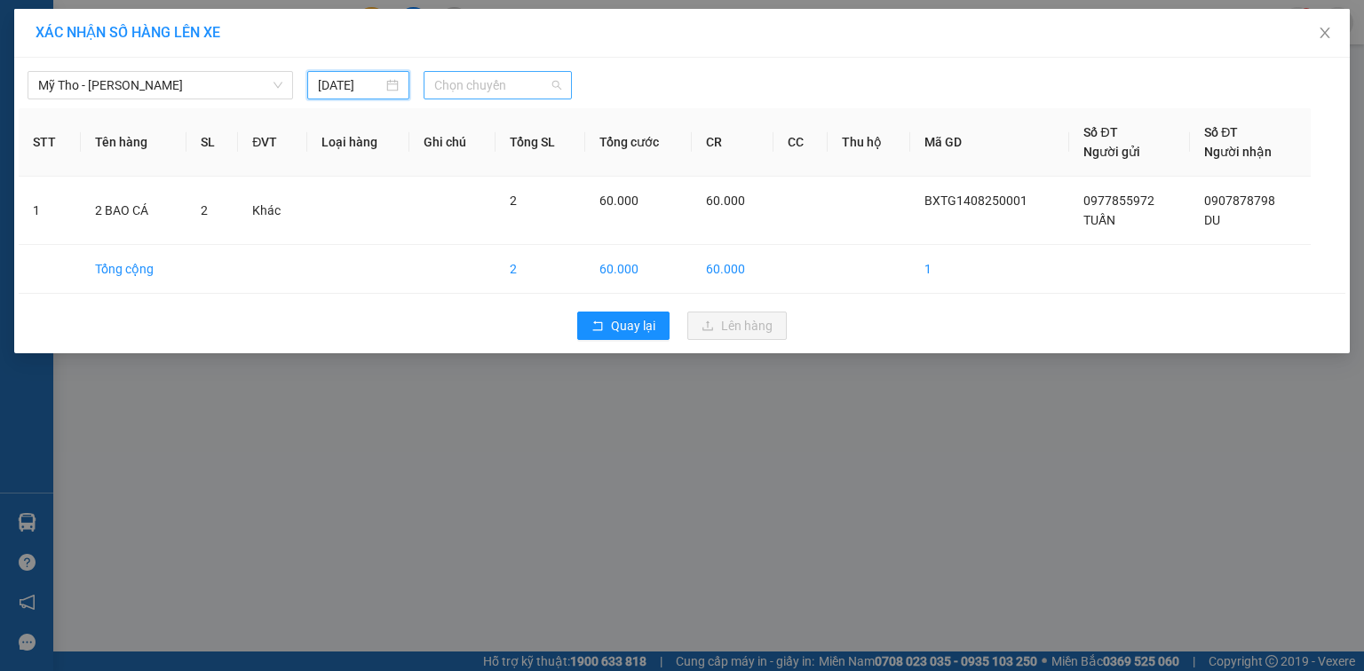
drag, startPoint x: 486, startPoint y: 78, endPoint x: 491, endPoint y: 91, distance: 14.3
click at [487, 78] on span "Chọn chuyến" at bounding box center [498, 85] width 128 height 27
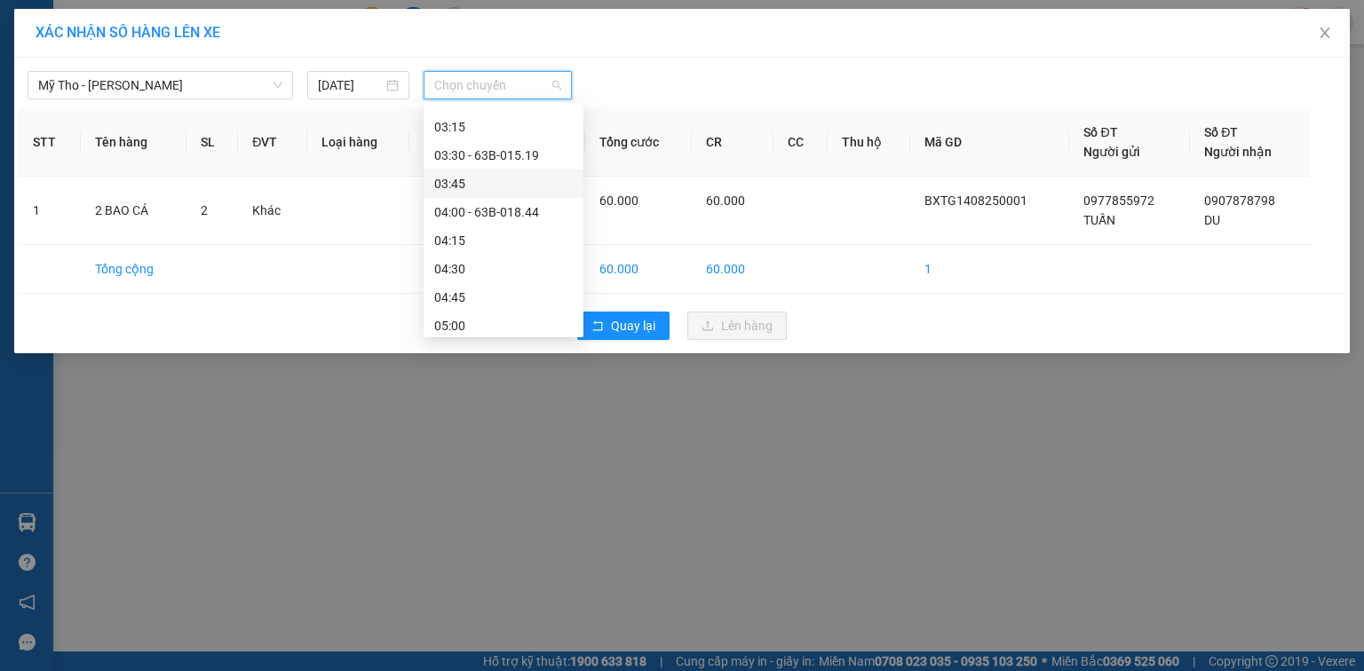
scroll to position [71, 0]
click at [467, 218] on div "04:15" at bounding box center [503, 220] width 139 height 20
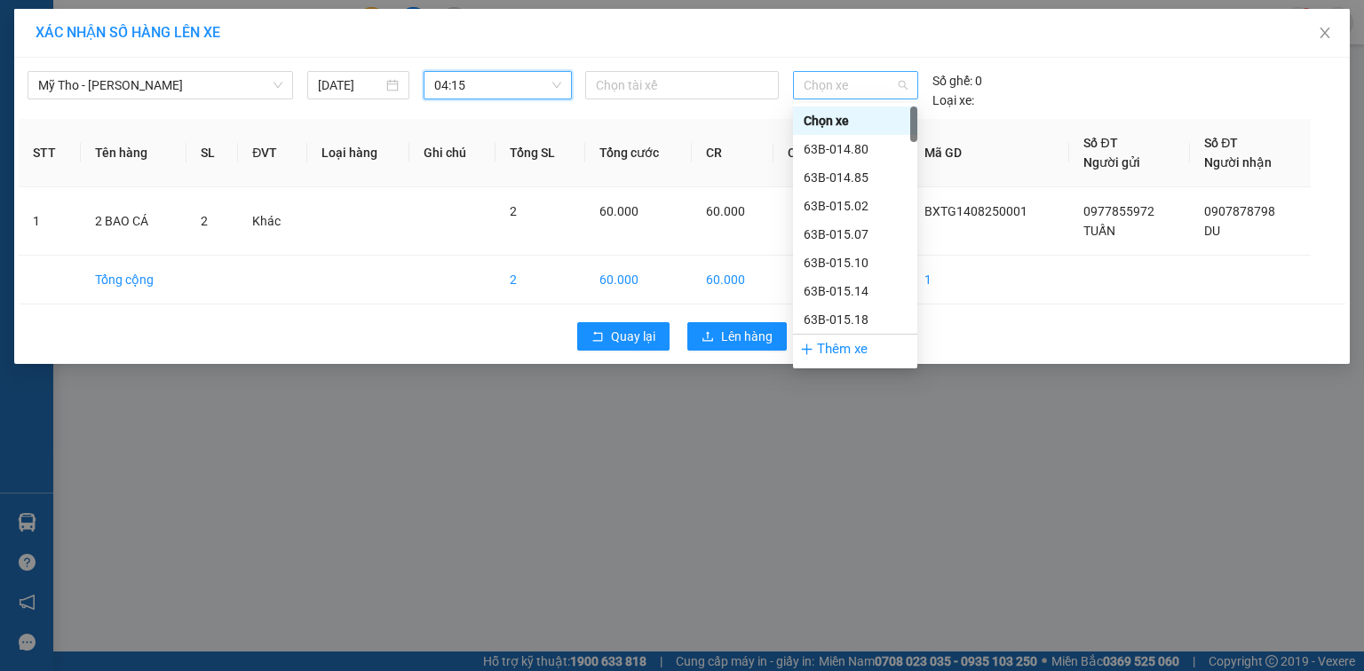
click at [837, 83] on span "Chọn xe" at bounding box center [855, 85] width 103 height 27
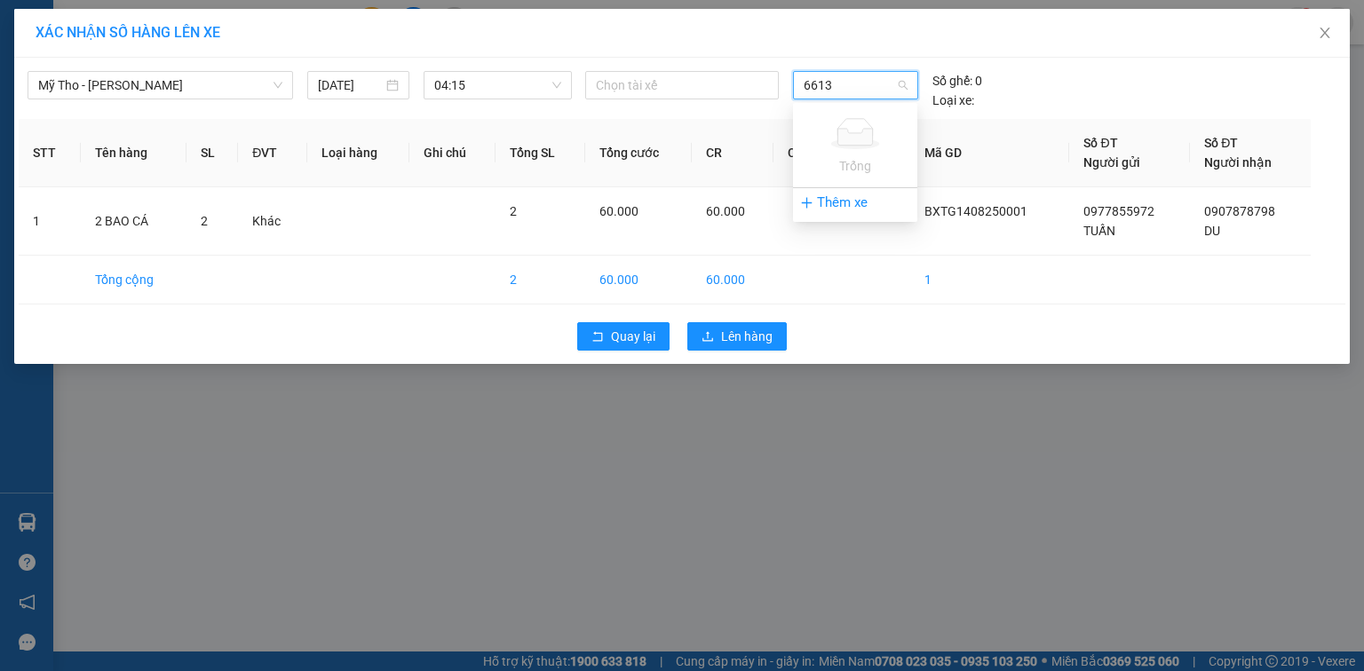
type input "6613"
click at [843, 193] on div "Thêm xe" at bounding box center [855, 202] width 124 height 31
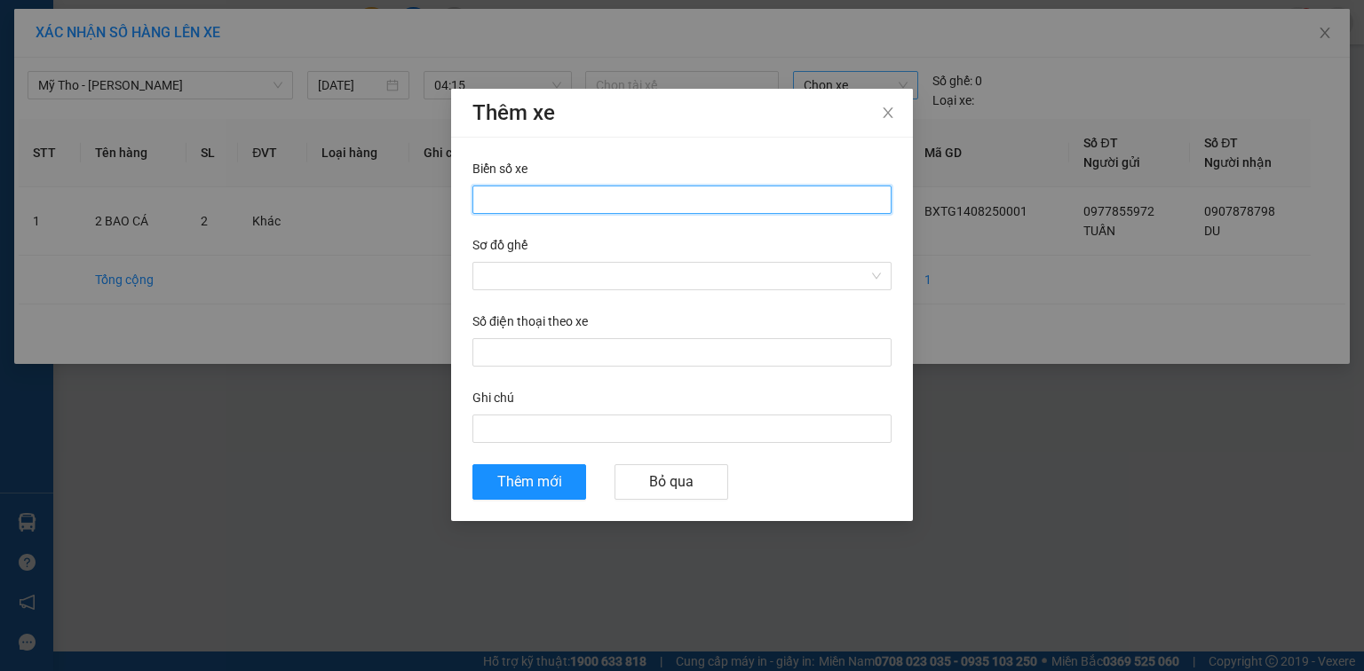
click at [581, 201] on input "Biển số xe" at bounding box center [681, 200] width 419 height 28
type input "63H-066.13"
click at [519, 266] on input "Sơ đồ ghế" at bounding box center [675, 276] width 385 height 27
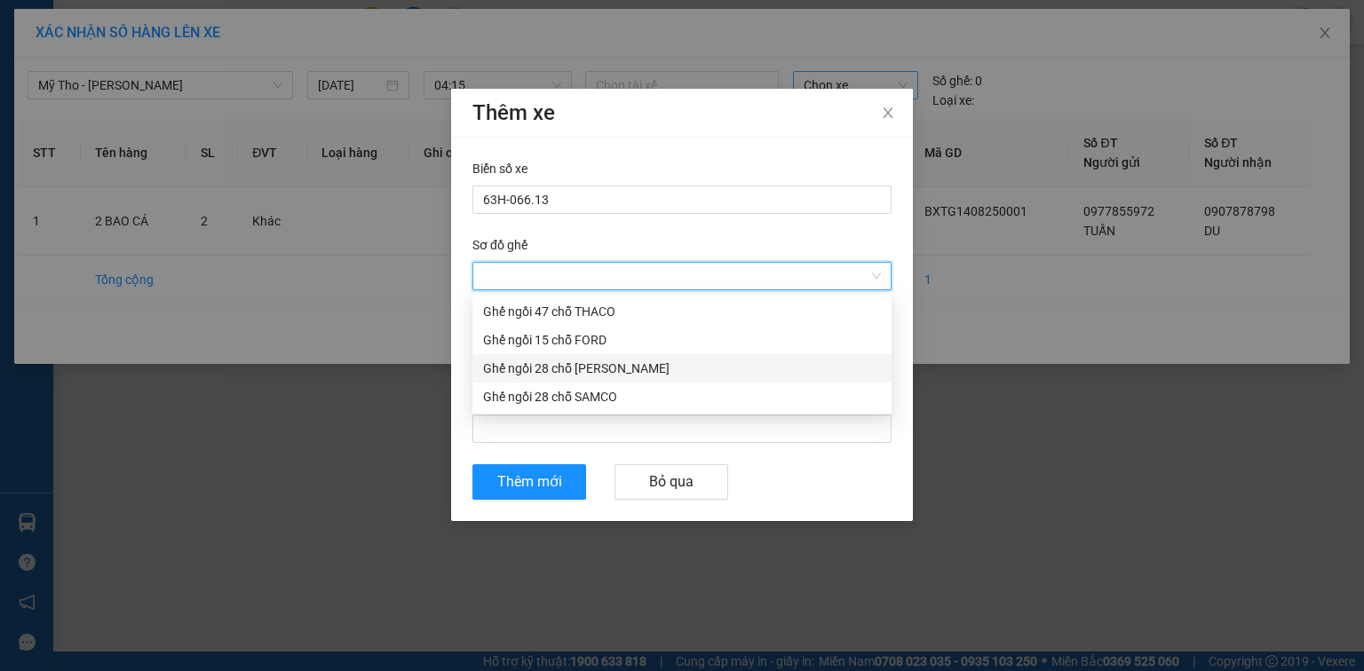
click at [549, 372] on div "Ghế ngồi 28 chỗ [PERSON_NAME]" at bounding box center [682, 369] width 398 height 20
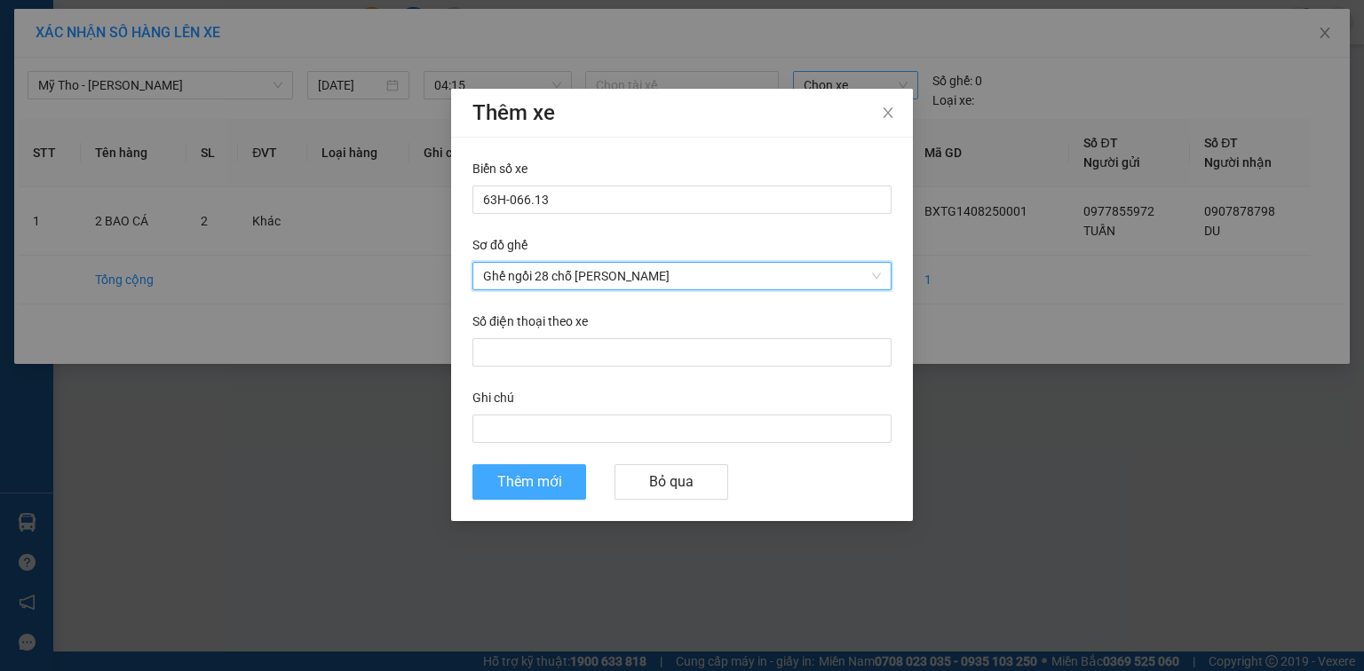
click at [532, 486] on span "Thêm mới" at bounding box center [529, 482] width 65 height 22
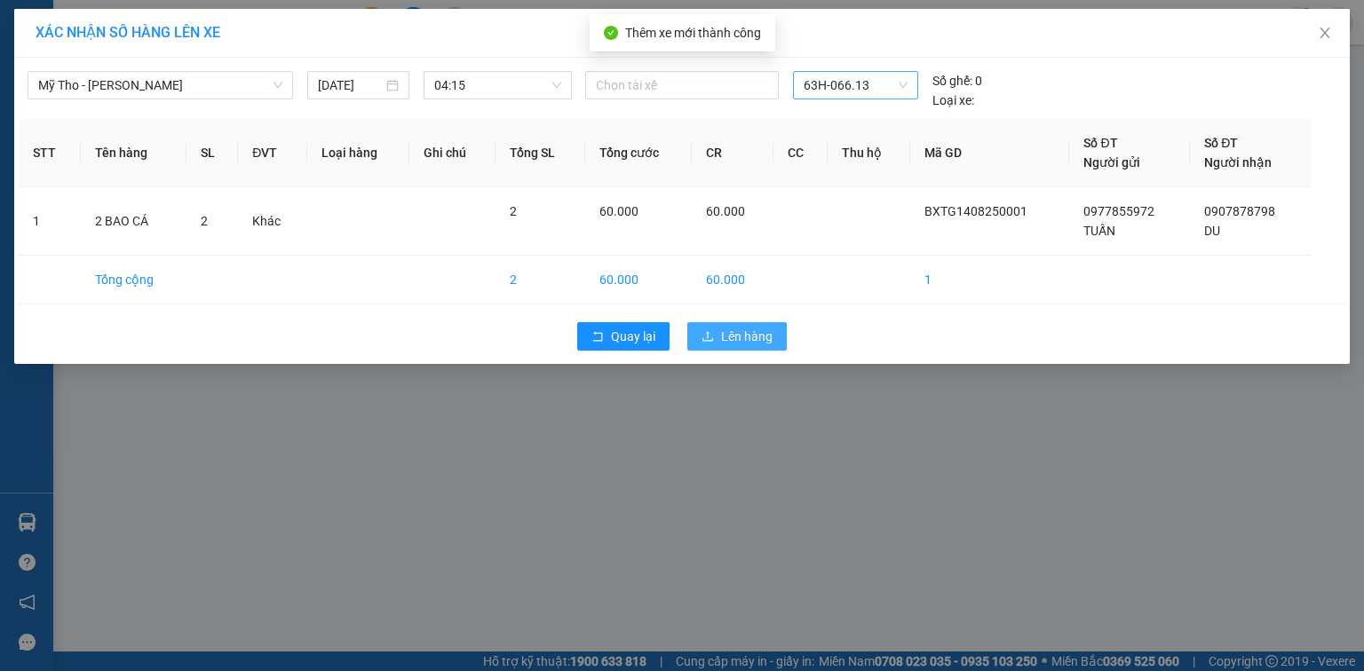
click at [753, 330] on span "Lên hàng" at bounding box center [747, 337] width 52 height 20
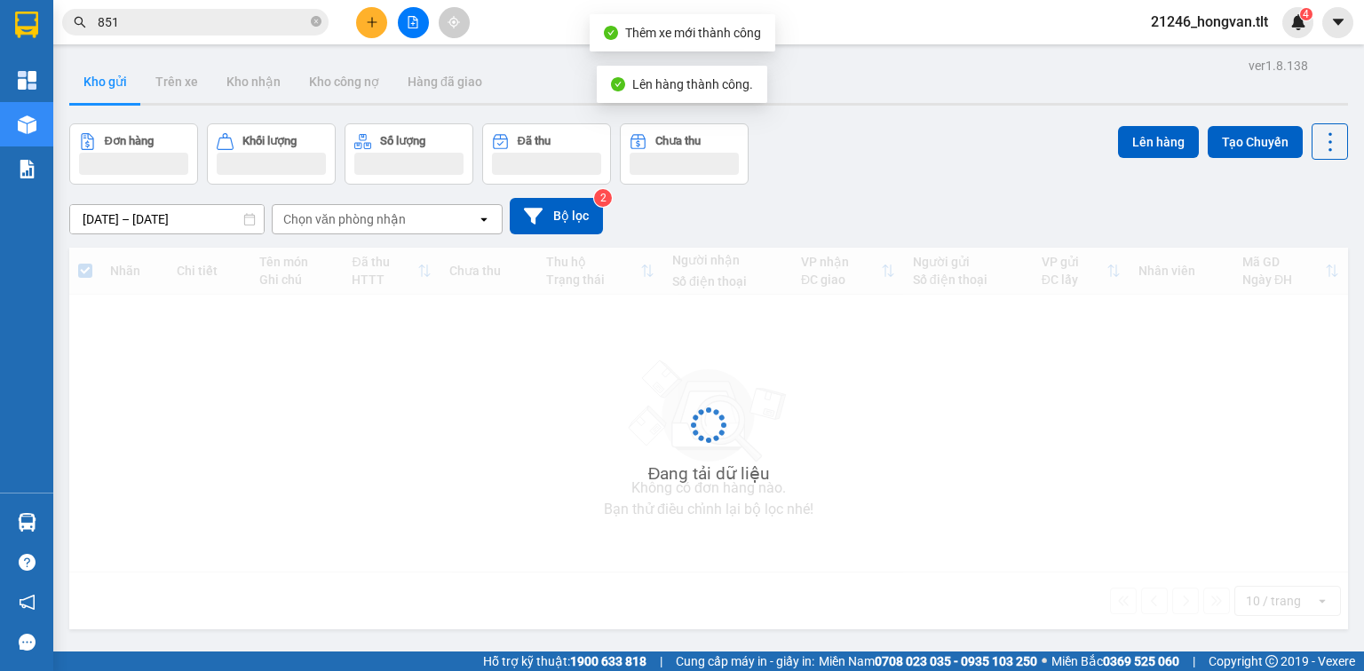
click at [414, 25] on icon "file-add" at bounding box center [413, 22] width 12 height 12
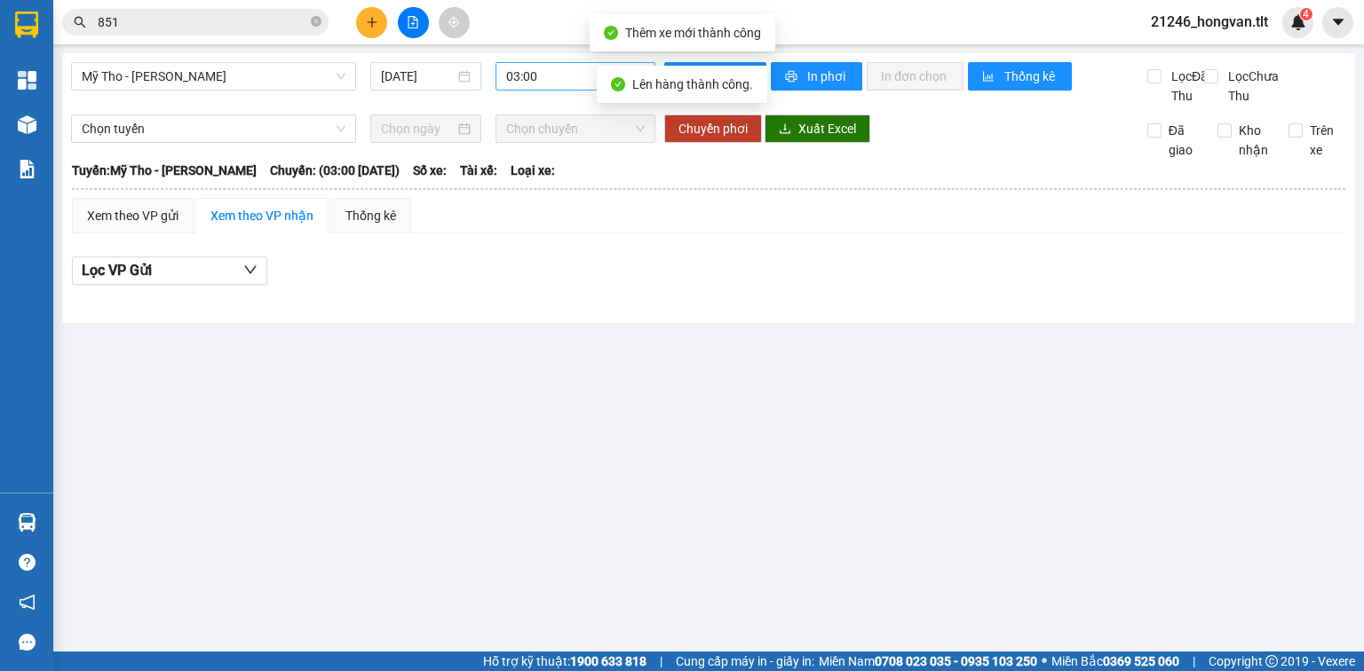
click at [555, 81] on span "03:00" at bounding box center [575, 76] width 139 height 27
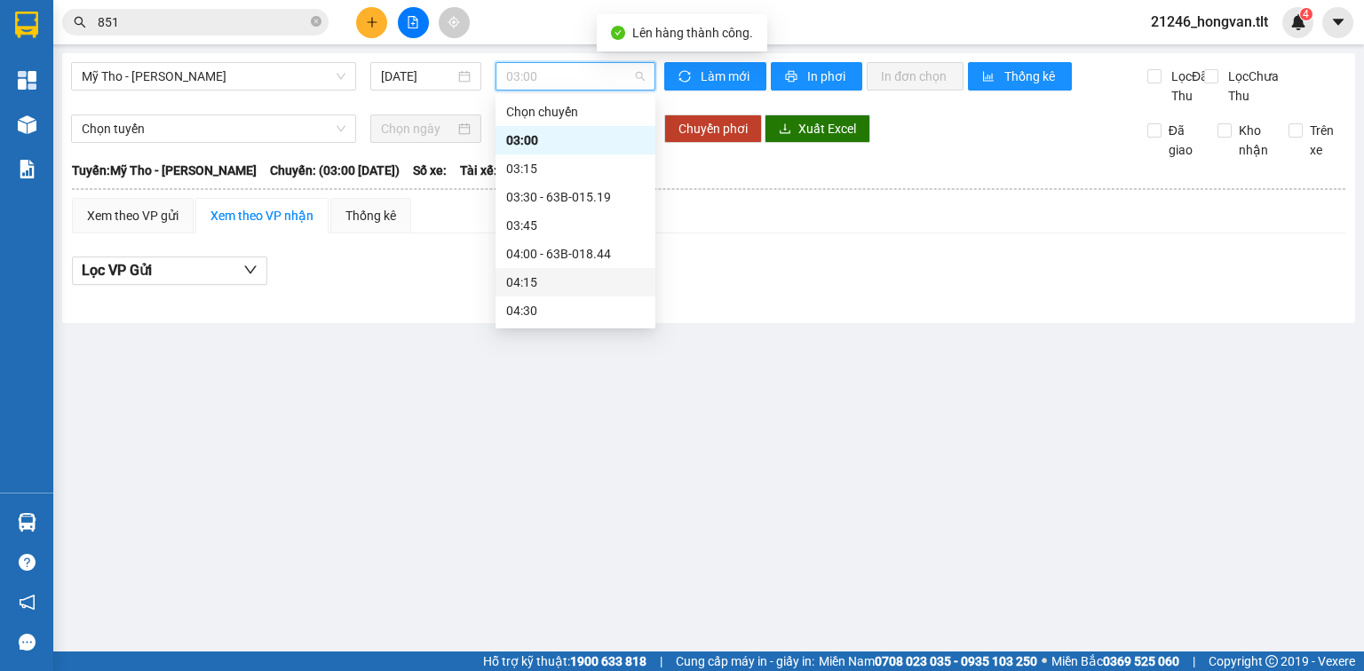
click at [554, 284] on div "04:15" at bounding box center [575, 283] width 139 height 20
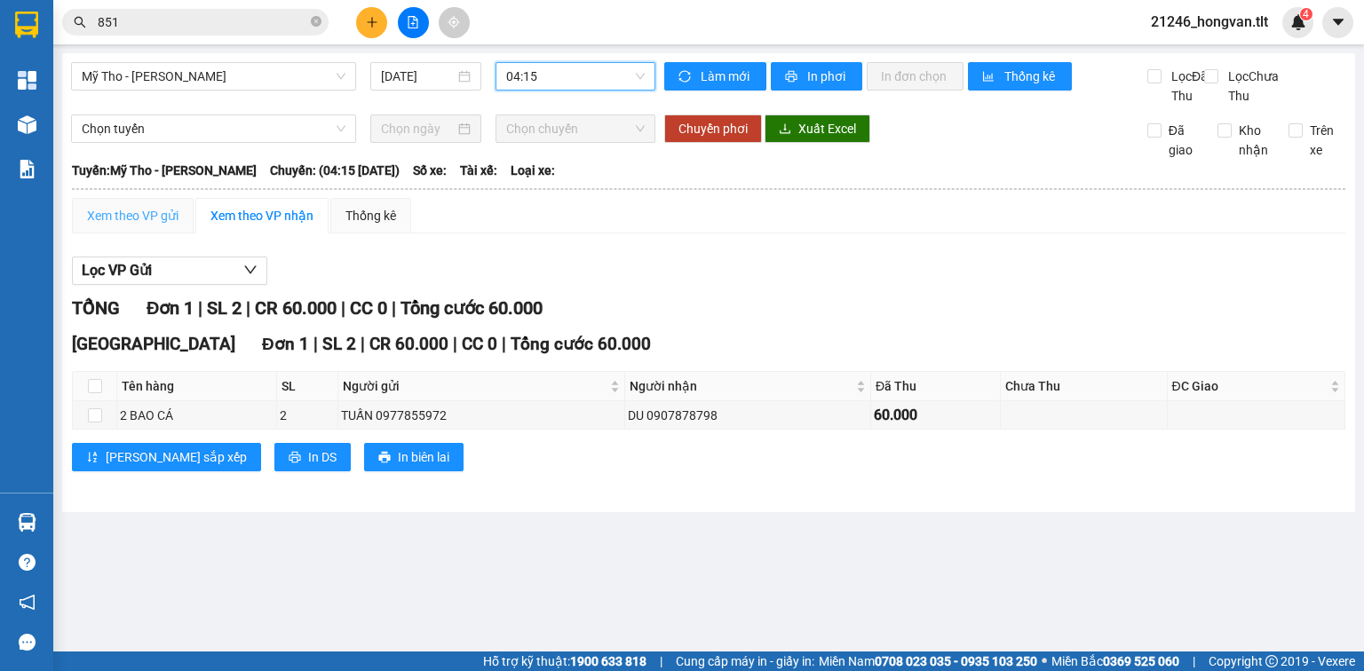
click at [179, 230] on div "Xem theo VP gửi" at bounding box center [133, 216] width 122 height 36
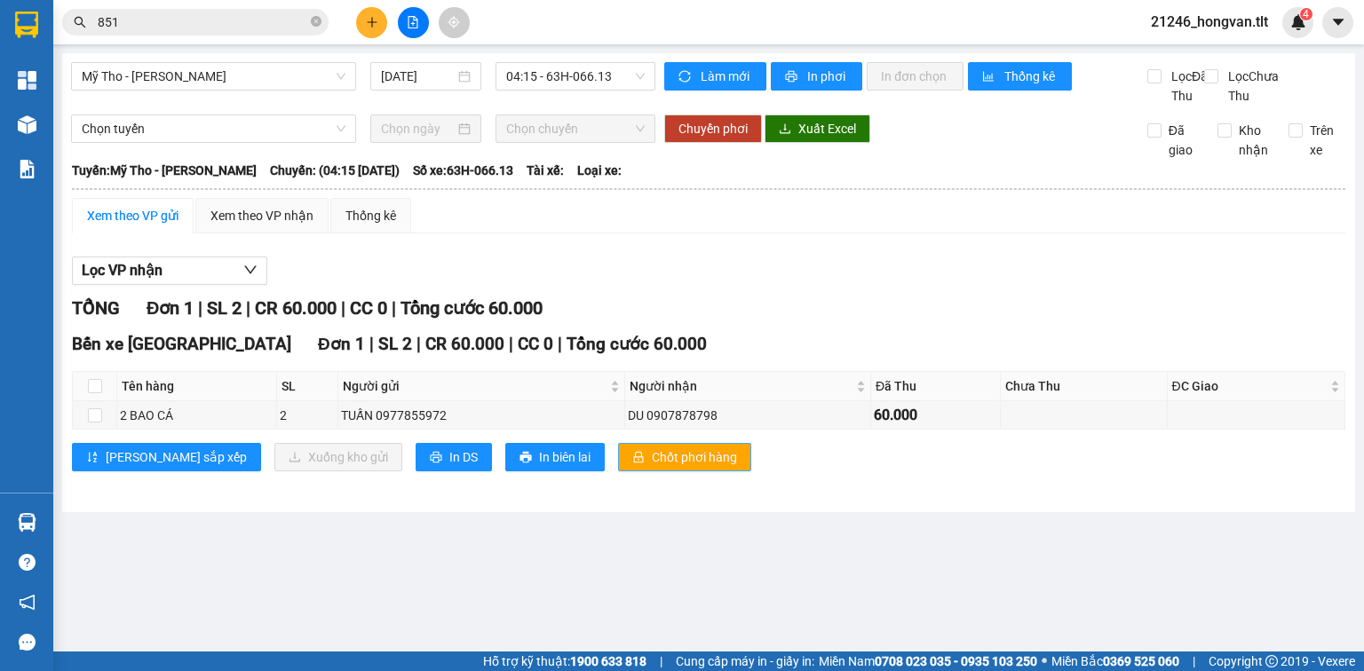
click at [652, 467] on span "Chốt phơi hàng" at bounding box center [694, 458] width 85 height 20
click at [449, 467] on span "In DS" at bounding box center [463, 458] width 28 height 20
